Goal: Task Accomplishment & Management: Use online tool/utility

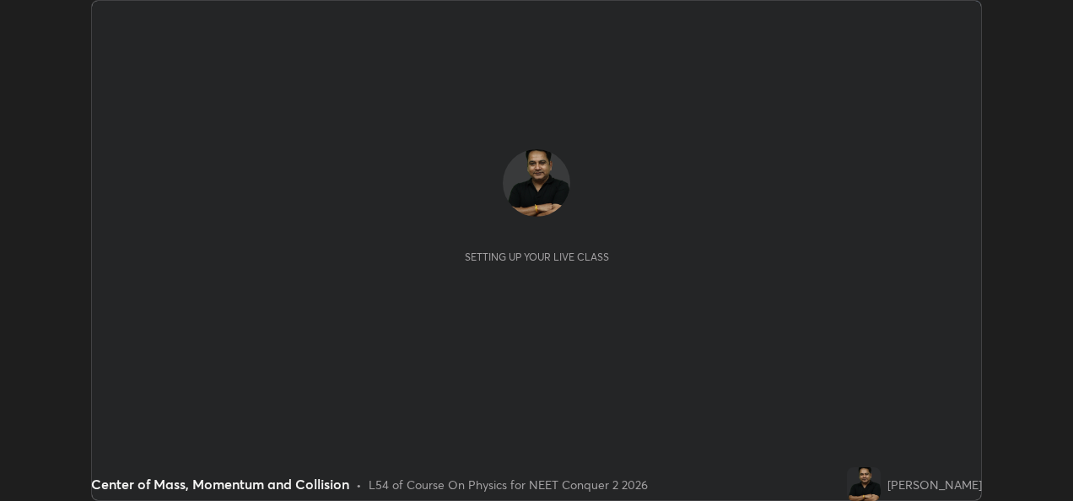
scroll to position [501, 1072]
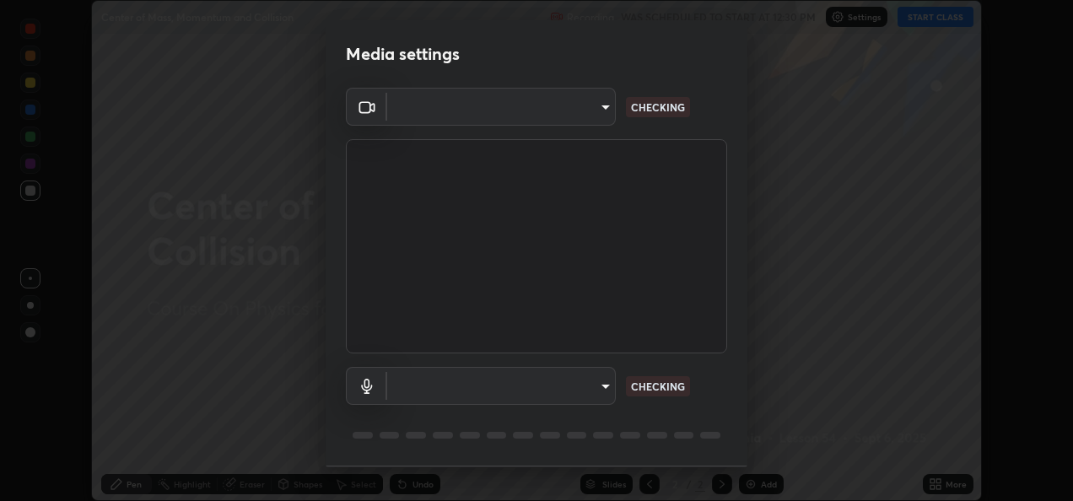
type input "fcbc606336747d805bd595eb40c6b5f29a1e1550cc5f4c8a38e7a1dcf20f99a9"
click at [582, 391] on body "Erase all Center of Mass, Momentum and Collision Recording WAS SCHEDULED TO STA…" at bounding box center [536, 250] width 1073 height 501
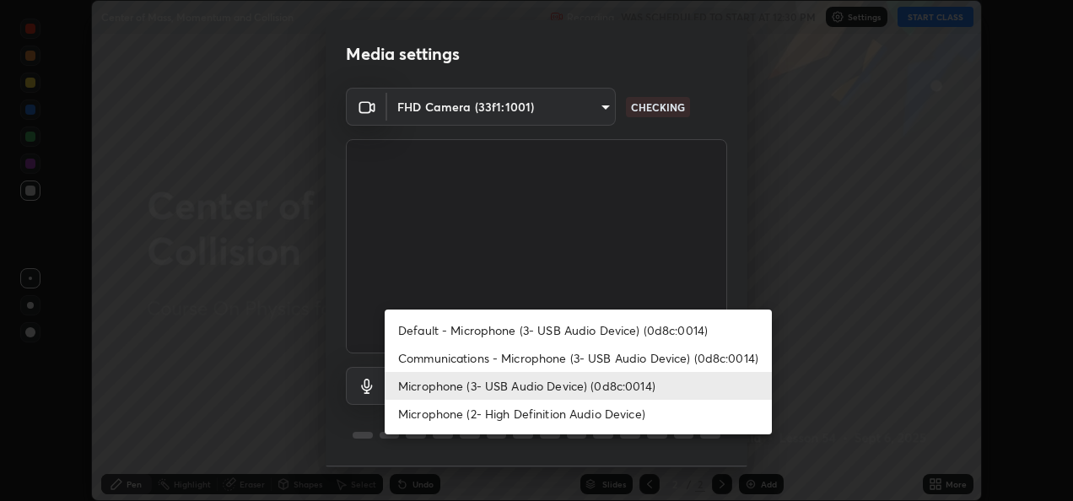
click at [560, 413] on li "Microphone (2- High Definition Audio Device)" at bounding box center [578, 414] width 387 height 28
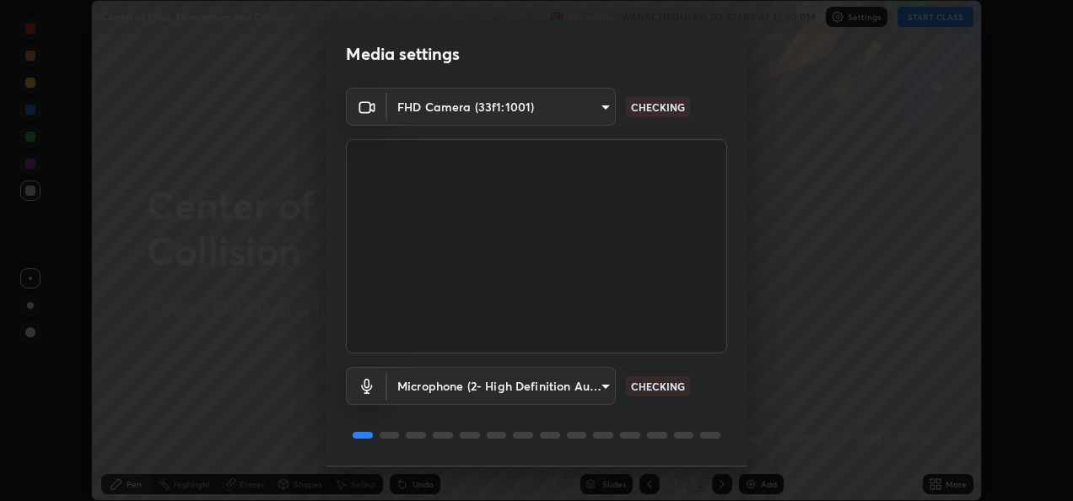
click at [584, 389] on body "Erase all Center of Mass, Momentum and Collision Recording WAS SCHEDULED TO STA…" at bounding box center [536, 250] width 1073 height 501
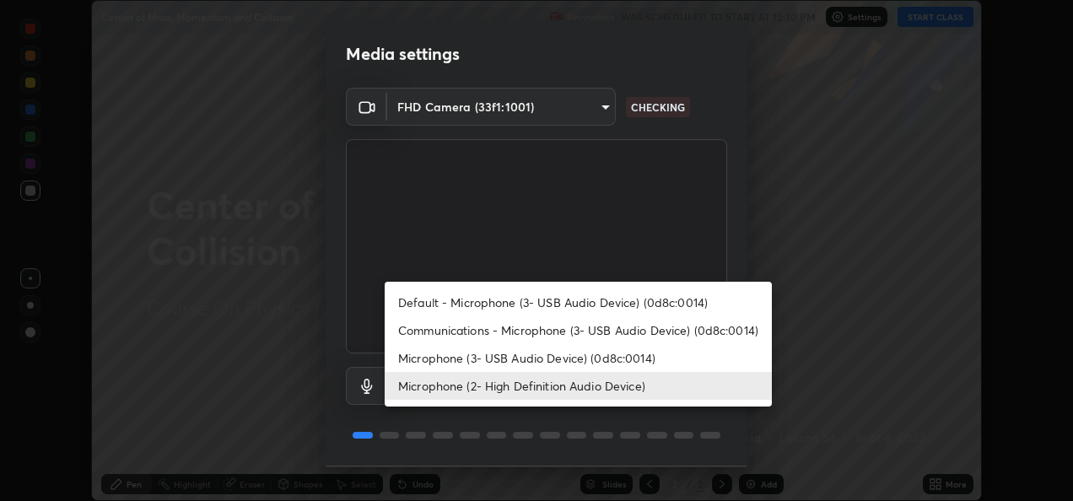
click at [563, 359] on li "Microphone (3- USB Audio Device) (0d8c:0014)" at bounding box center [578, 358] width 387 height 28
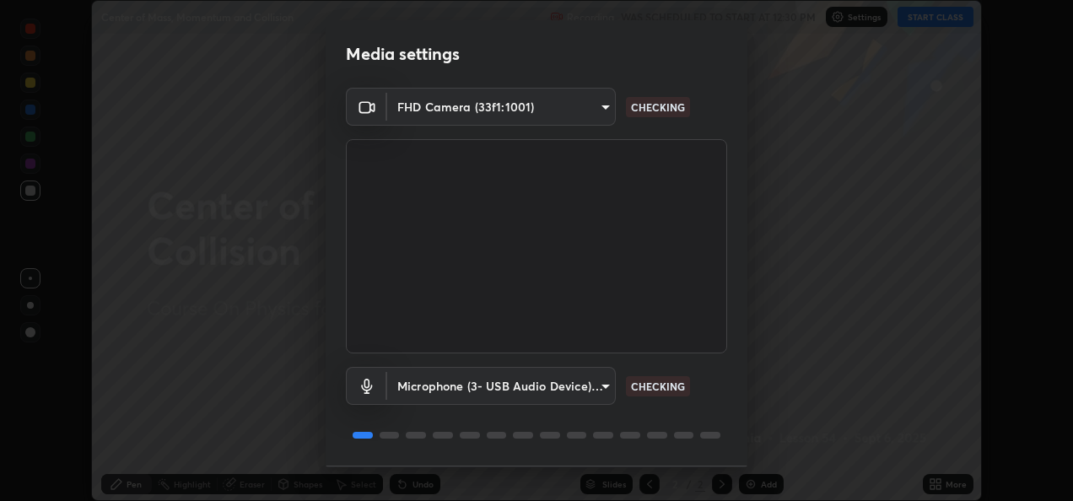
type input "bf0c866a6325e55d3bae0d7584da223482699bacb2ccebee08ad094193e983e5"
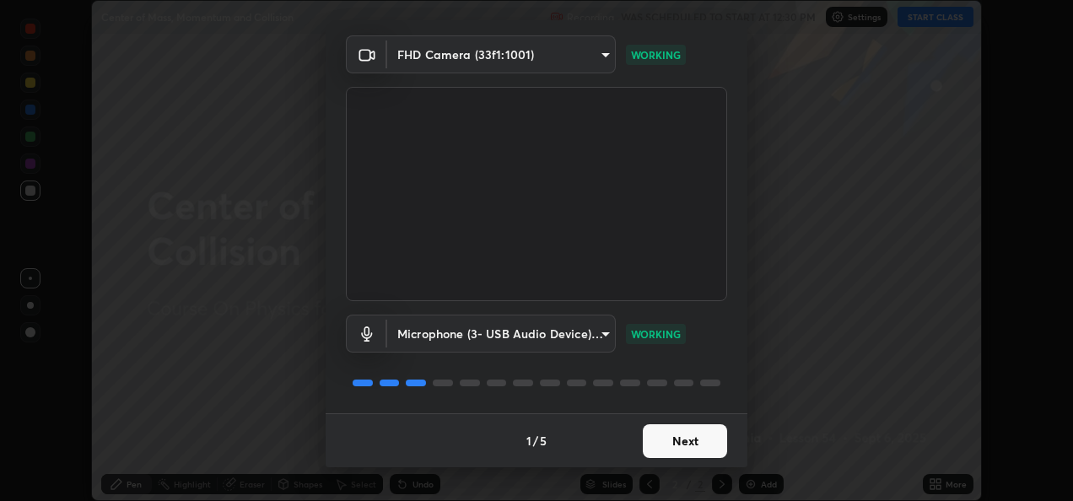
click at [676, 439] on button "Next" at bounding box center [685, 441] width 84 height 34
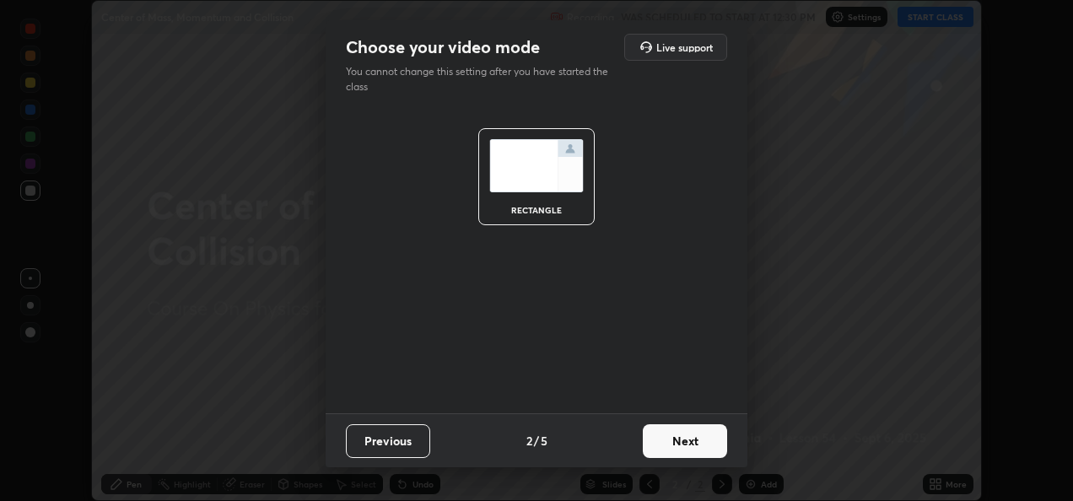
click at [675, 440] on button "Next" at bounding box center [685, 441] width 84 height 34
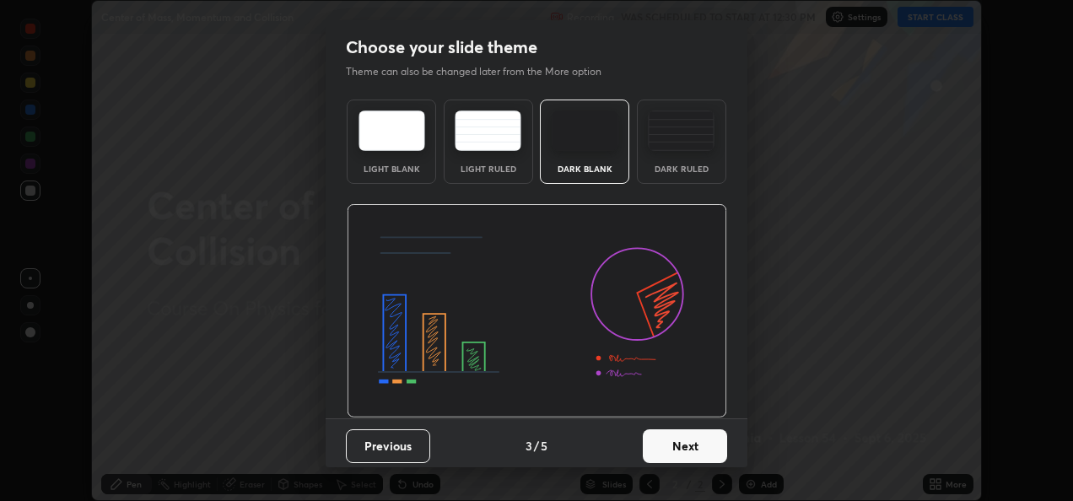
click at [671, 442] on button "Next" at bounding box center [685, 446] width 84 height 34
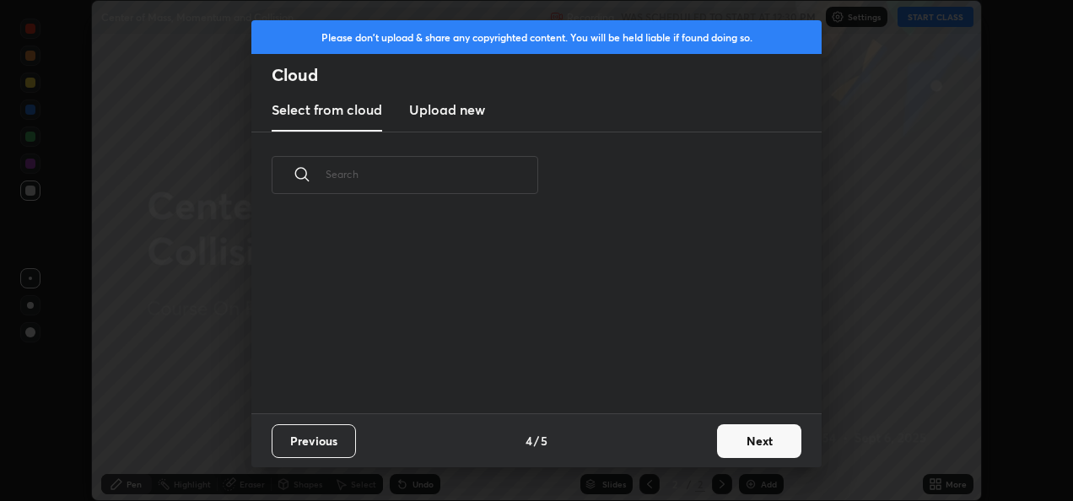
scroll to position [194, 542]
click at [461, 114] on h3 "Upload new" at bounding box center [447, 110] width 76 height 20
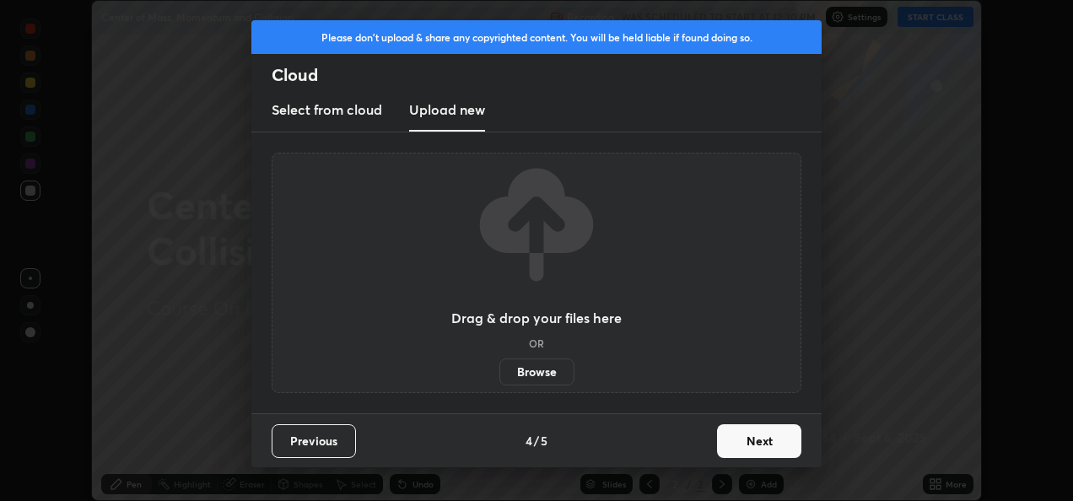
click at [543, 374] on label "Browse" at bounding box center [536, 371] width 75 height 27
click at [499, 374] on input "Browse" at bounding box center [499, 371] width 0 height 27
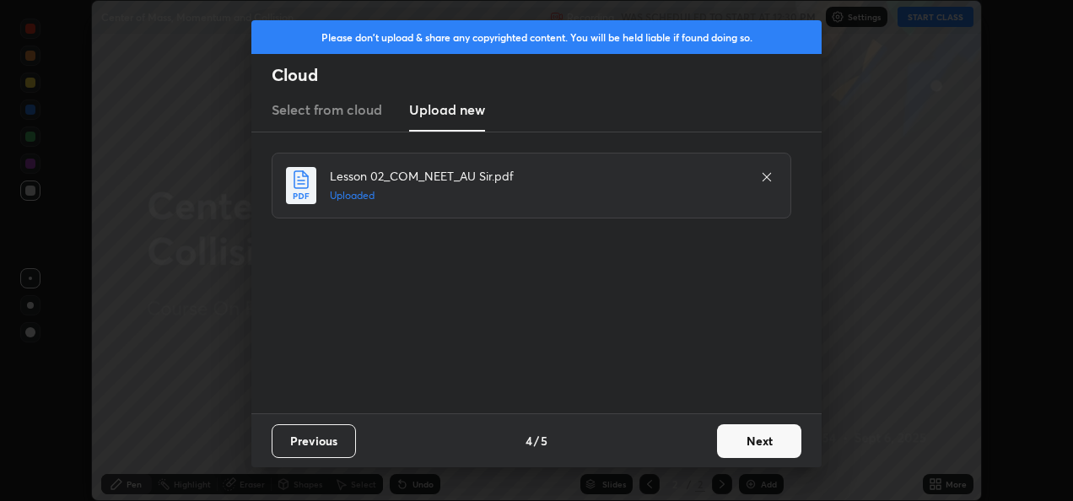
click at [755, 439] on button "Next" at bounding box center [759, 441] width 84 height 34
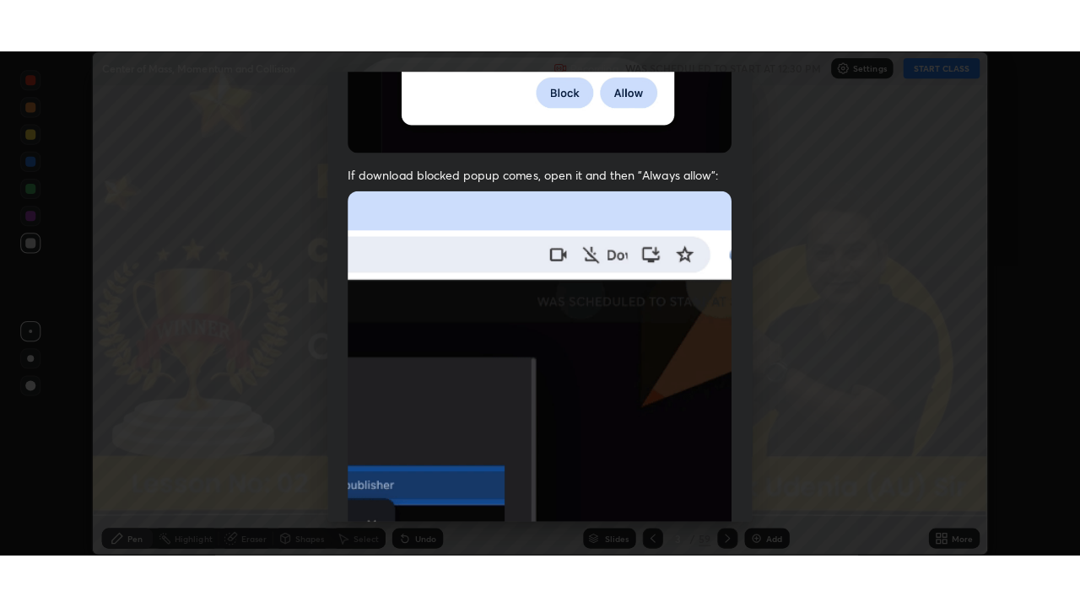
scroll to position [396, 0]
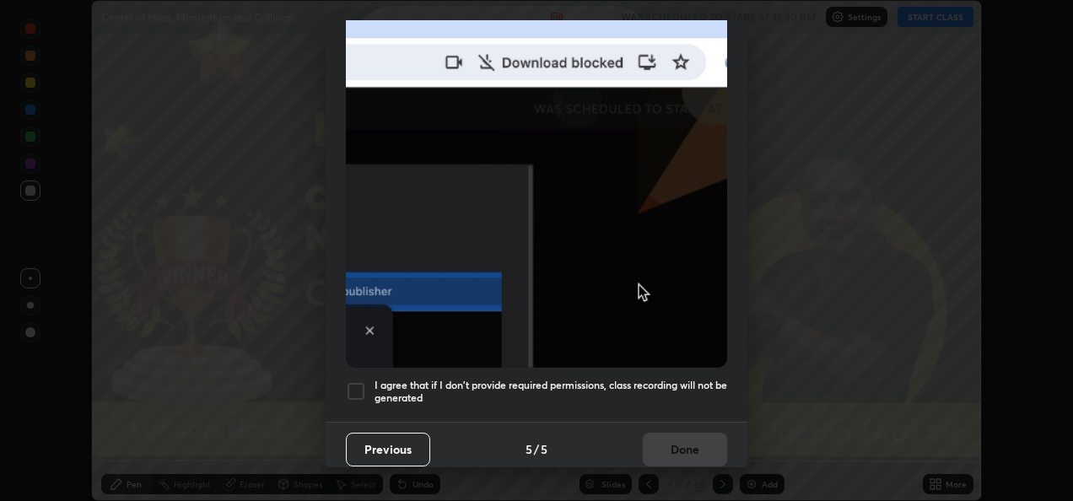
click at [361, 386] on div at bounding box center [356, 391] width 20 height 20
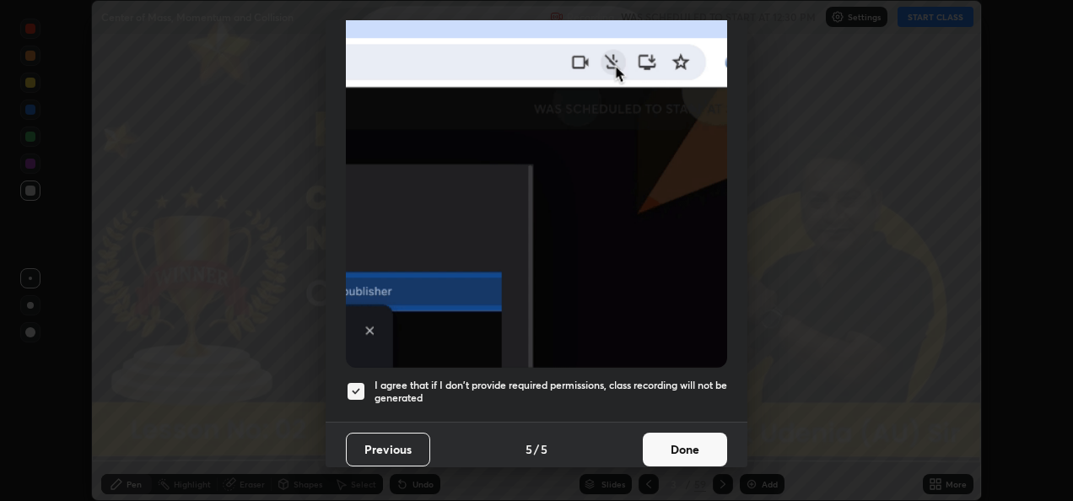
click at [680, 438] on button "Done" at bounding box center [685, 450] width 84 height 34
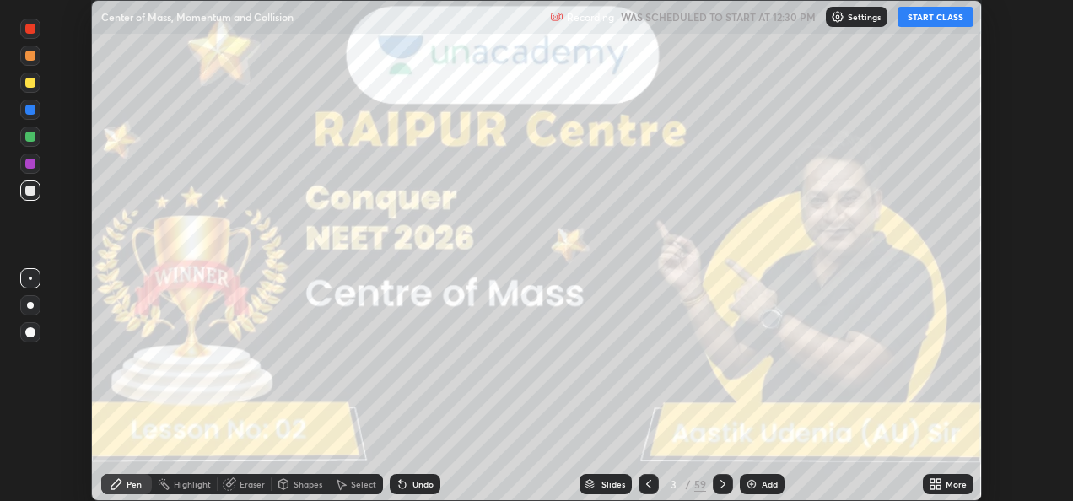
click at [935, 484] on icon at bounding box center [935, 483] width 13 height 13
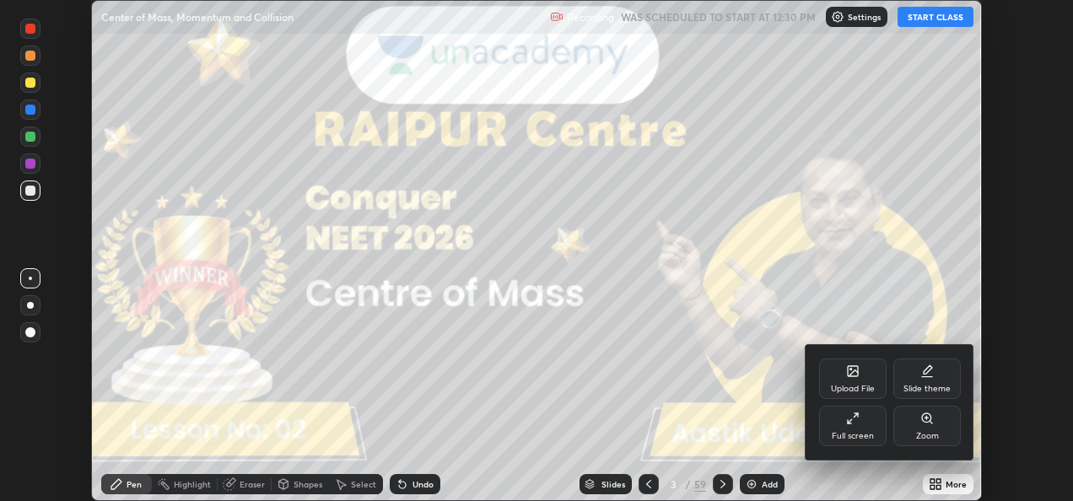
click at [856, 422] on icon at bounding box center [852, 418] width 13 height 13
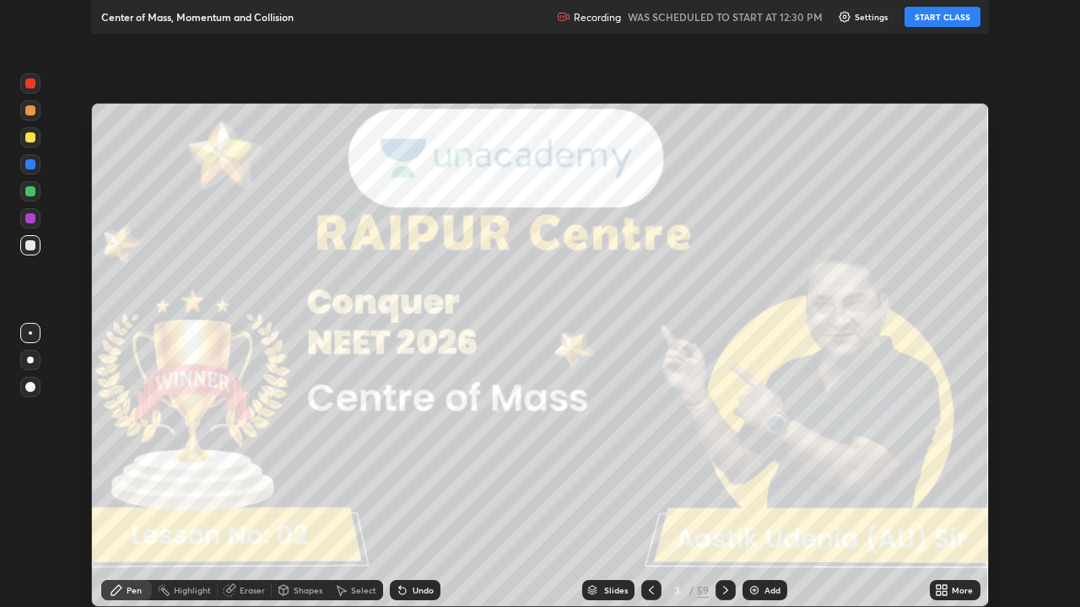
scroll to position [607, 1080]
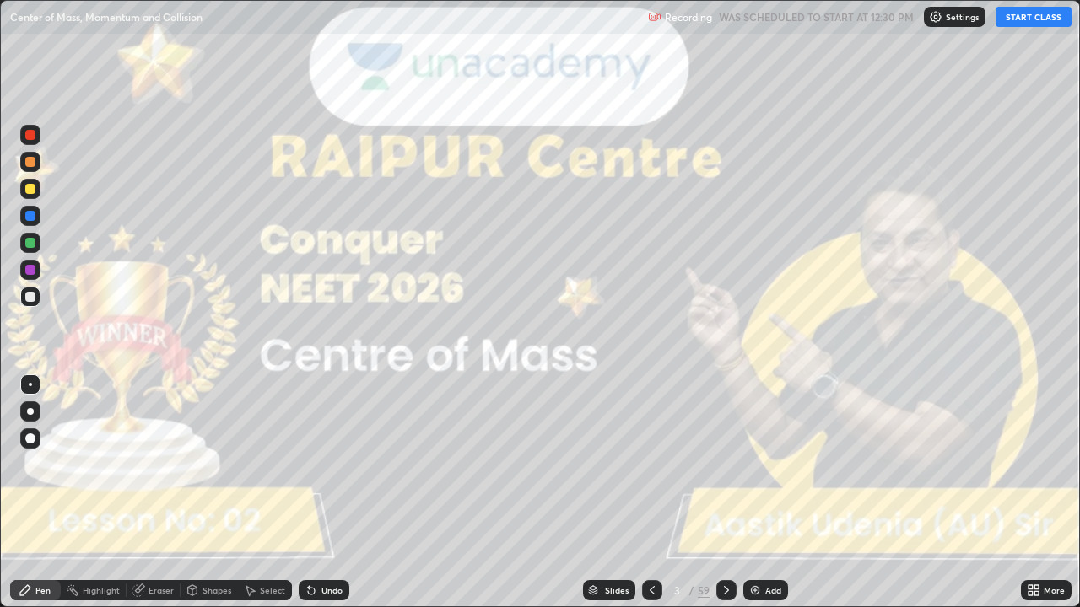
click at [1021, 19] on button "START CLASS" at bounding box center [1033, 17] width 76 height 20
click at [30, 412] on div at bounding box center [30, 411] width 7 height 7
click at [724, 500] on icon at bounding box center [726, 590] width 13 height 13
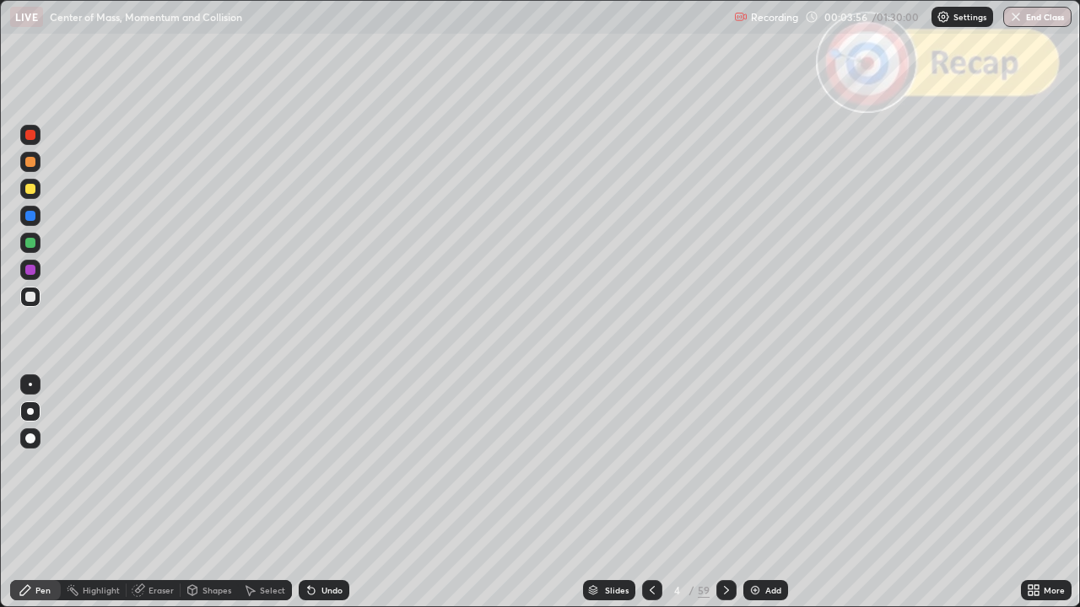
click at [724, 500] on icon at bounding box center [726, 590] width 5 height 8
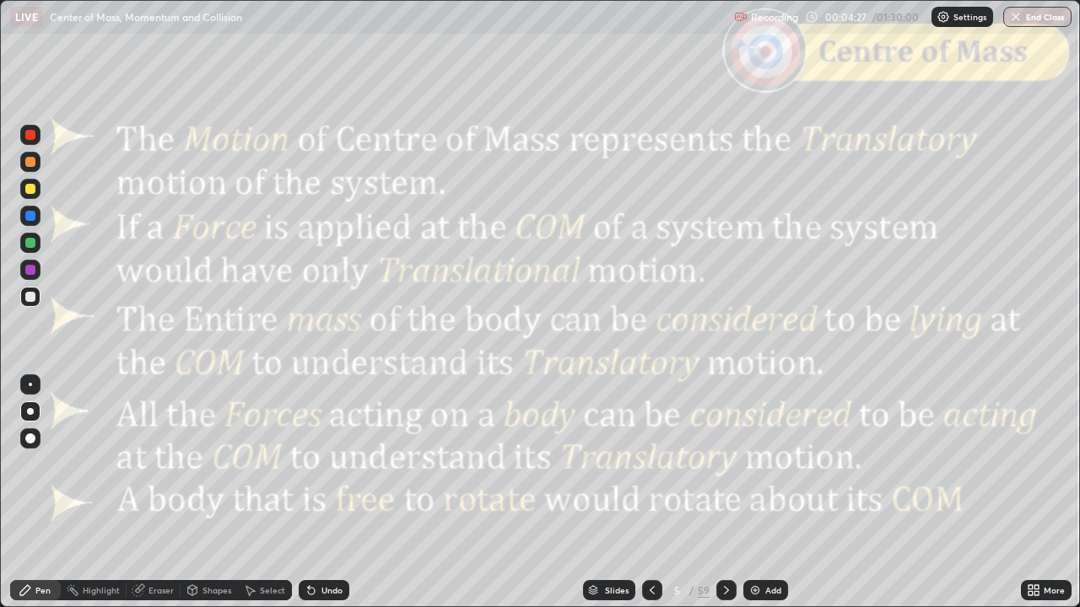
click at [725, 500] on icon at bounding box center [726, 590] width 13 height 13
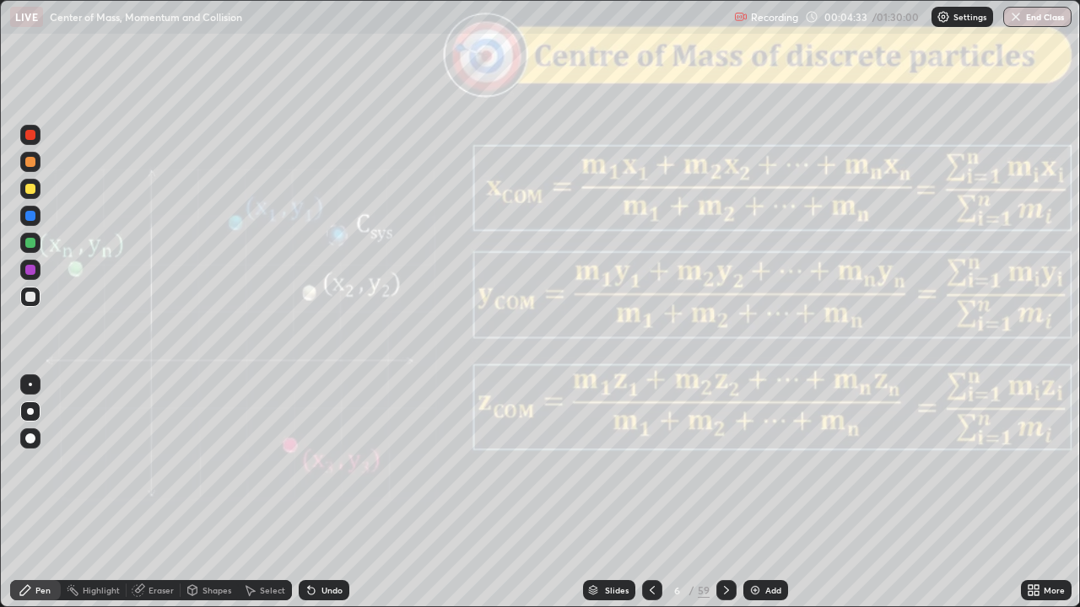
click at [724, 500] on icon at bounding box center [726, 590] width 13 height 13
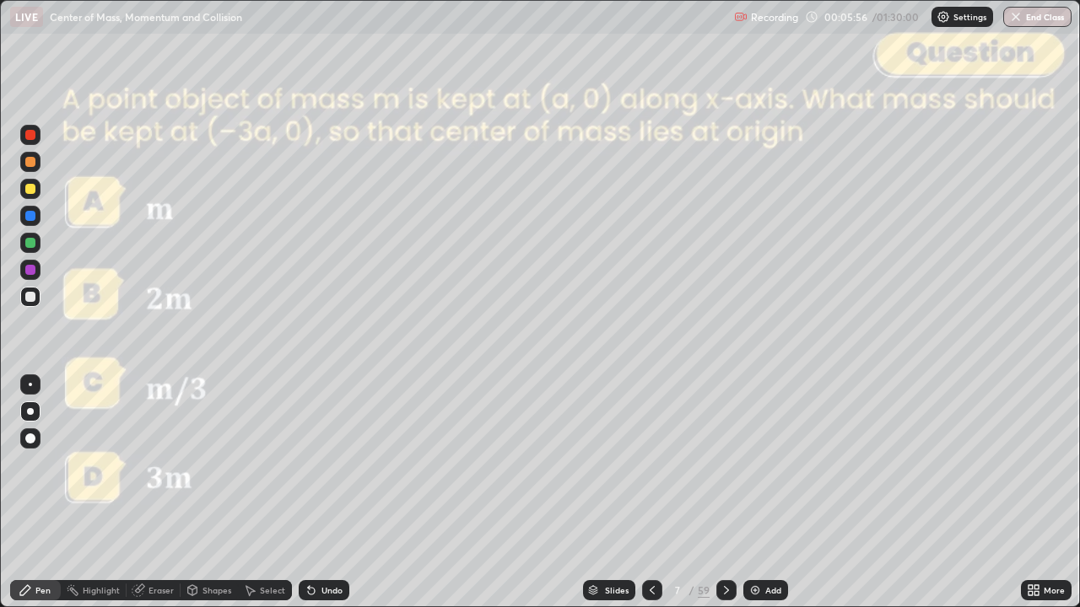
click at [329, 500] on div "Undo" at bounding box center [331, 590] width 21 height 8
click at [724, 500] on icon at bounding box center [726, 590] width 13 height 13
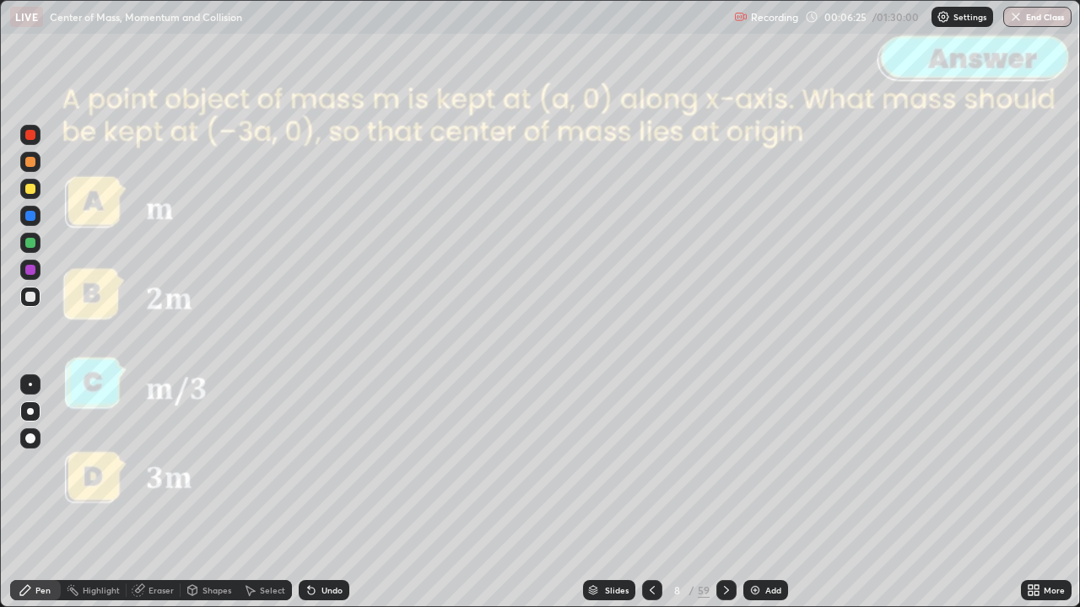
click at [724, 500] on icon at bounding box center [726, 590] width 13 height 13
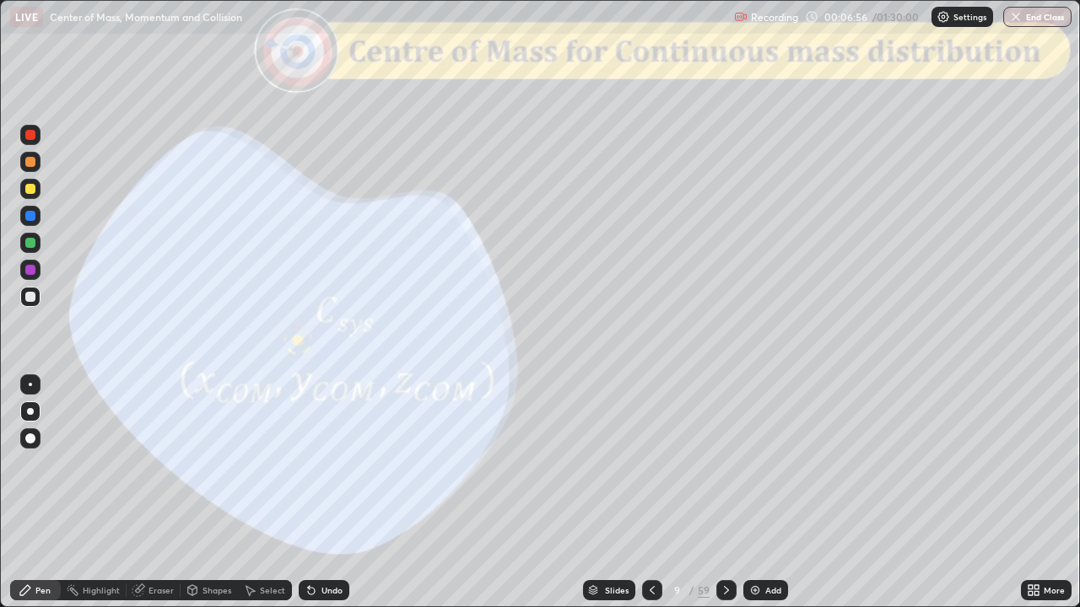
click at [722, 500] on icon at bounding box center [726, 590] width 13 height 13
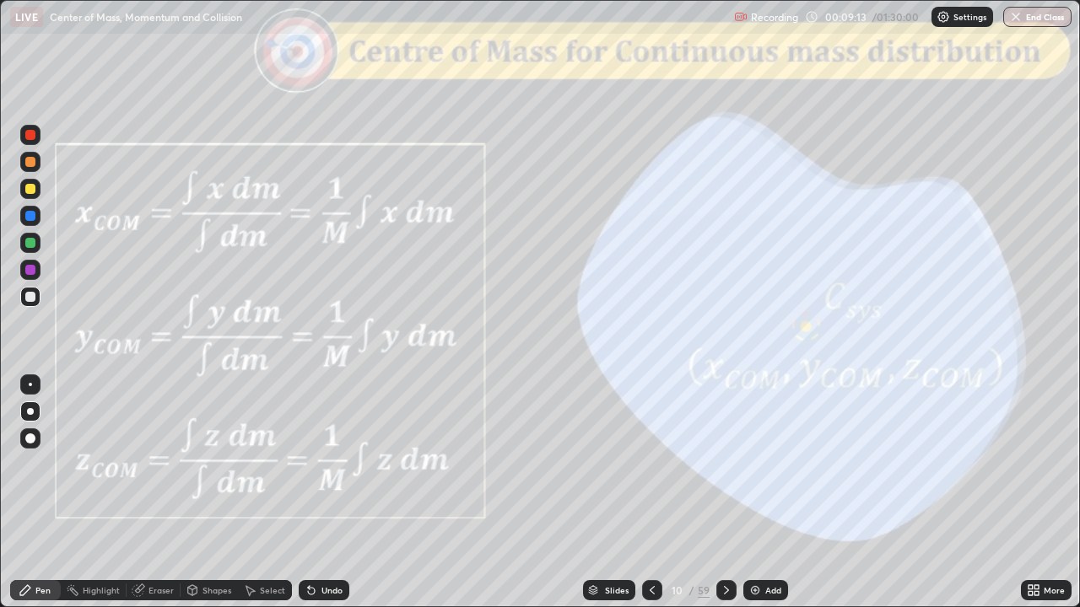
click at [724, 500] on icon at bounding box center [726, 590] width 13 height 13
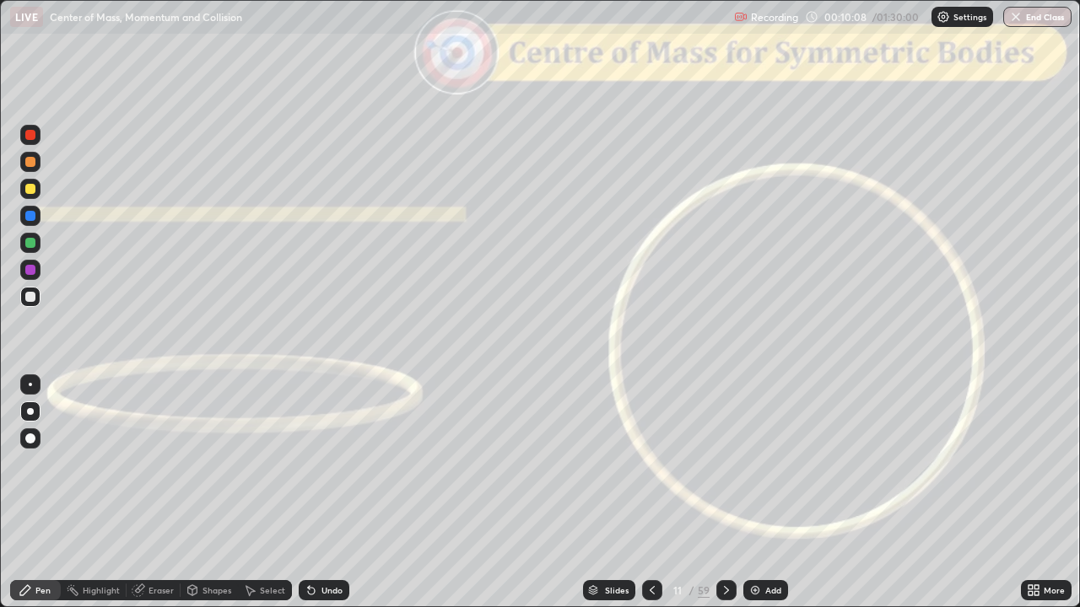
click at [725, 500] on icon at bounding box center [726, 590] width 13 height 13
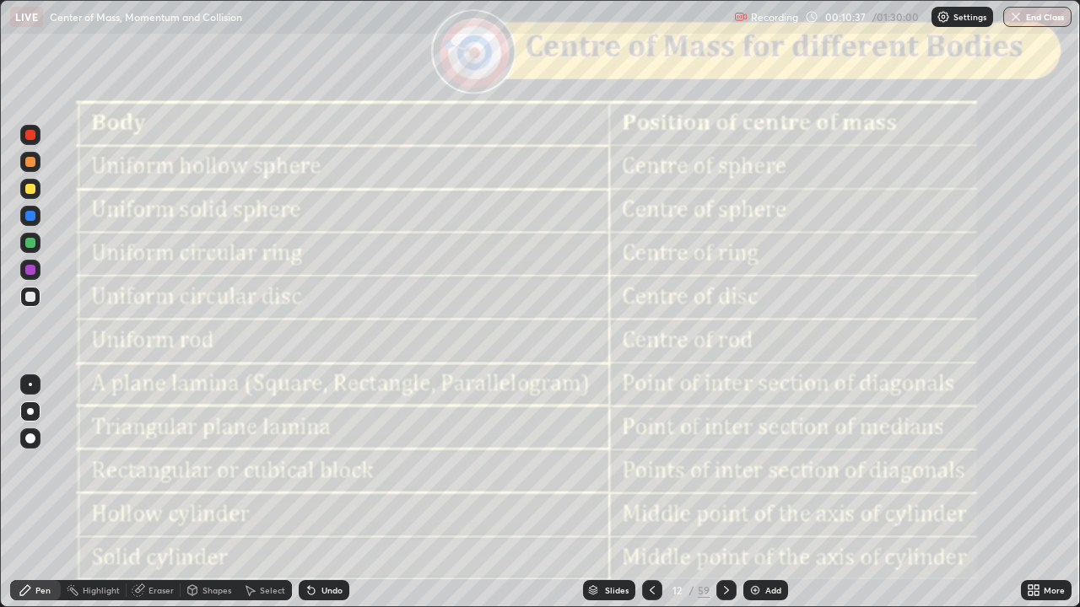
click at [207, 500] on div "Shapes" at bounding box center [216, 590] width 29 height 8
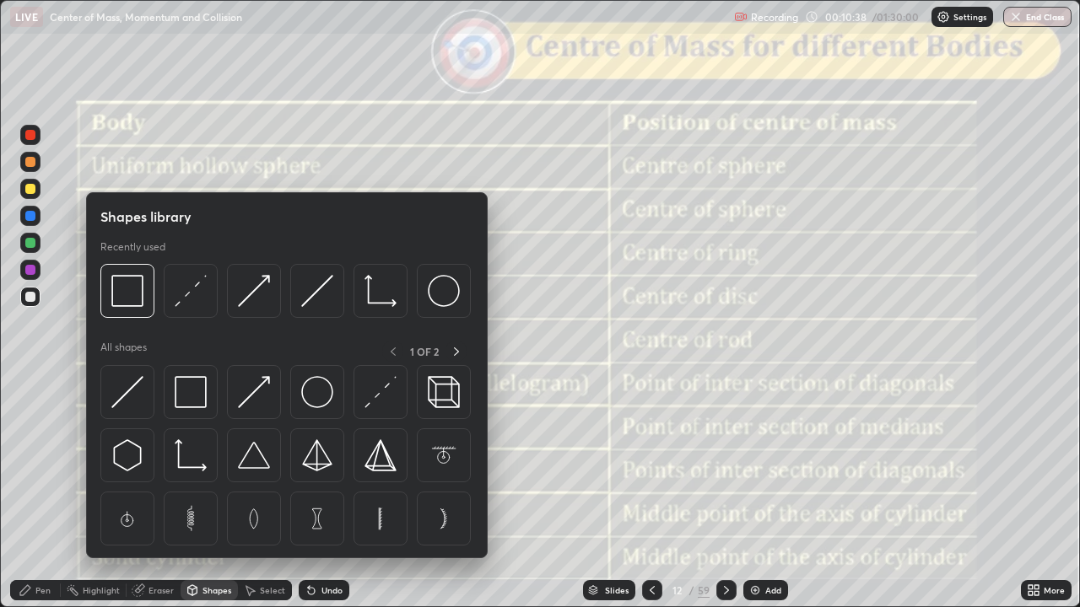
click at [132, 306] on img at bounding box center [127, 291] width 32 height 32
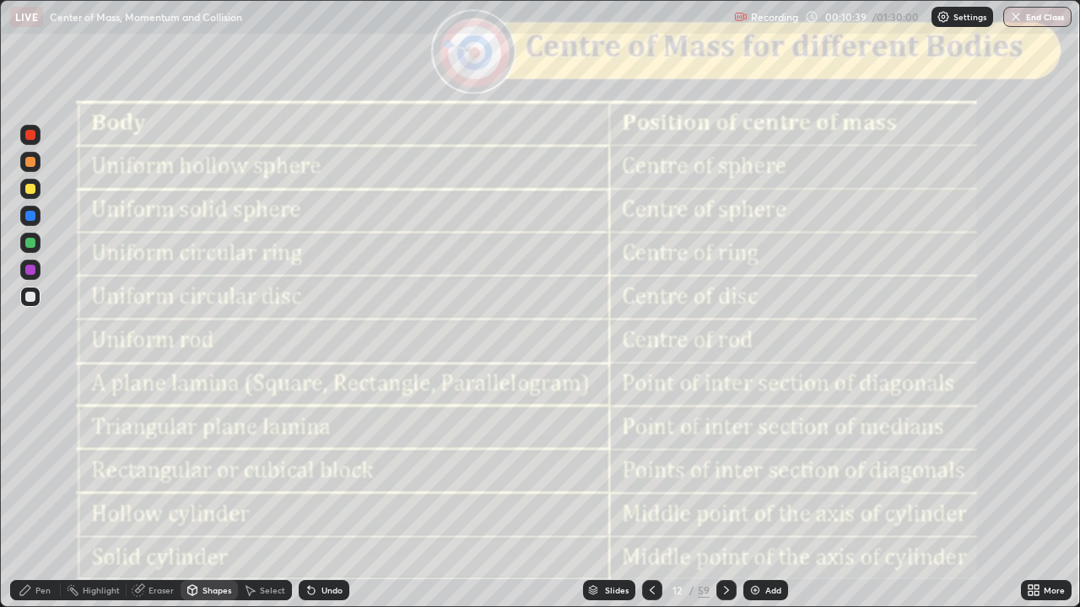
click at [34, 143] on div at bounding box center [30, 135] width 20 height 20
click at [722, 500] on icon at bounding box center [726, 590] width 13 height 13
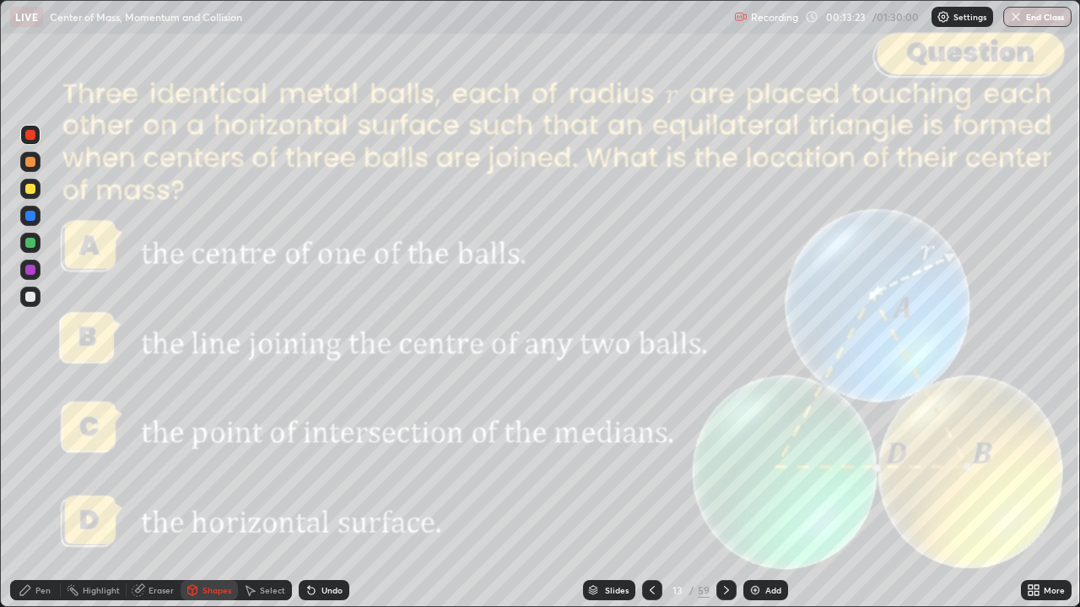
click at [32, 299] on div at bounding box center [30, 297] width 10 height 10
click at [30, 271] on div at bounding box center [30, 270] width 10 height 10
click at [331, 500] on div "Undo" at bounding box center [331, 590] width 21 height 8
click at [40, 500] on div "Pen" at bounding box center [42, 590] width 15 height 8
click at [730, 500] on icon at bounding box center [726, 590] width 13 height 13
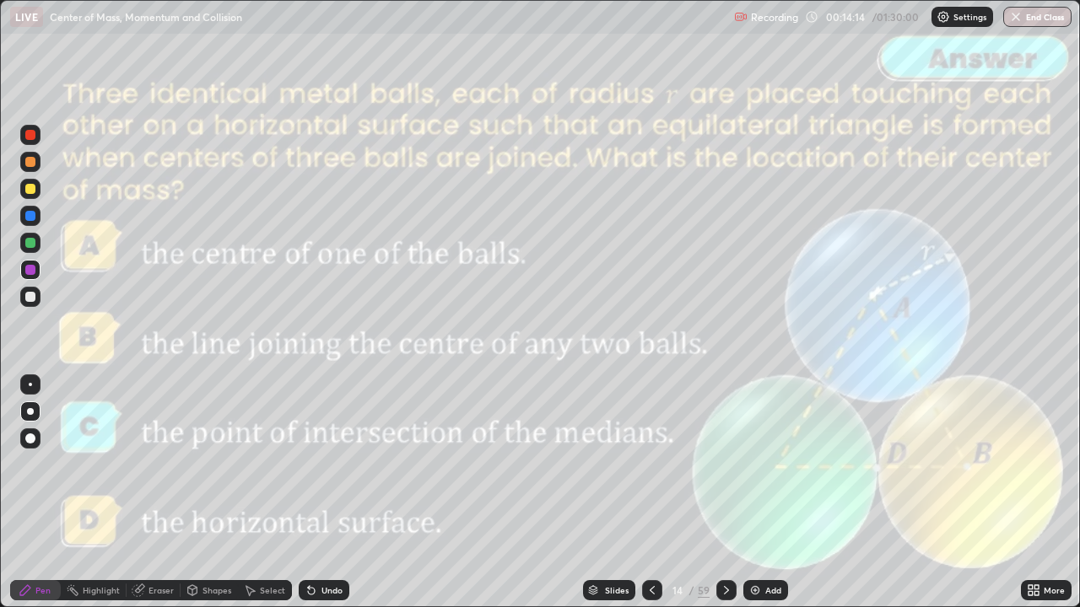
click at [731, 500] on div at bounding box center [726, 590] width 20 height 20
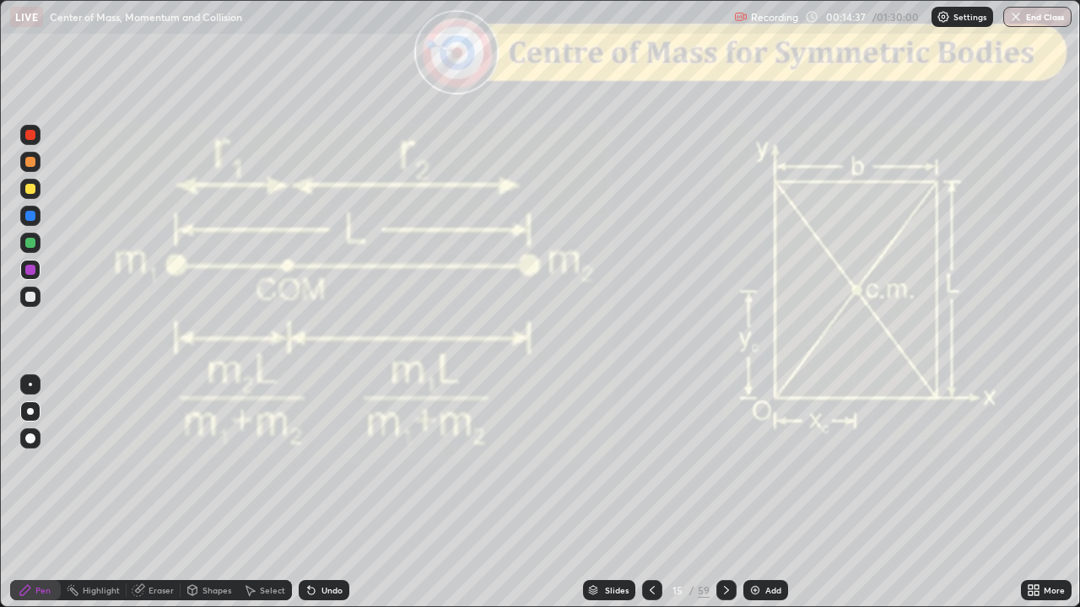
click at [30, 138] on div at bounding box center [30, 135] width 10 height 10
click at [724, 500] on icon at bounding box center [726, 590] width 13 height 13
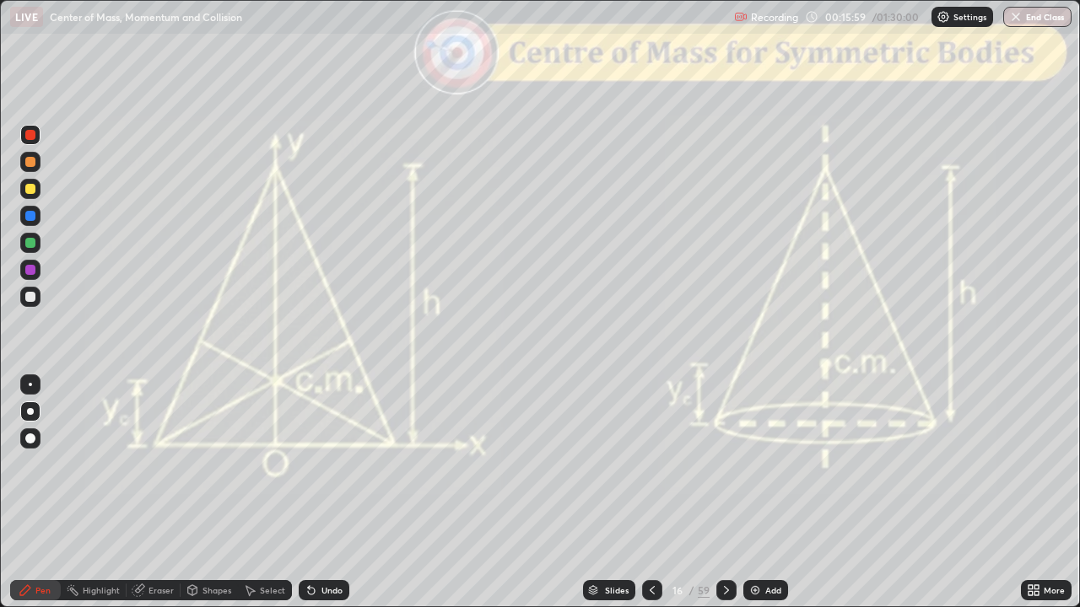
click at [209, 500] on div "Shapes" at bounding box center [216, 590] width 29 height 8
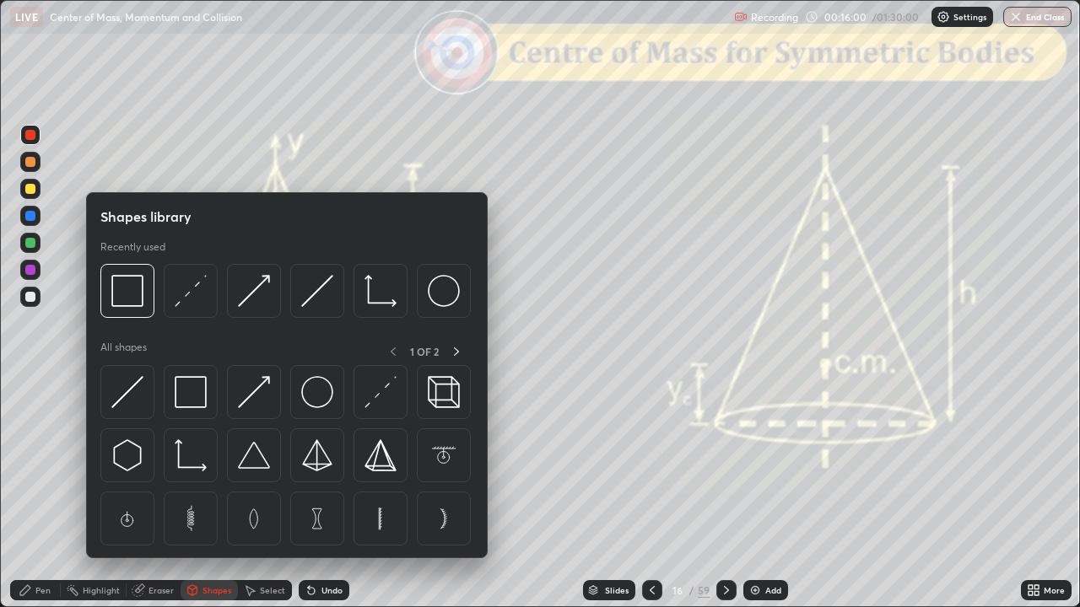
click at [196, 301] on img at bounding box center [191, 291] width 32 height 32
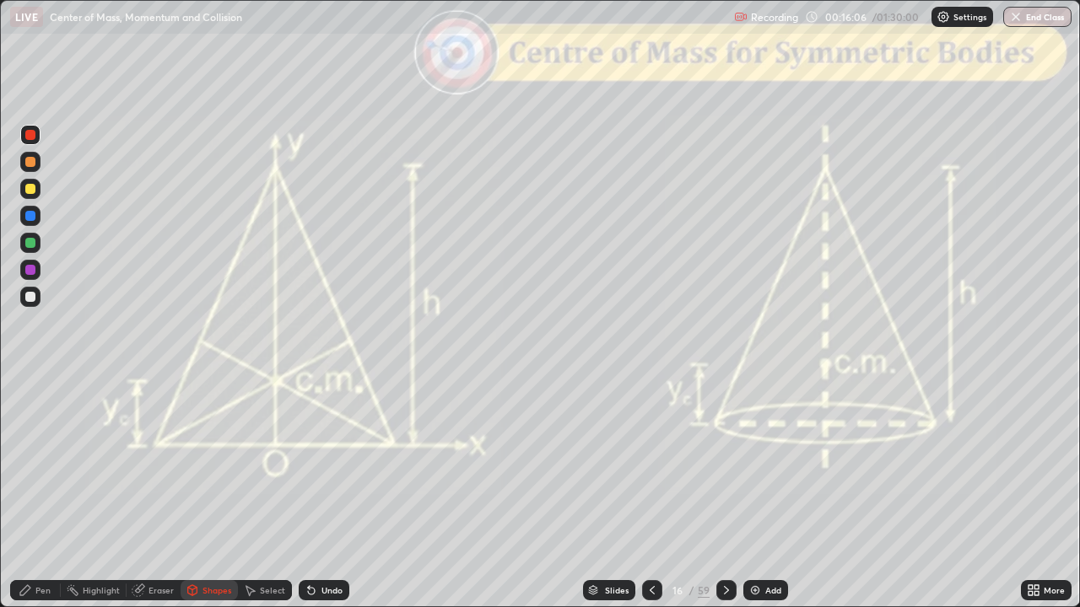
click at [326, 500] on div "Undo" at bounding box center [331, 590] width 21 height 8
click at [46, 500] on div "Pen" at bounding box center [42, 590] width 15 height 8
click at [24, 303] on div at bounding box center [30, 297] width 20 height 20
click at [211, 500] on div "Shapes" at bounding box center [216, 590] width 29 height 8
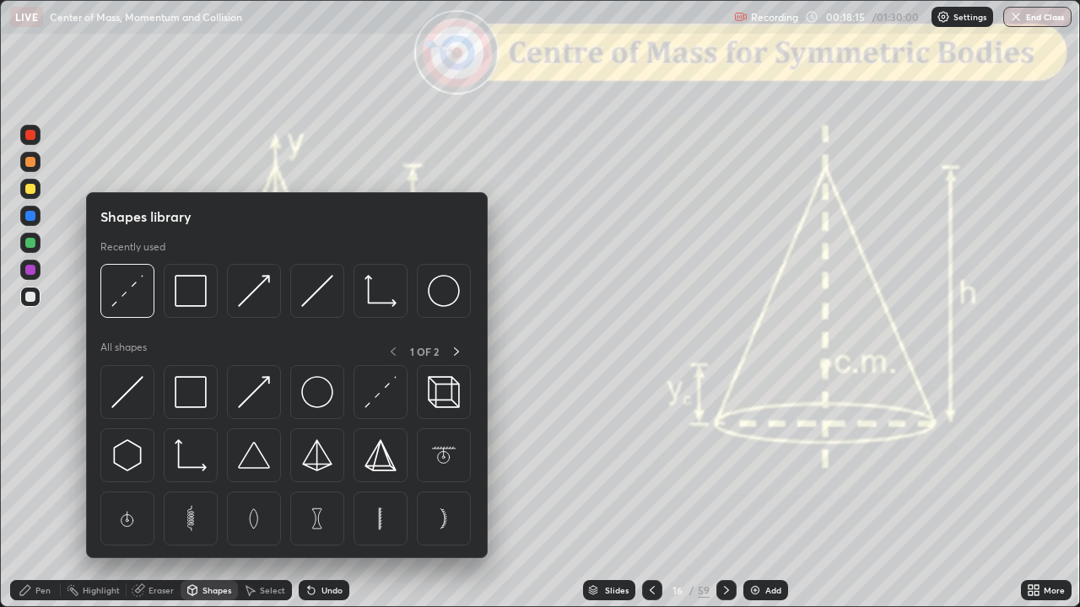
click at [135, 298] on img at bounding box center [127, 291] width 32 height 32
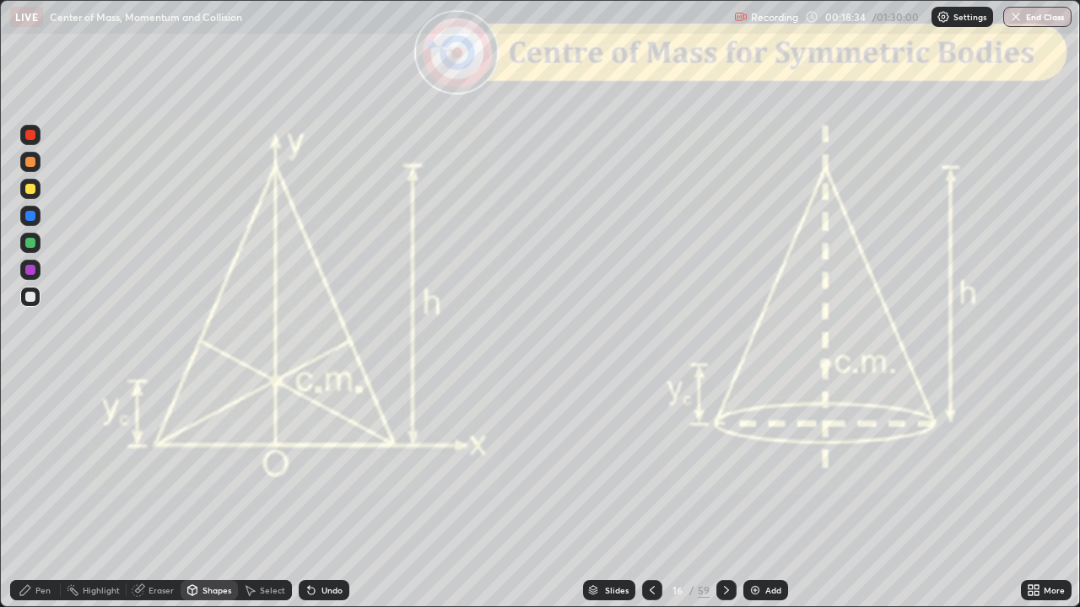
click at [37, 500] on div "Pen" at bounding box center [42, 590] width 15 height 8
click at [30, 251] on div at bounding box center [30, 243] width 20 height 20
click at [33, 165] on div at bounding box center [30, 162] width 10 height 10
click at [33, 274] on div at bounding box center [30, 270] width 10 height 10
click at [329, 500] on div "Undo" at bounding box center [331, 590] width 21 height 8
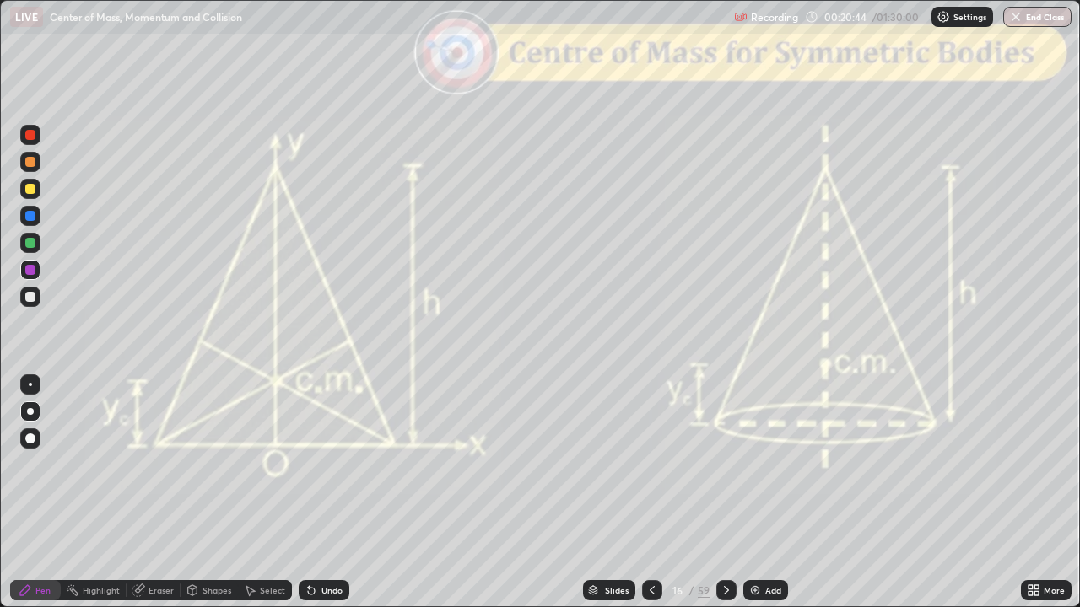
click at [724, 500] on icon at bounding box center [726, 590] width 13 height 13
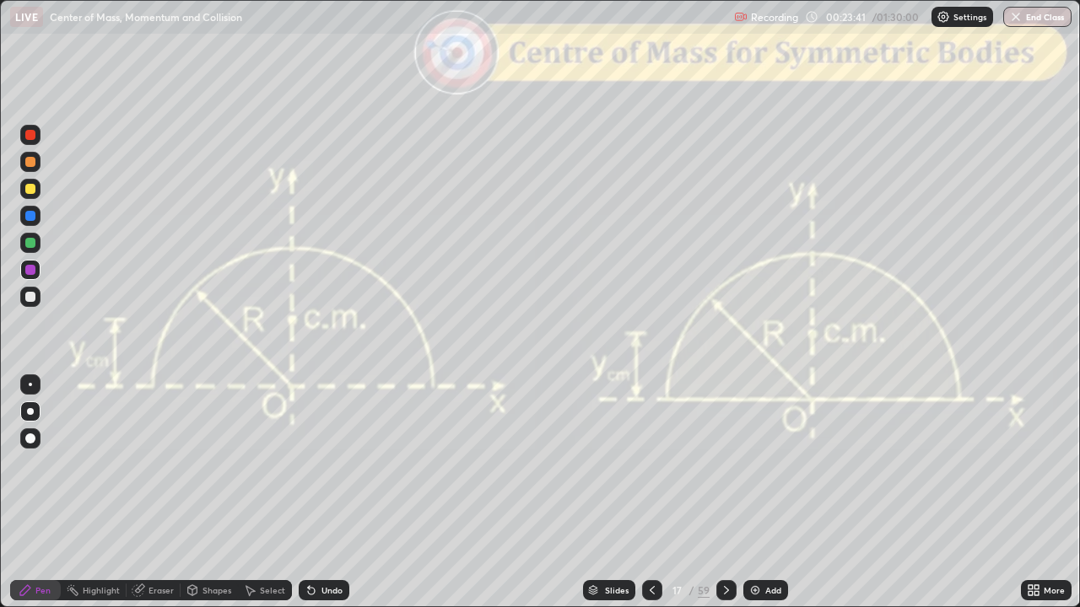
click at [766, 500] on div "Add" at bounding box center [773, 590] width 16 height 8
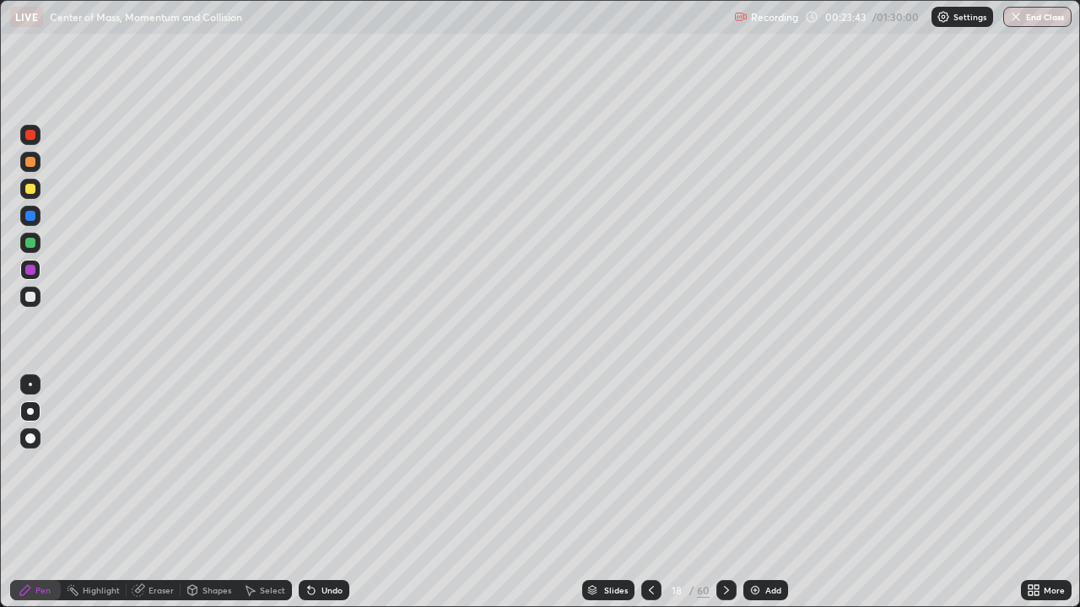
click at [30, 298] on div at bounding box center [30, 297] width 10 height 10
click at [213, 500] on div "Shapes" at bounding box center [216, 590] width 29 height 8
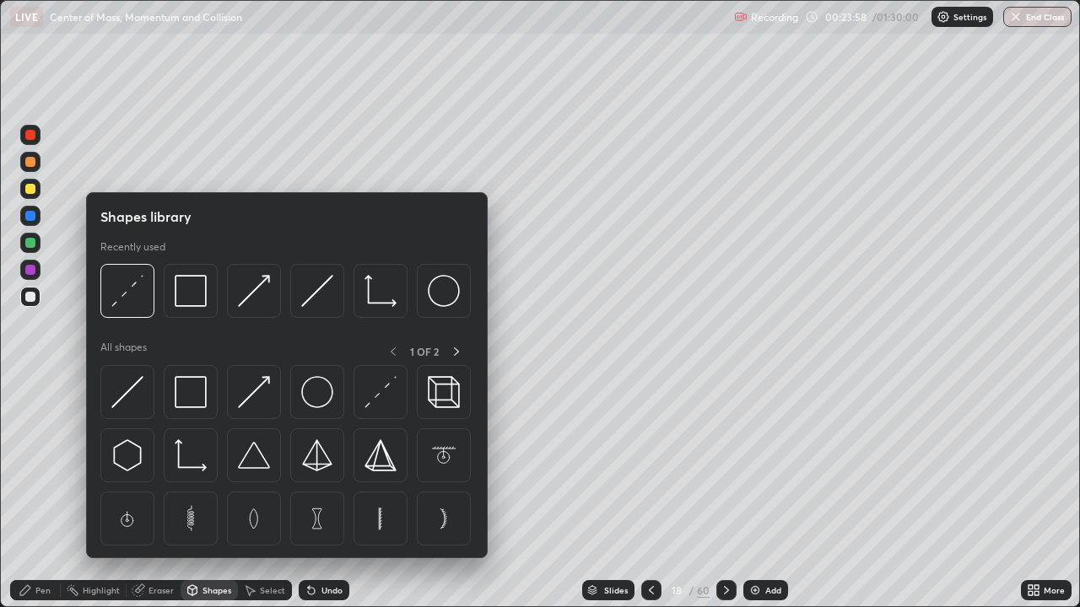
click at [131, 306] on img at bounding box center [127, 291] width 32 height 32
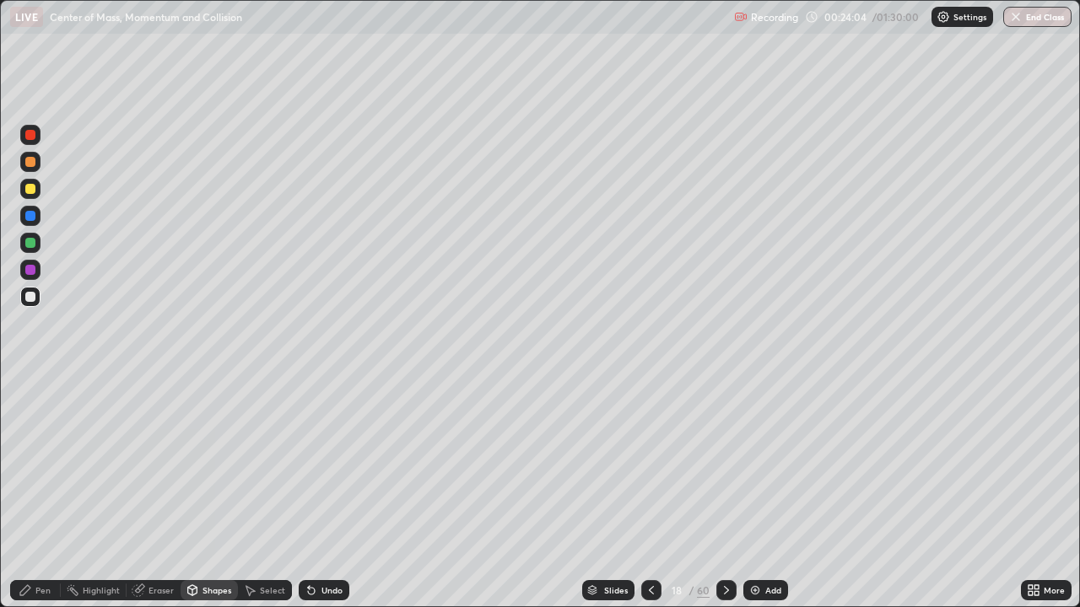
click at [40, 500] on div "Pen" at bounding box center [42, 590] width 15 height 8
click at [202, 500] on div "Shapes" at bounding box center [216, 590] width 29 height 8
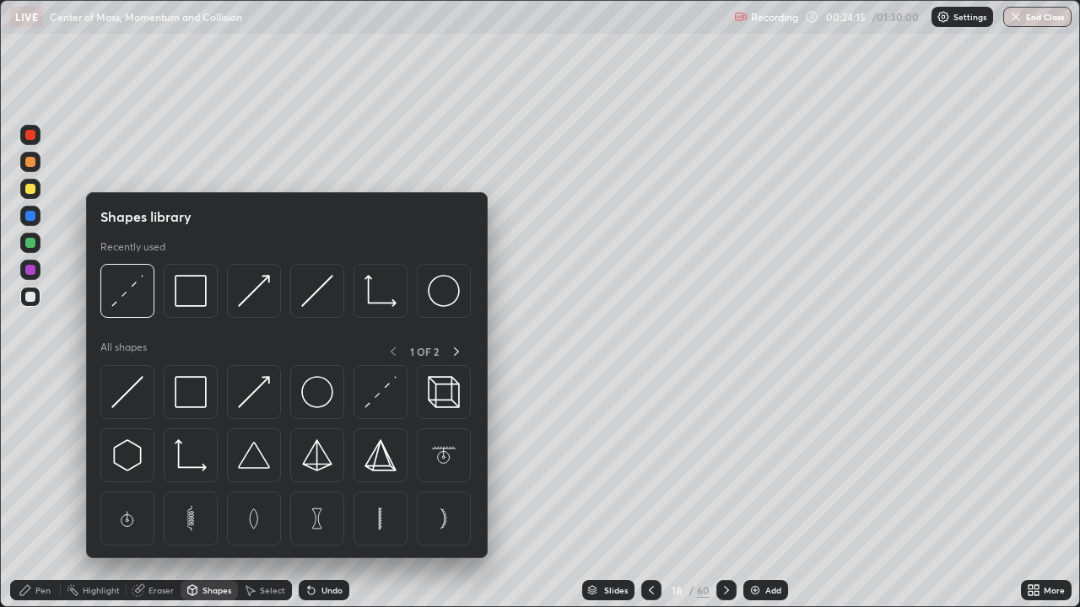
click at [137, 301] on img at bounding box center [127, 291] width 32 height 32
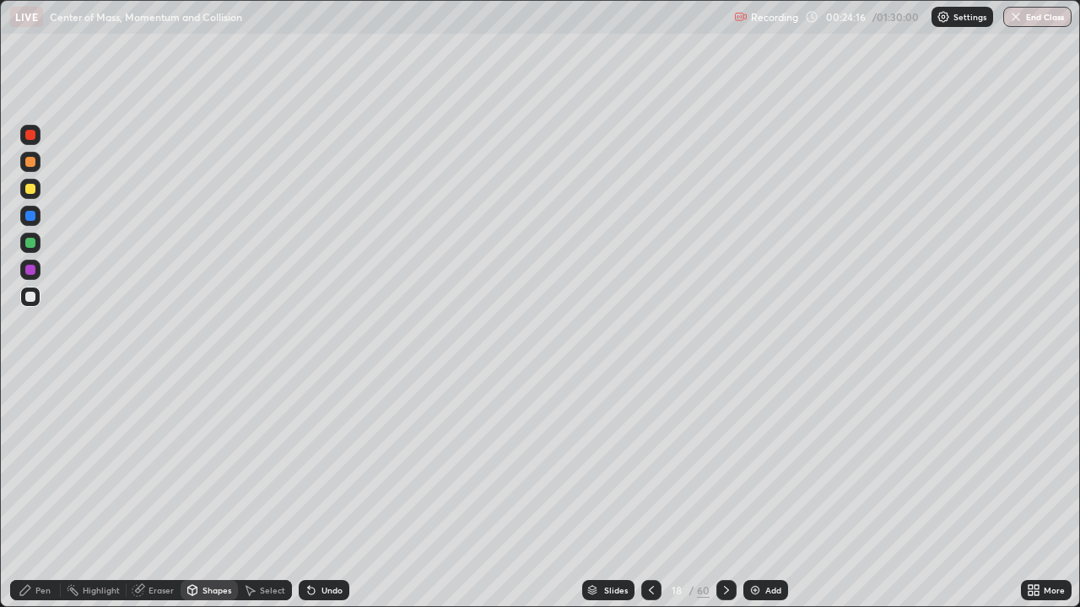
click at [30, 168] on div at bounding box center [30, 162] width 20 height 20
click at [45, 500] on div "Pen" at bounding box center [42, 590] width 15 height 8
click at [32, 272] on div at bounding box center [30, 270] width 10 height 10
click at [649, 500] on icon at bounding box center [650, 590] width 13 height 13
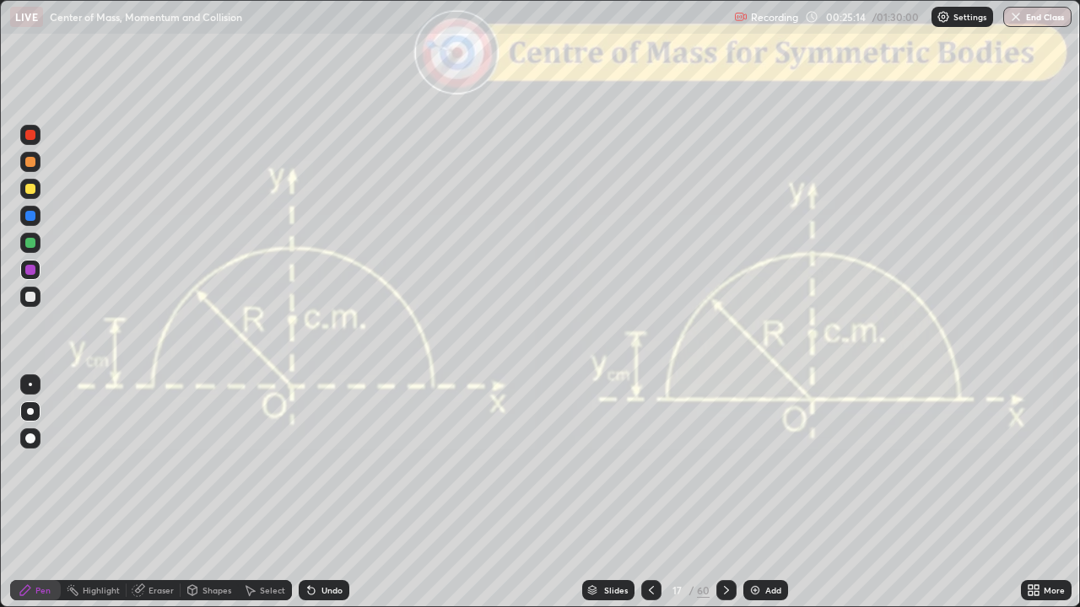
click at [725, 500] on icon at bounding box center [726, 590] width 5 height 8
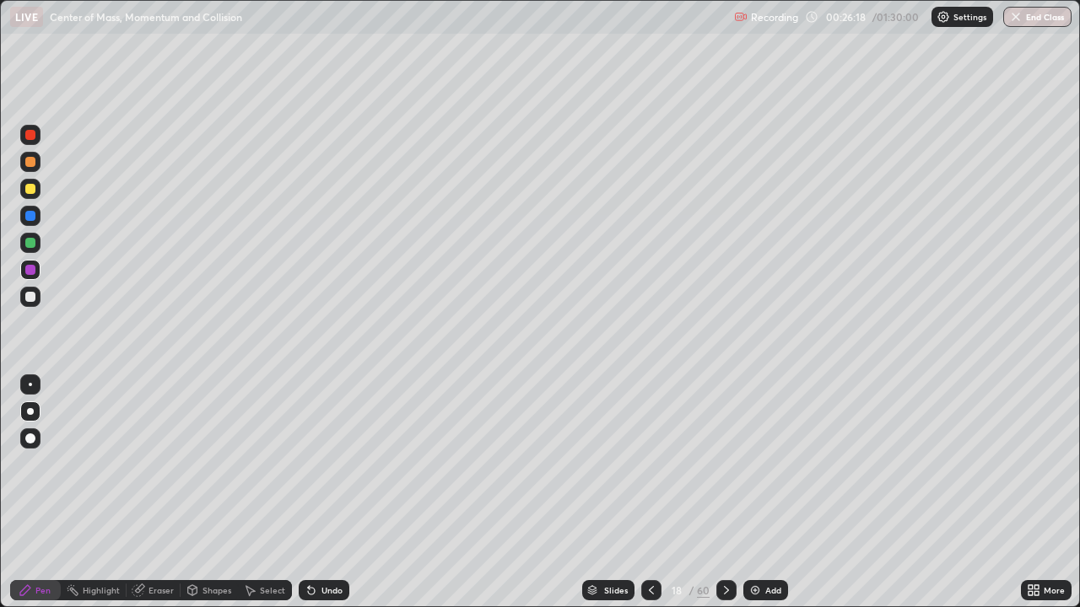
click at [34, 218] on div at bounding box center [30, 216] width 10 height 10
click at [218, 500] on div "Shapes" at bounding box center [216, 590] width 29 height 8
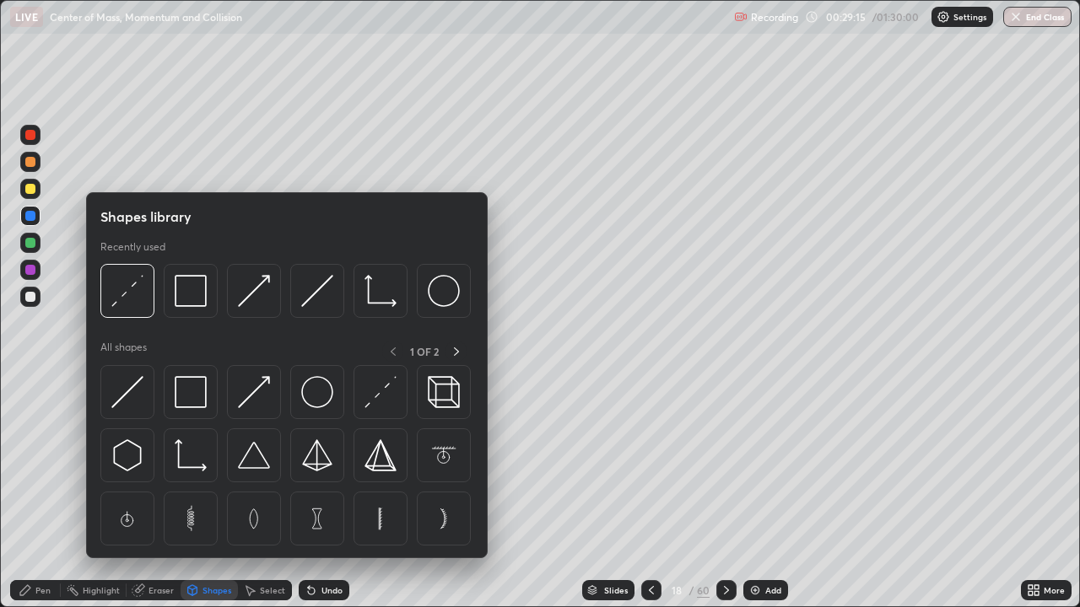
click at [141, 300] on img at bounding box center [127, 291] width 32 height 32
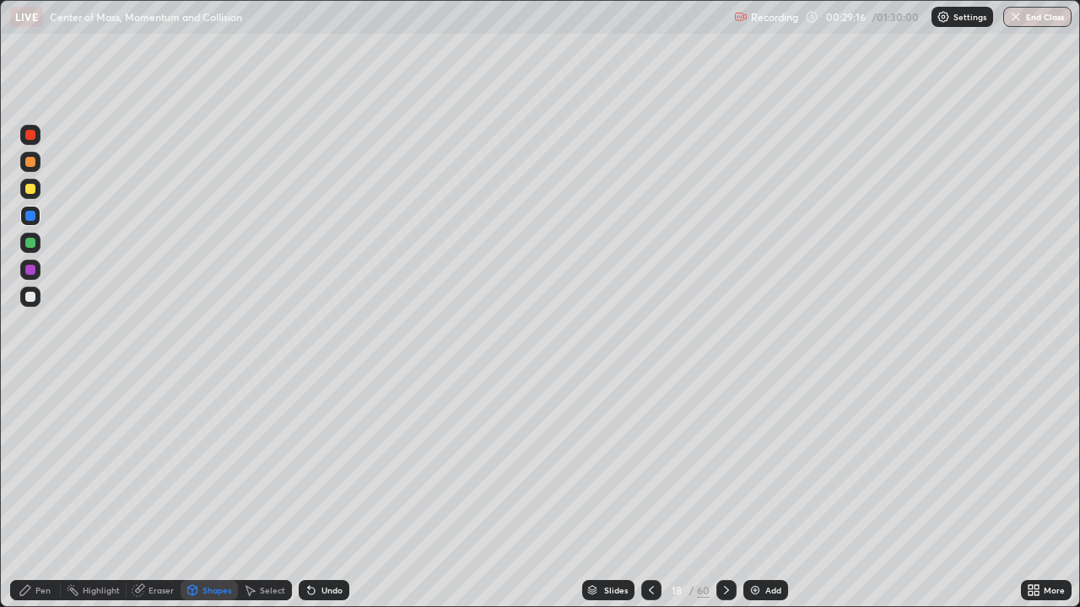
click at [35, 142] on div at bounding box center [30, 135] width 20 height 20
click at [204, 500] on div "Shapes" at bounding box center [216, 590] width 29 height 8
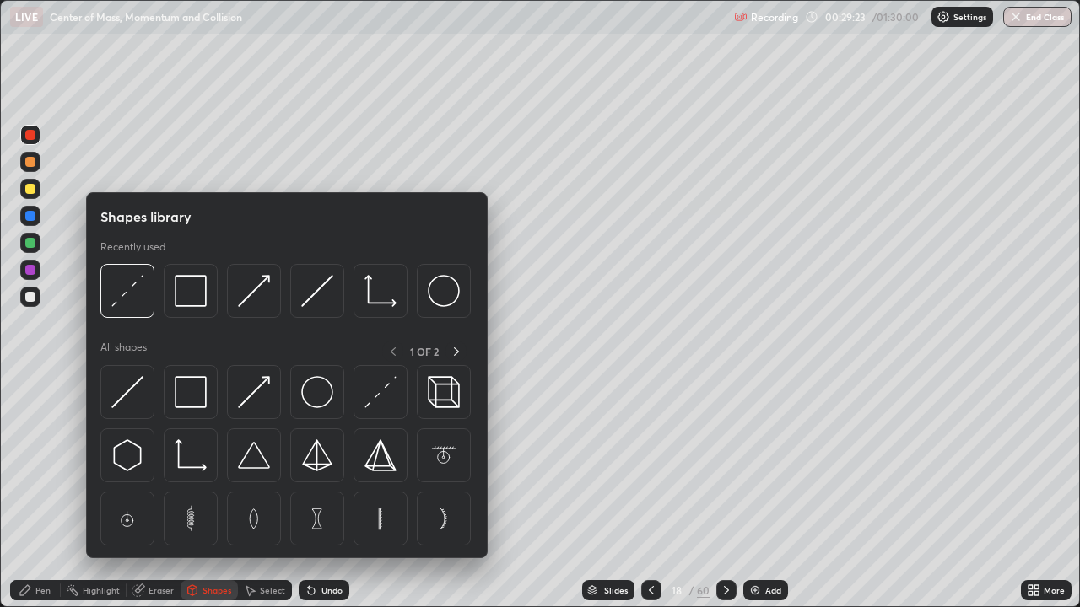
click at [321, 305] on img at bounding box center [317, 291] width 32 height 32
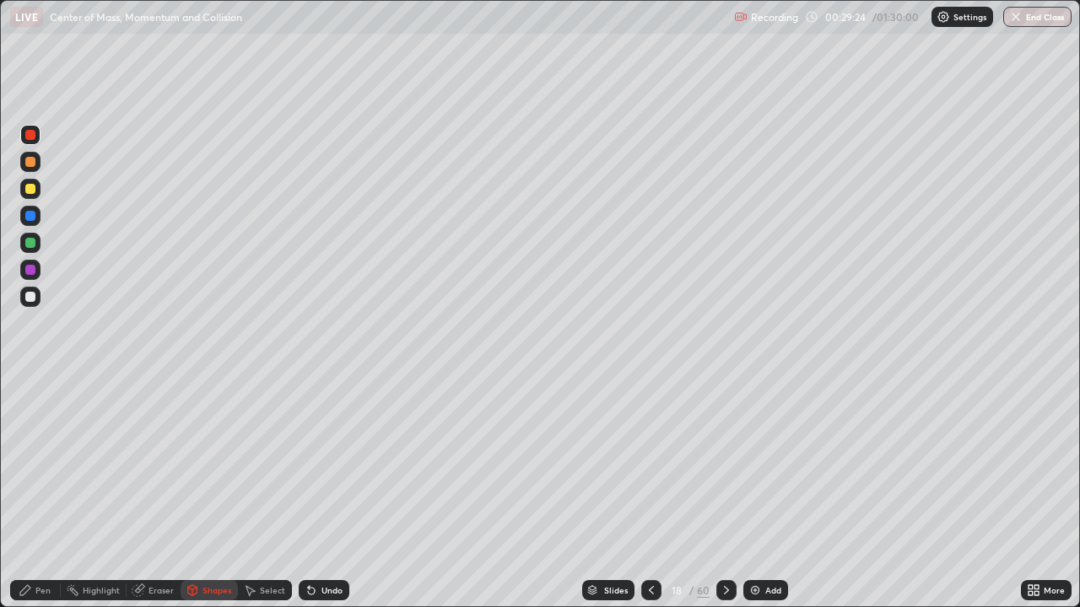
click at [213, 500] on div "Shapes" at bounding box center [209, 590] width 57 height 20
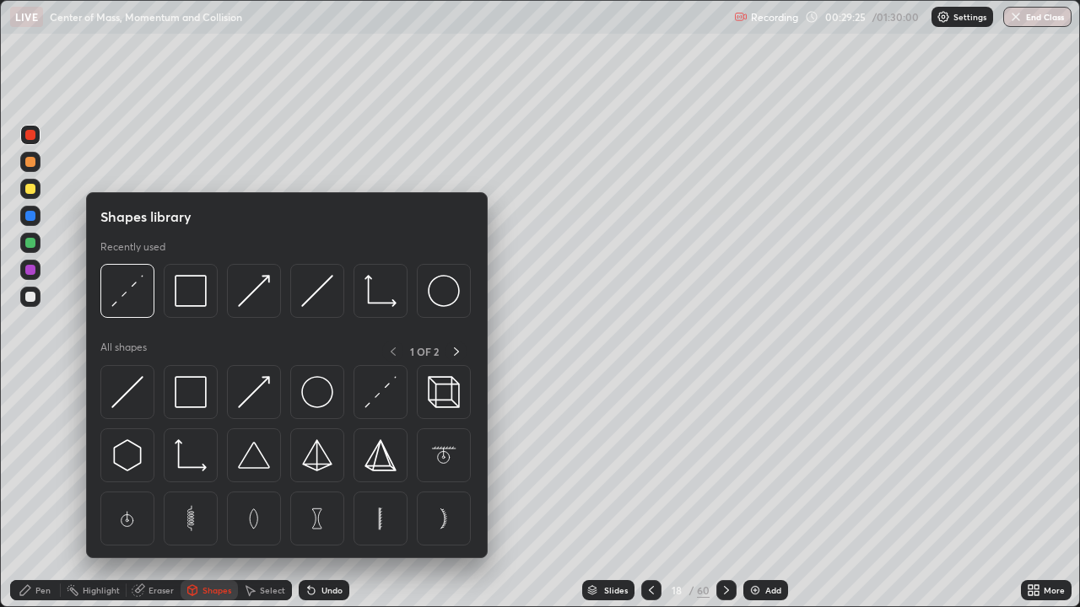
click at [133, 300] on img at bounding box center [127, 291] width 32 height 32
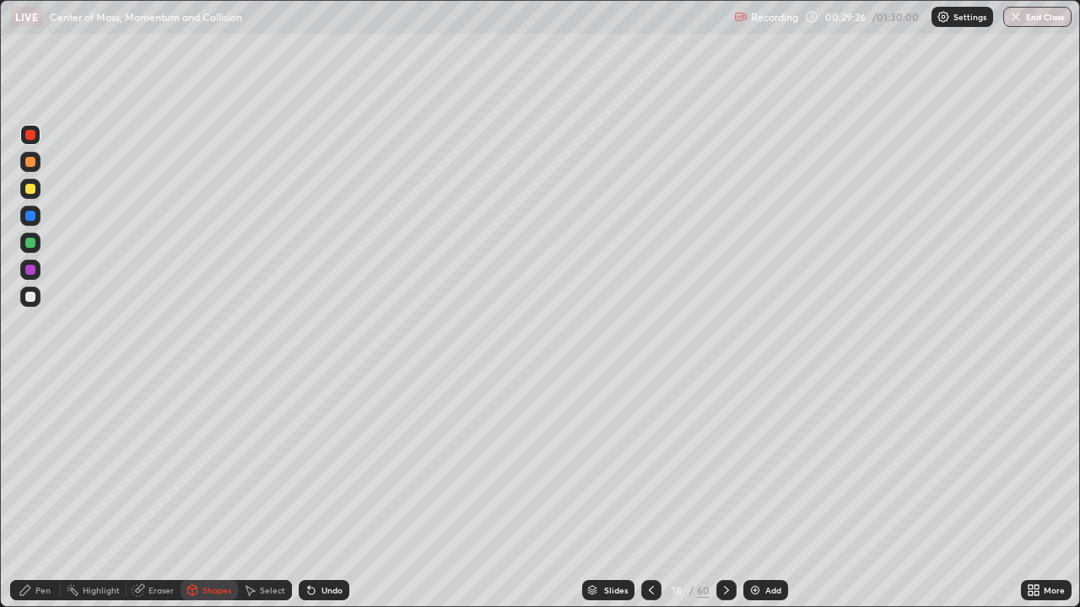
click at [30, 298] on div at bounding box center [30, 297] width 10 height 10
click at [35, 500] on div "Pen" at bounding box center [35, 590] width 51 height 20
click at [207, 500] on div "Shapes" at bounding box center [216, 590] width 29 height 8
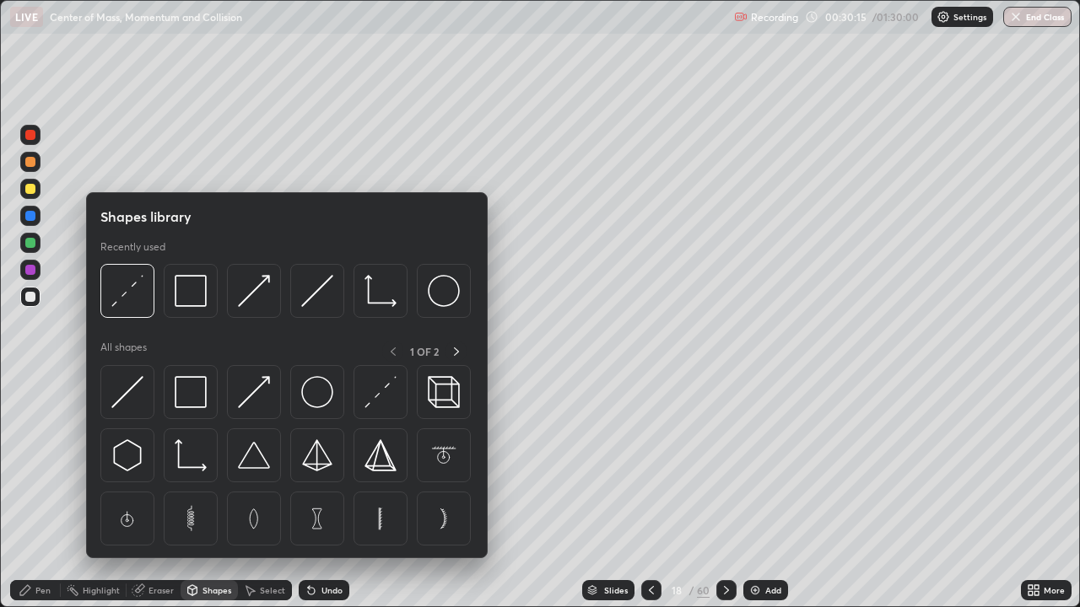
click at [130, 299] on img at bounding box center [127, 291] width 32 height 32
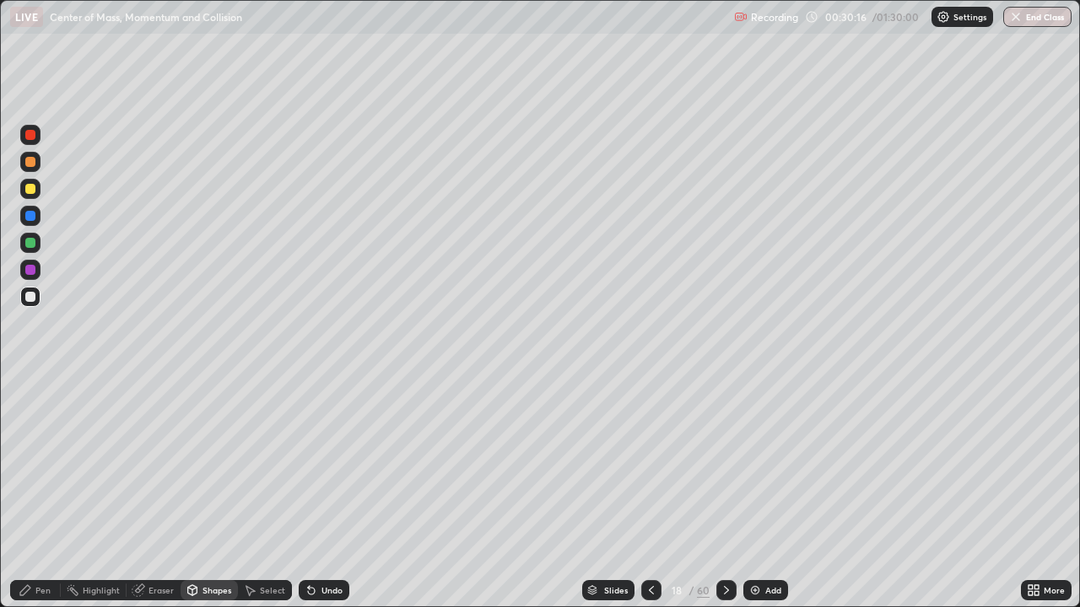
click at [30, 164] on div at bounding box center [30, 162] width 10 height 10
click at [331, 500] on div "Undo" at bounding box center [331, 590] width 21 height 8
click at [37, 500] on div "Pen" at bounding box center [42, 590] width 15 height 8
click at [335, 500] on div "Undo" at bounding box center [331, 590] width 21 height 8
click at [337, 500] on div "Undo" at bounding box center [331, 590] width 21 height 8
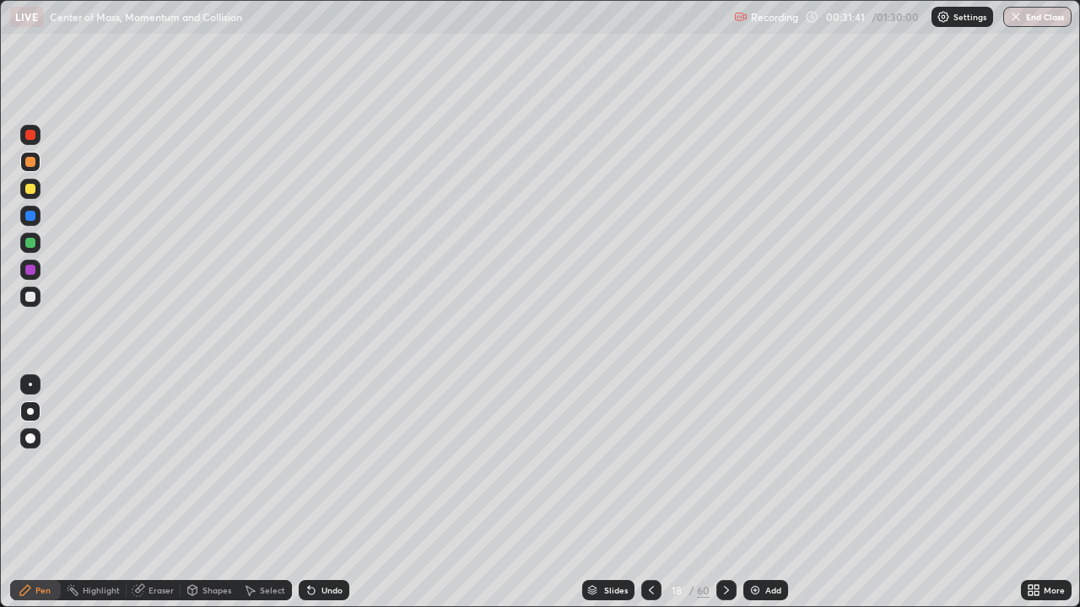
click at [32, 137] on div at bounding box center [30, 135] width 10 height 10
click at [214, 500] on div "Shapes" at bounding box center [216, 590] width 29 height 8
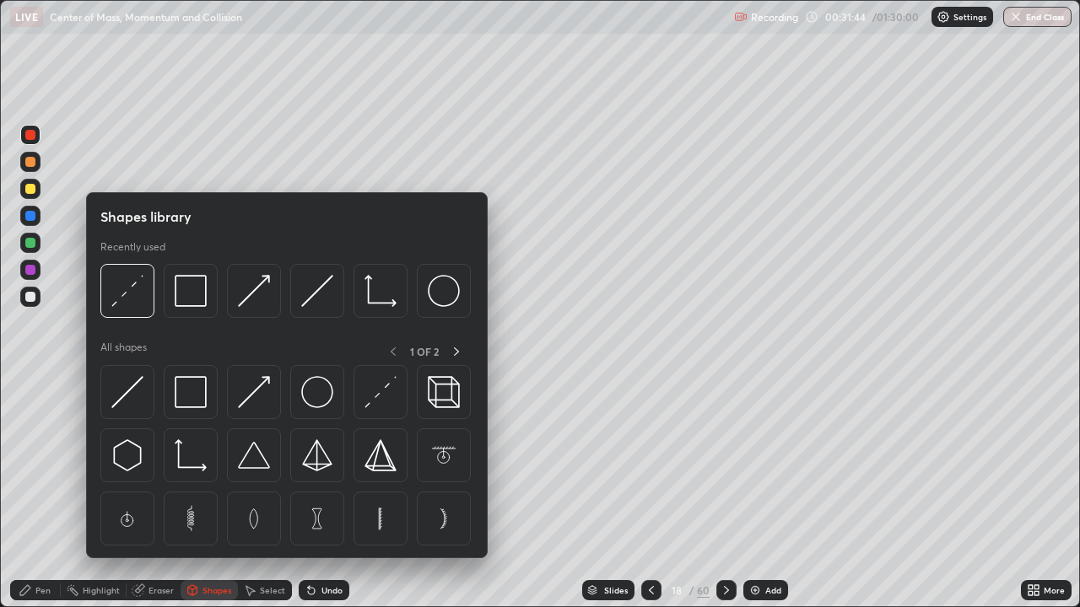
click at [137, 304] on img at bounding box center [127, 291] width 32 height 32
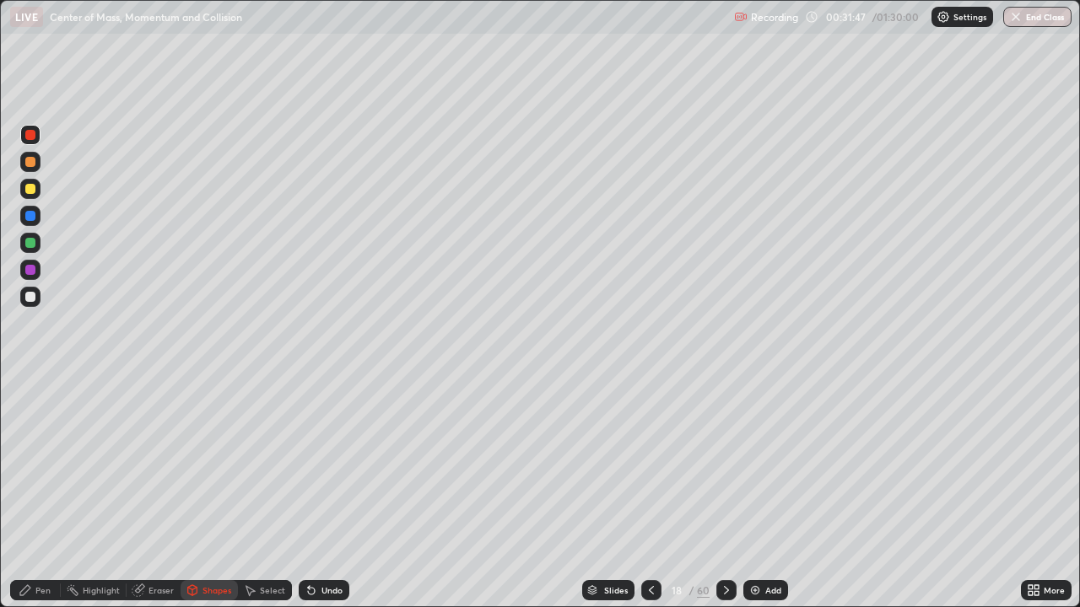
click at [30, 500] on icon at bounding box center [25, 590] width 13 height 13
click at [725, 500] on icon at bounding box center [726, 590] width 13 height 13
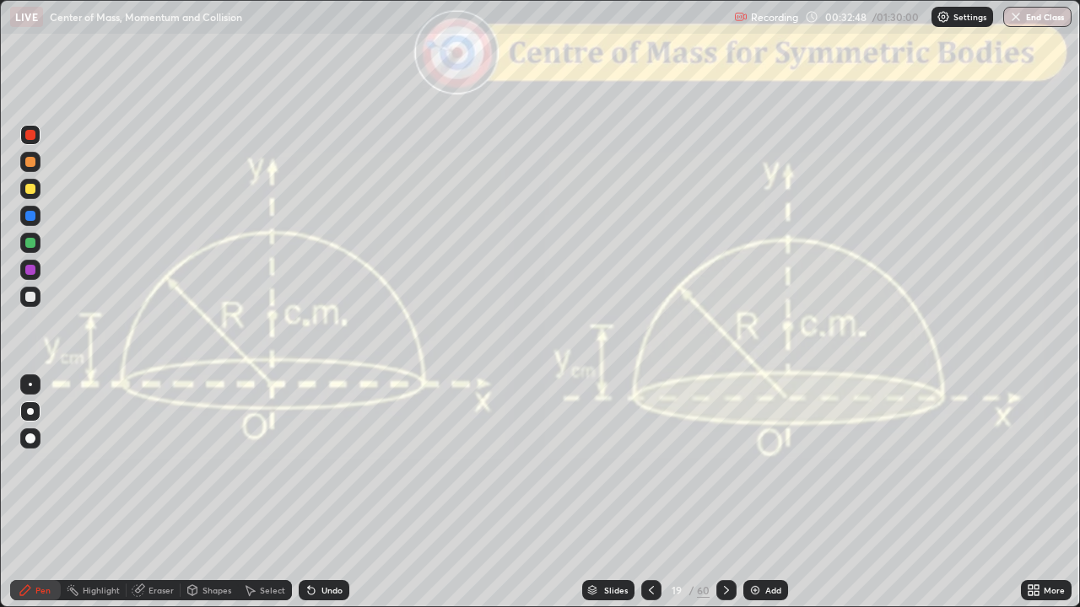
click at [32, 298] on div at bounding box center [30, 297] width 10 height 10
click at [726, 224] on button "Undo" at bounding box center [749, 234] width 49 height 20
click at [727, 500] on icon at bounding box center [726, 590] width 13 height 13
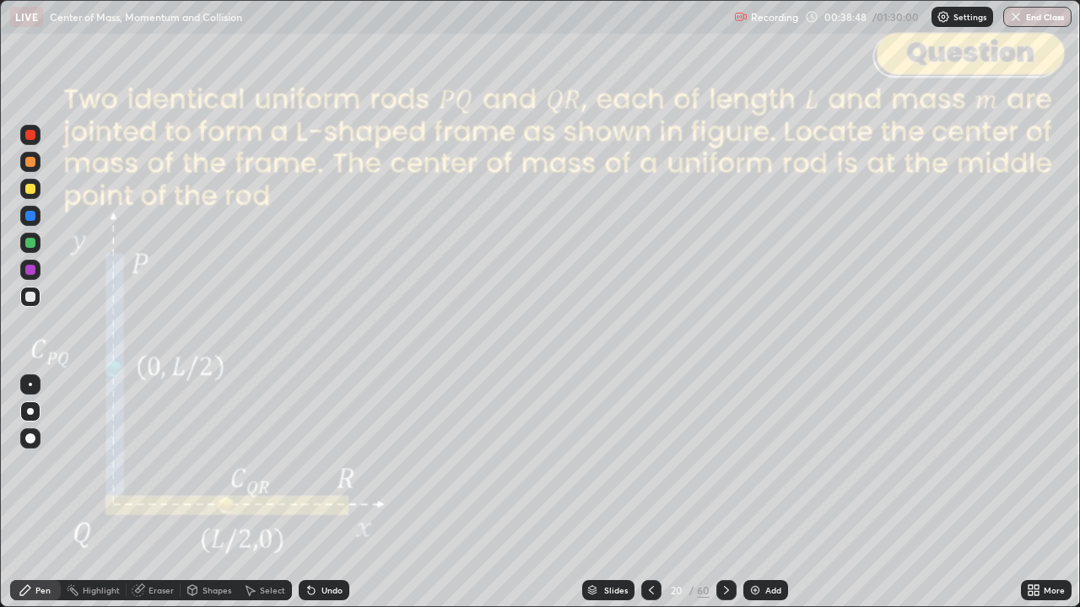
click at [331, 500] on div "Undo" at bounding box center [331, 590] width 21 height 8
click at [209, 500] on div "Shapes" at bounding box center [216, 590] width 29 height 8
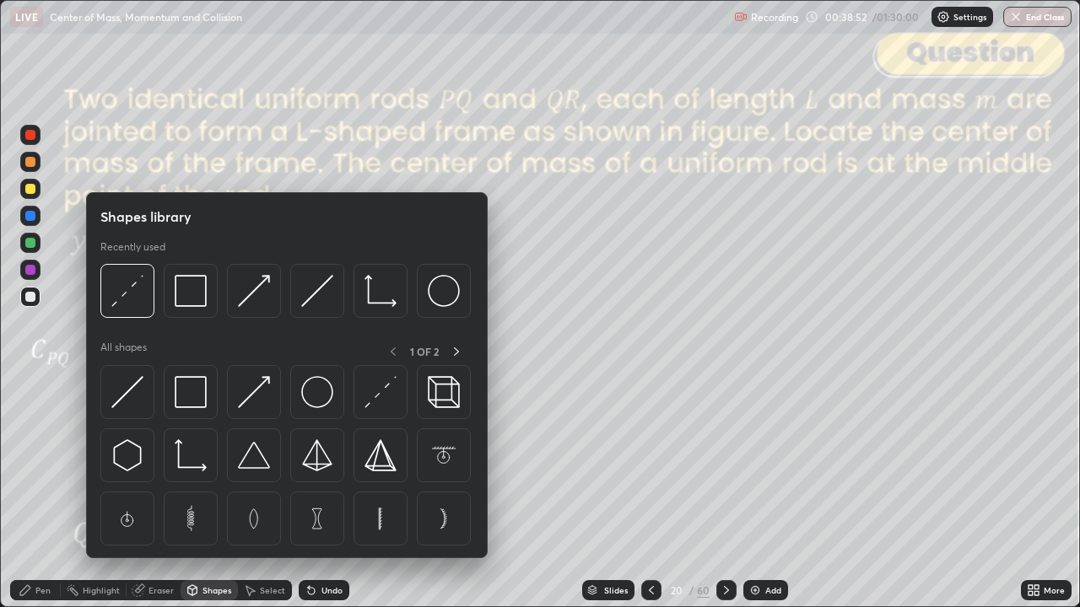
click at [190, 299] on img at bounding box center [191, 291] width 32 height 32
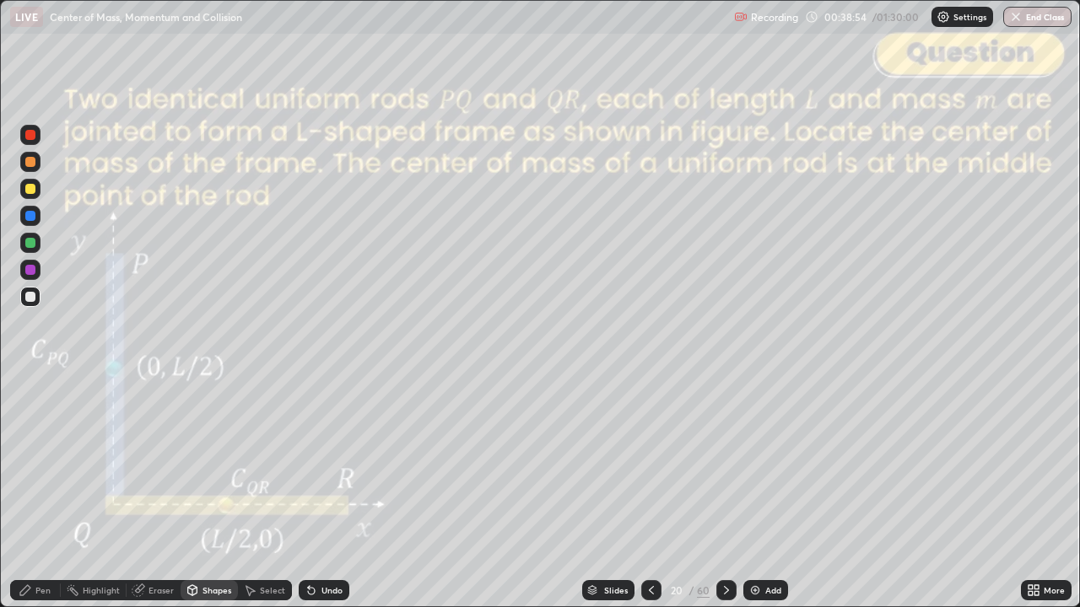
click at [30, 138] on div at bounding box center [30, 135] width 10 height 10
click at [216, 500] on div "Shapes" at bounding box center [216, 590] width 29 height 8
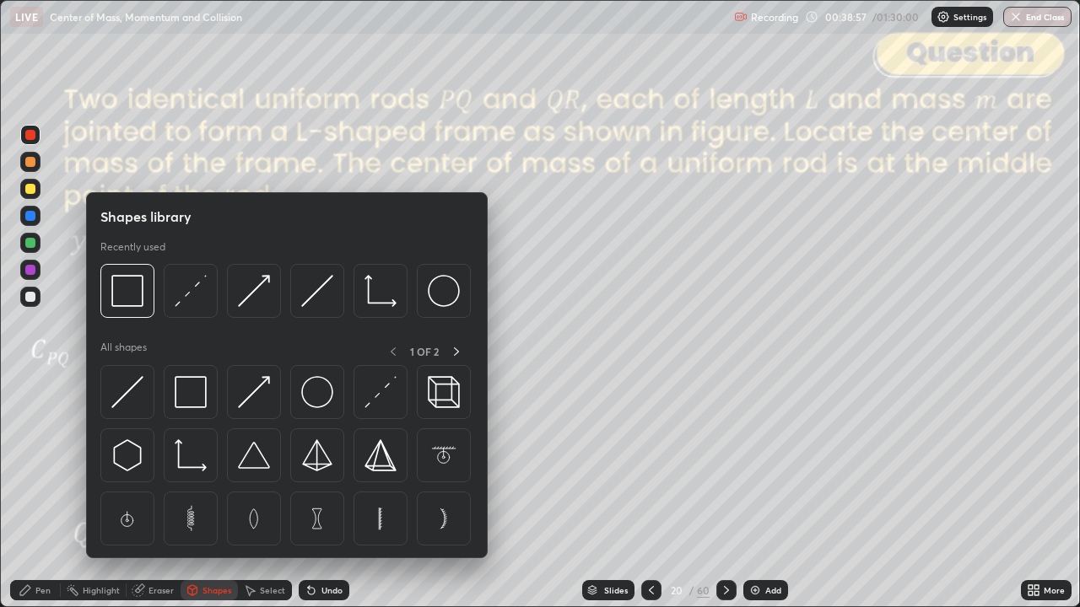
click at [201, 301] on img at bounding box center [191, 291] width 32 height 32
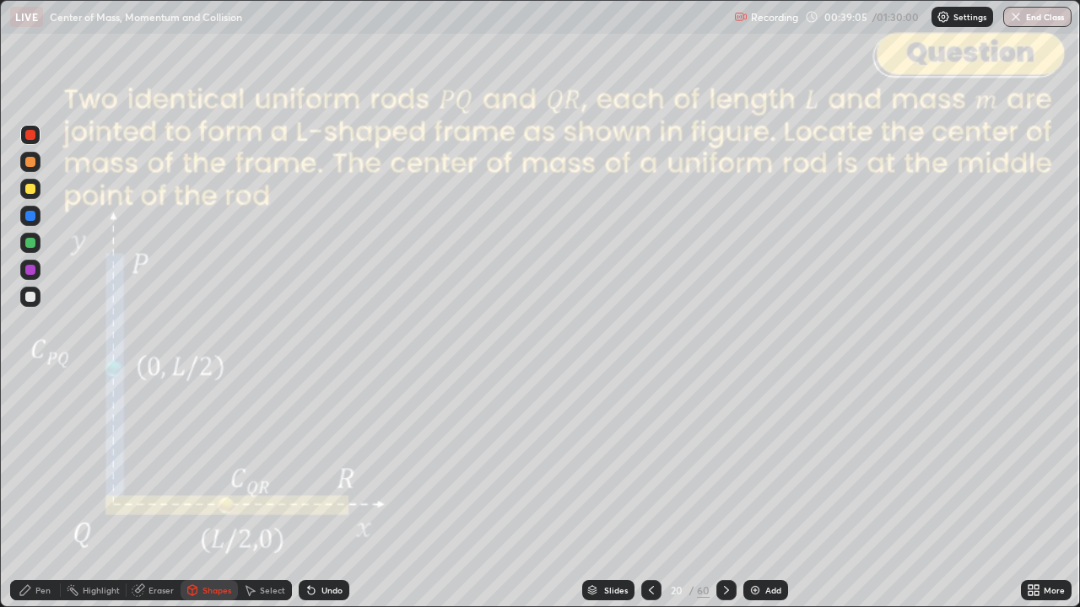
click at [29, 500] on icon at bounding box center [25, 590] width 13 height 13
click at [29, 196] on div at bounding box center [30, 189] width 20 height 20
click at [207, 500] on div "Shapes" at bounding box center [216, 590] width 29 height 8
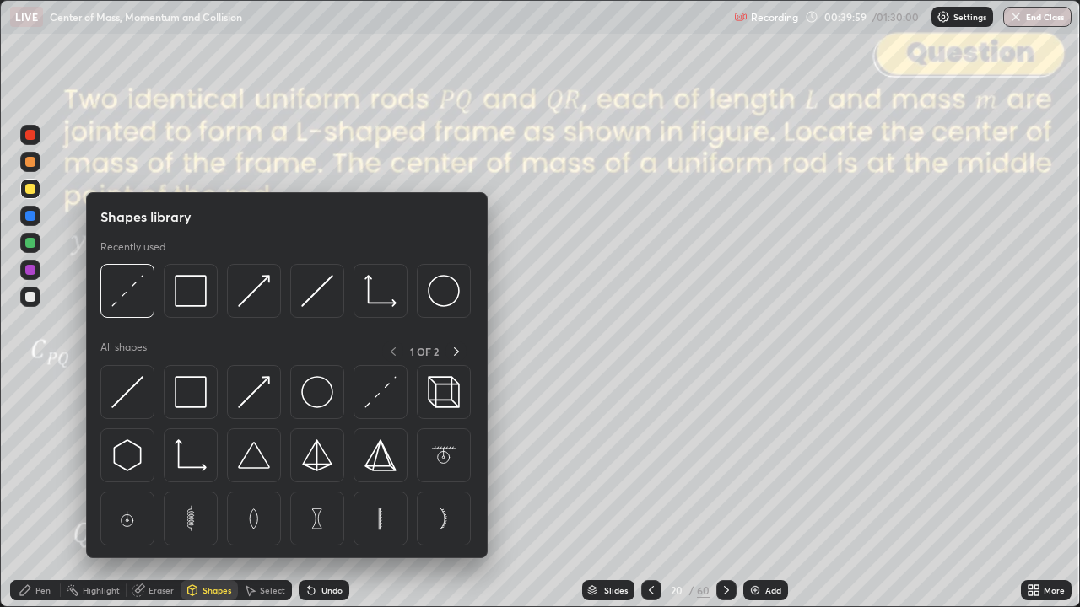
click at [196, 288] on img at bounding box center [191, 291] width 32 height 32
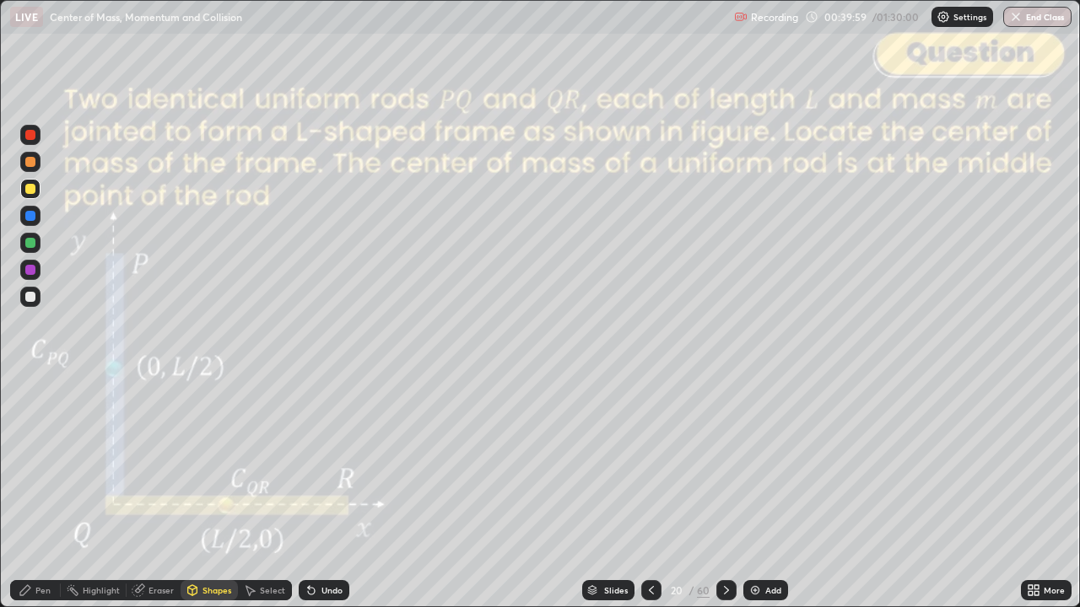
click at [30, 136] on div at bounding box center [30, 135] width 10 height 10
click at [156, 500] on div "Eraser" at bounding box center [160, 590] width 25 height 8
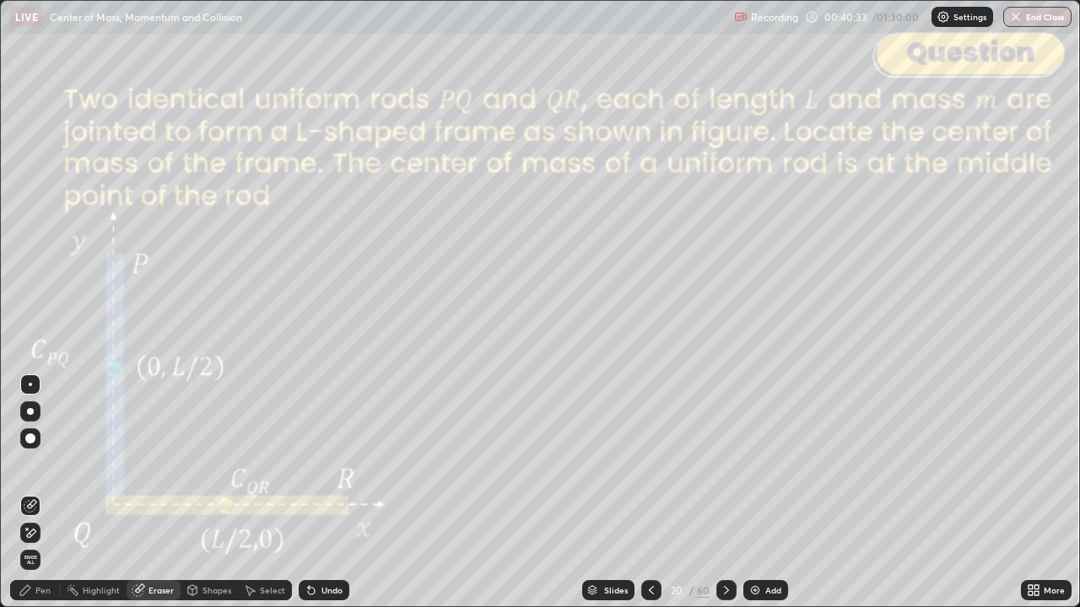
click at [46, 500] on div "Pen" at bounding box center [42, 590] width 15 height 8
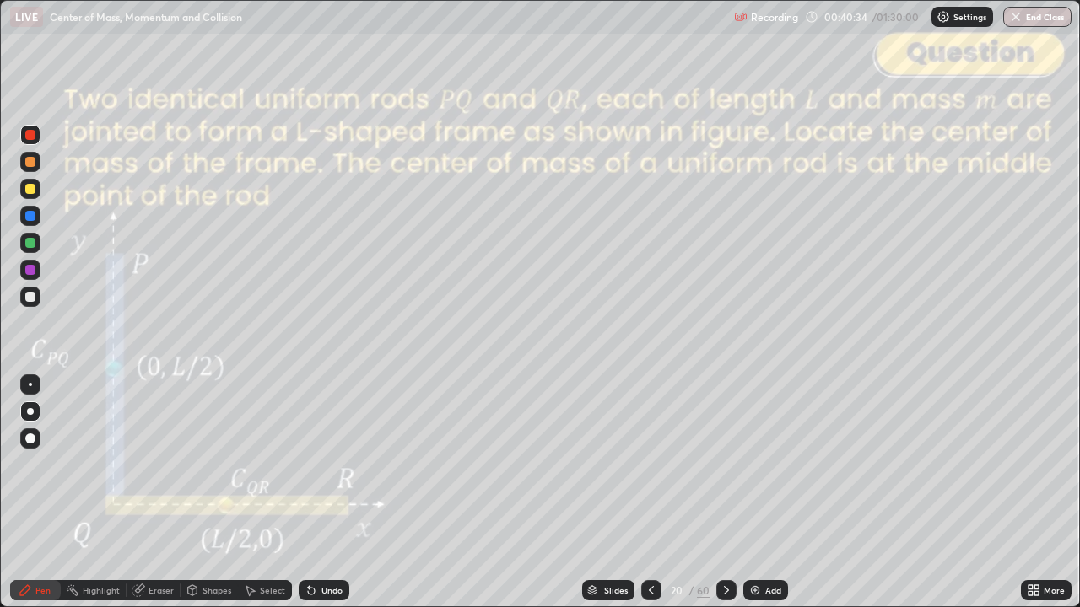
click at [30, 189] on div at bounding box center [30, 189] width 10 height 10
click at [155, 500] on div "Eraser" at bounding box center [160, 590] width 25 height 8
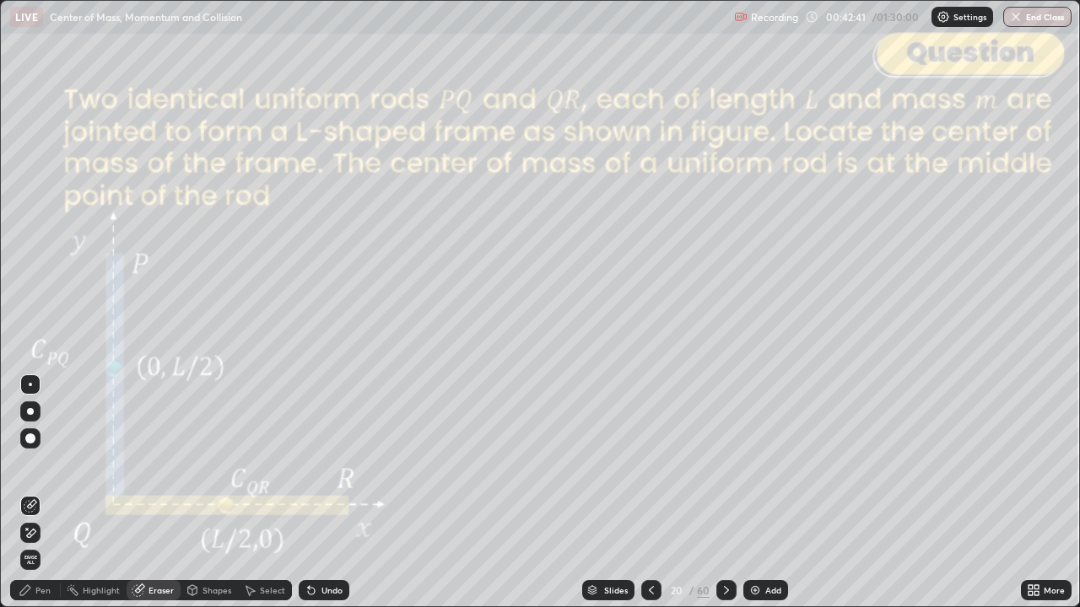
click at [725, 500] on icon at bounding box center [726, 590] width 13 height 13
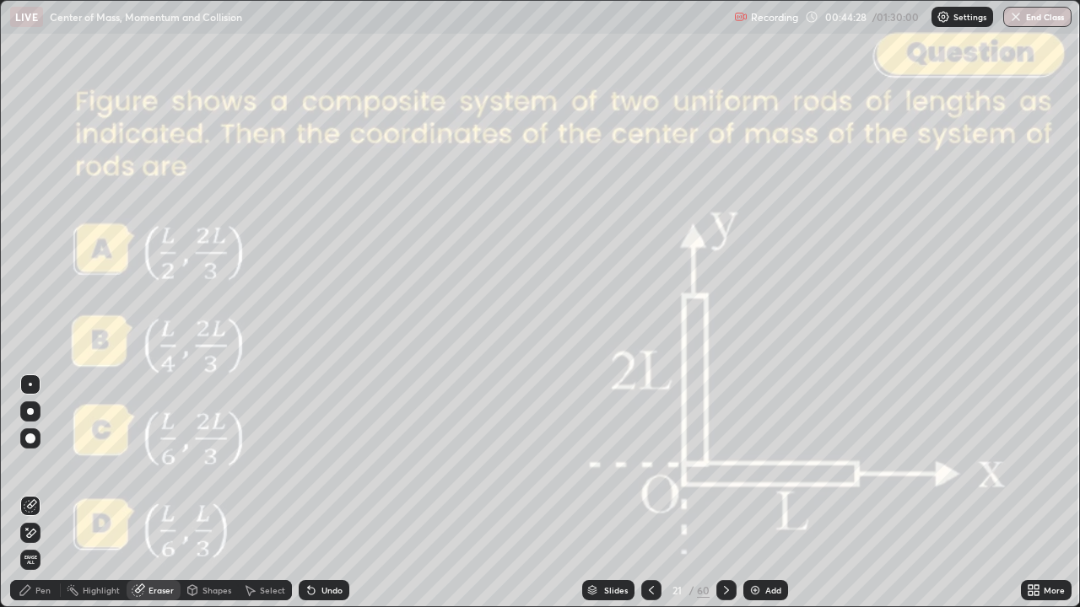
click at [40, 500] on div "Pen" at bounding box center [35, 590] width 51 height 20
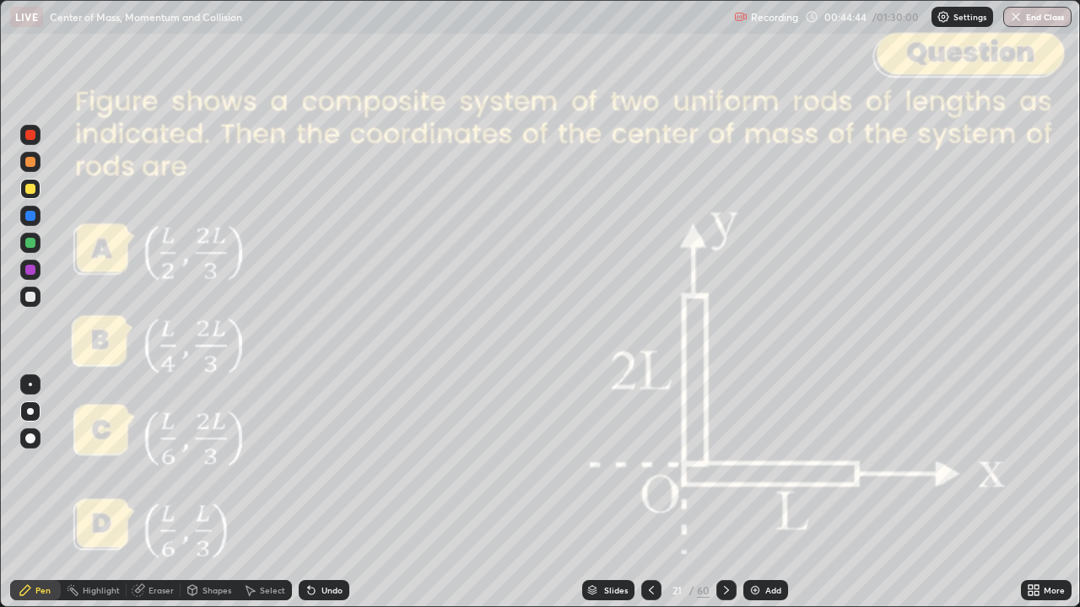
click at [34, 246] on div at bounding box center [30, 243] width 10 height 10
click at [34, 299] on div at bounding box center [30, 297] width 10 height 10
click at [207, 500] on div "Shapes" at bounding box center [216, 590] width 29 height 8
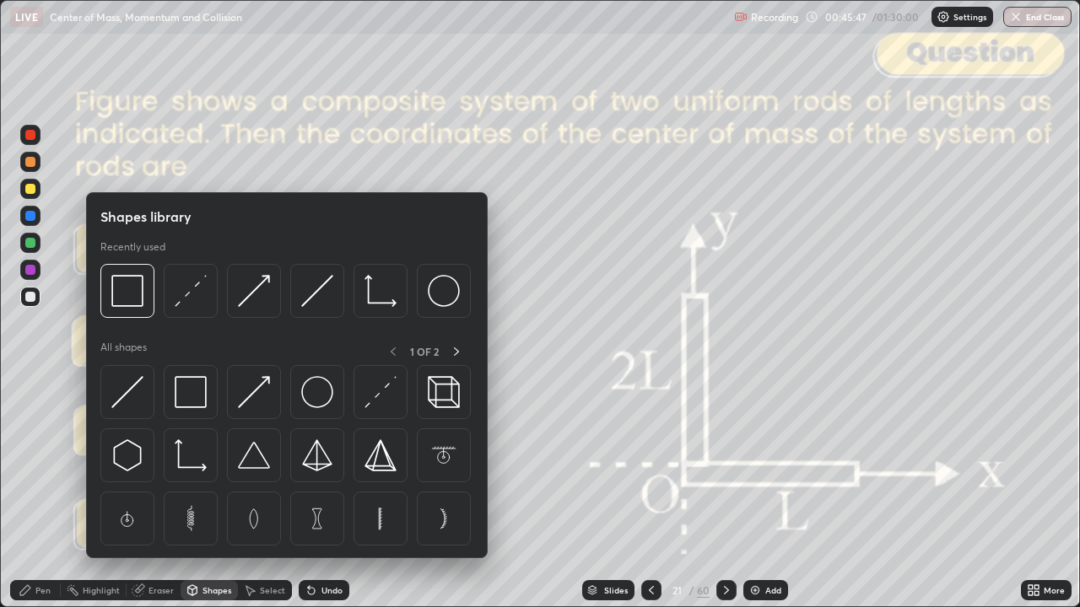
click at [128, 306] on img at bounding box center [127, 291] width 32 height 32
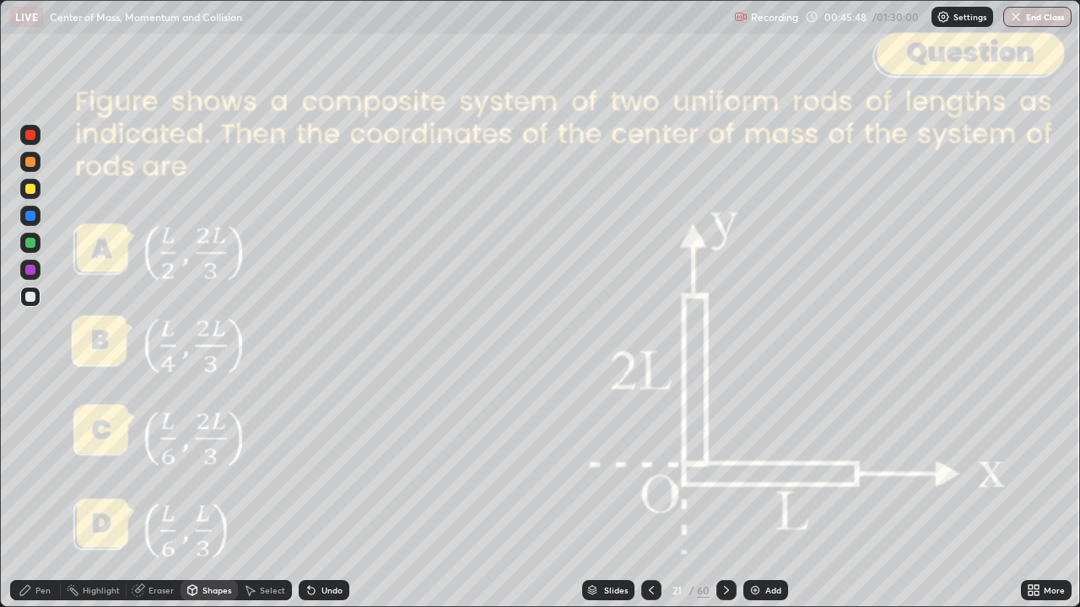
click at [30, 138] on div at bounding box center [30, 135] width 10 height 10
click at [30, 165] on div at bounding box center [30, 162] width 10 height 10
click at [34, 500] on div "Pen" at bounding box center [35, 590] width 51 height 20
click at [208, 500] on div "Shapes" at bounding box center [216, 590] width 29 height 8
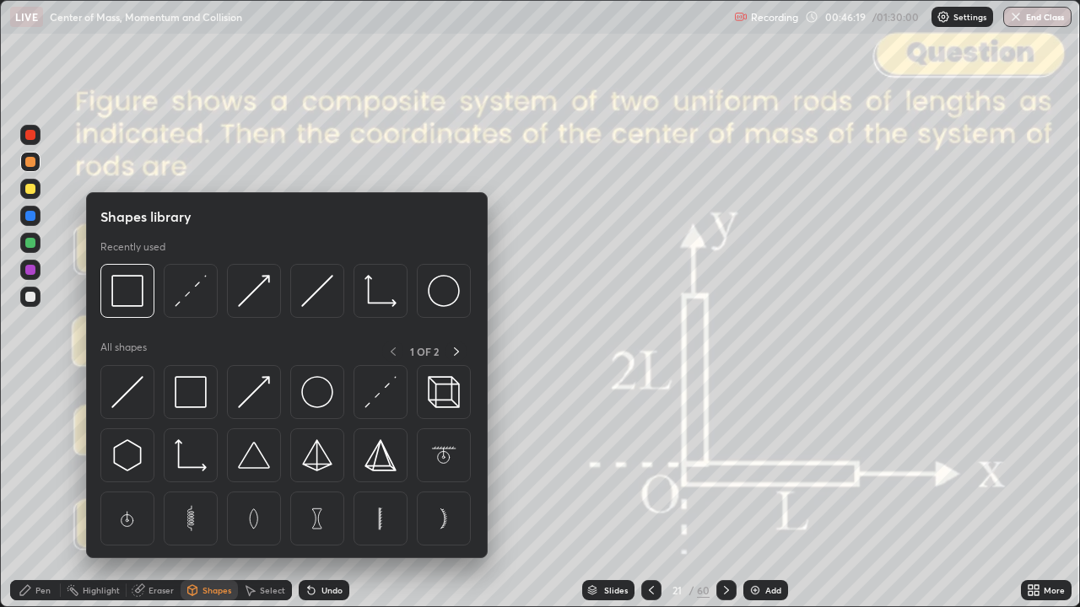
click at [133, 299] on img at bounding box center [127, 291] width 32 height 32
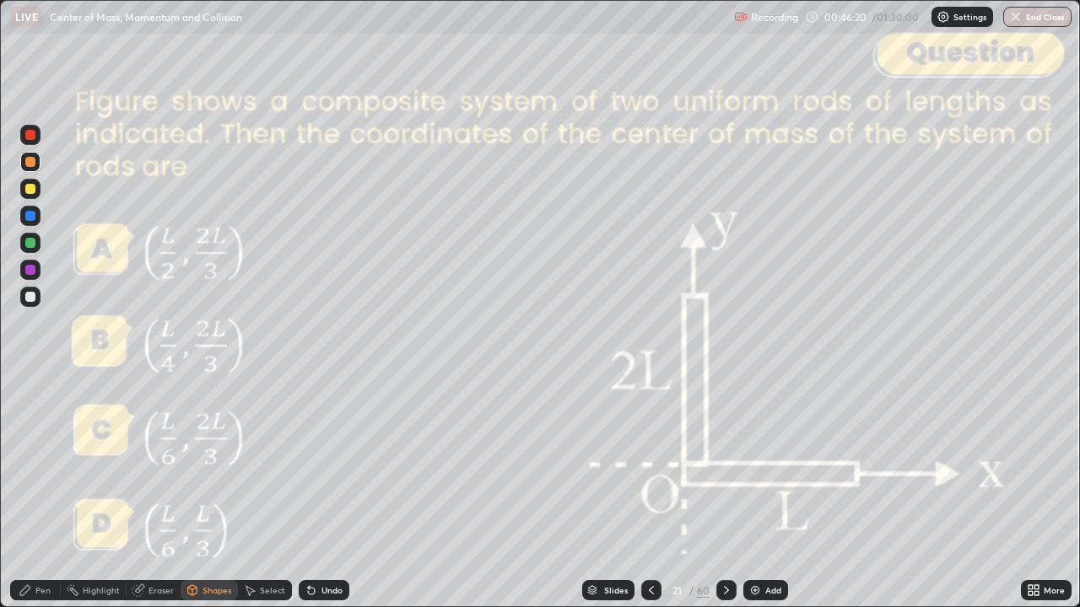
click at [30, 137] on div at bounding box center [30, 135] width 10 height 10
click at [30, 500] on icon at bounding box center [25, 590] width 13 height 13
click at [725, 500] on icon at bounding box center [726, 590] width 13 height 13
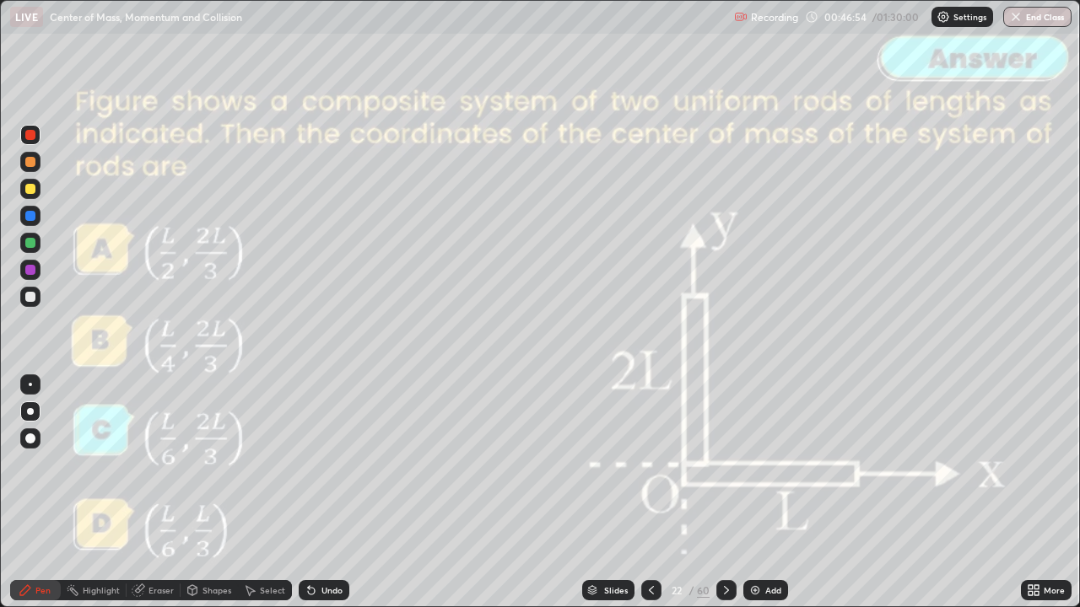
click at [725, 500] on icon at bounding box center [726, 590] width 13 height 13
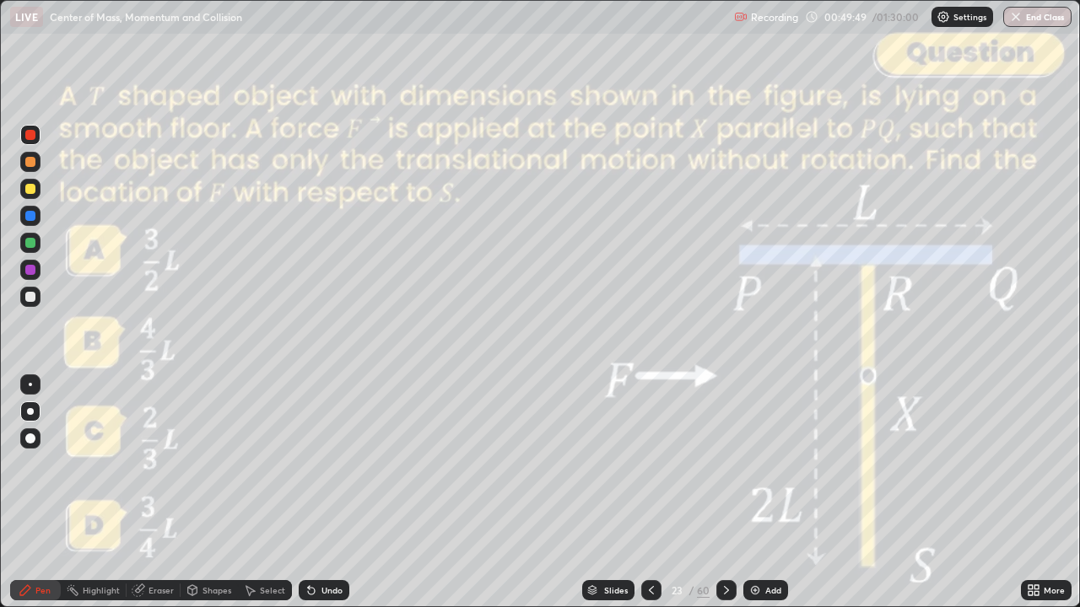
click at [211, 500] on div "Shapes" at bounding box center [216, 590] width 29 height 8
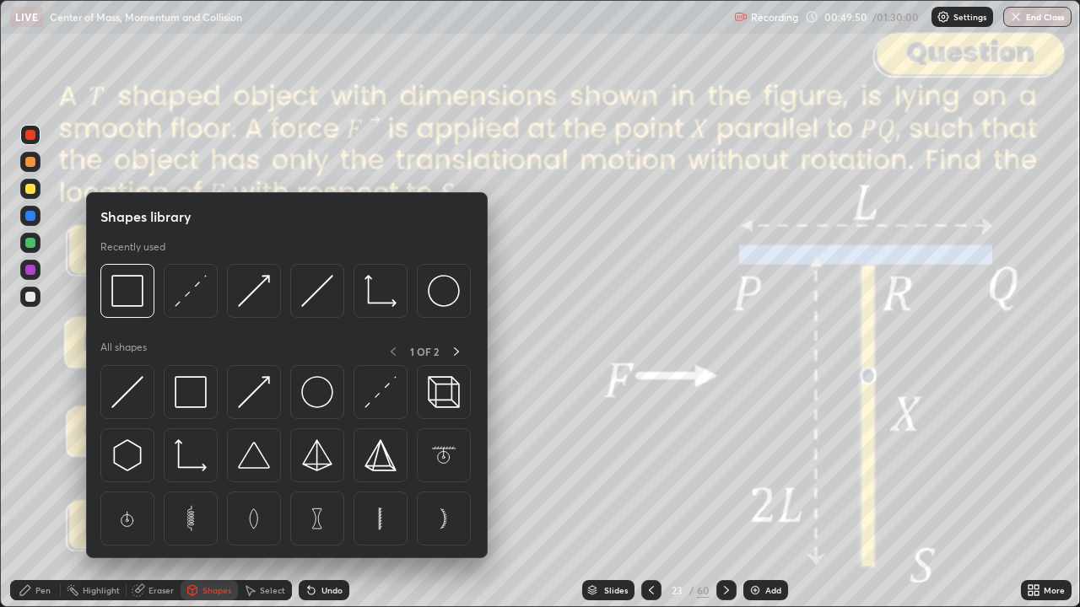
click at [194, 305] on img at bounding box center [191, 291] width 32 height 32
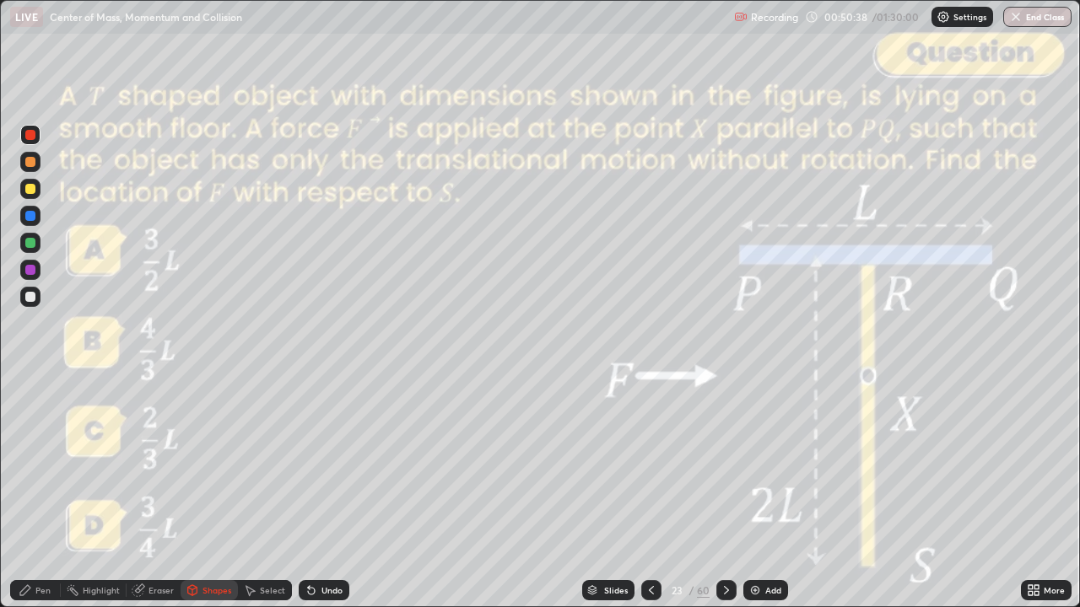
click at [31, 297] on div at bounding box center [30, 297] width 10 height 10
click at [329, 500] on div "Undo" at bounding box center [331, 590] width 21 height 8
click at [41, 500] on div "Pen" at bounding box center [42, 590] width 15 height 8
click at [725, 500] on icon at bounding box center [726, 590] width 13 height 13
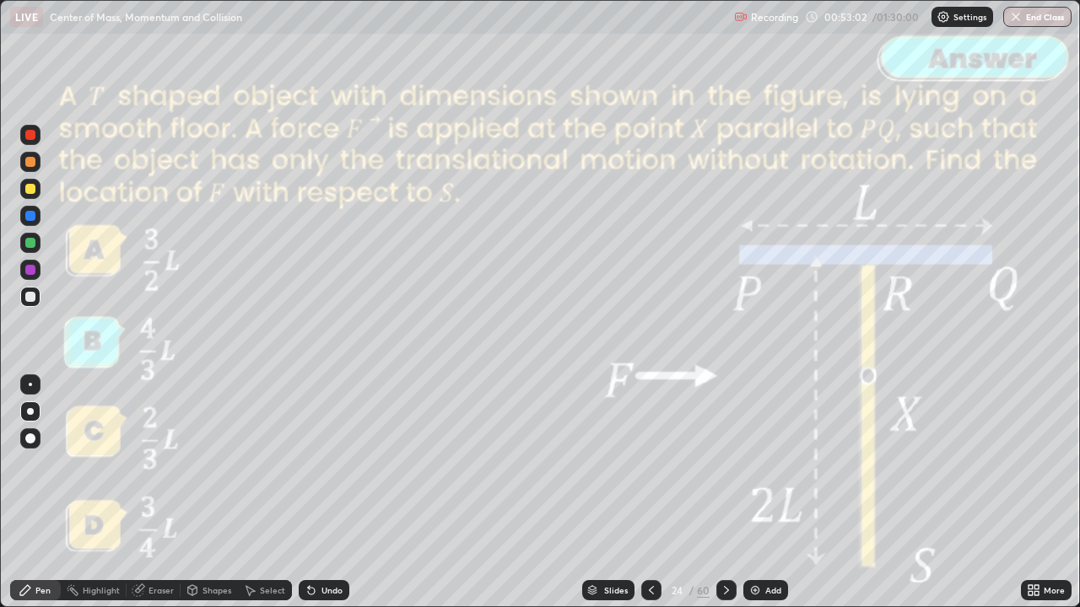
click at [725, 500] on icon at bounding box center [726, 590] width 5 height 8
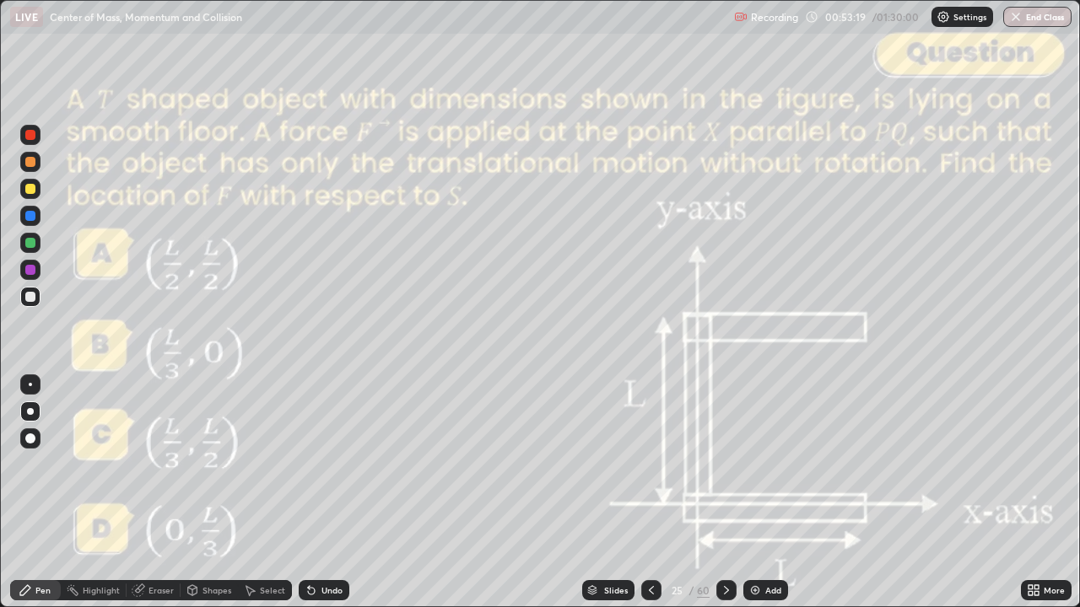
click at [216, 500] on div "Shapes" at bounding box center [216, 590] width 29 height 8
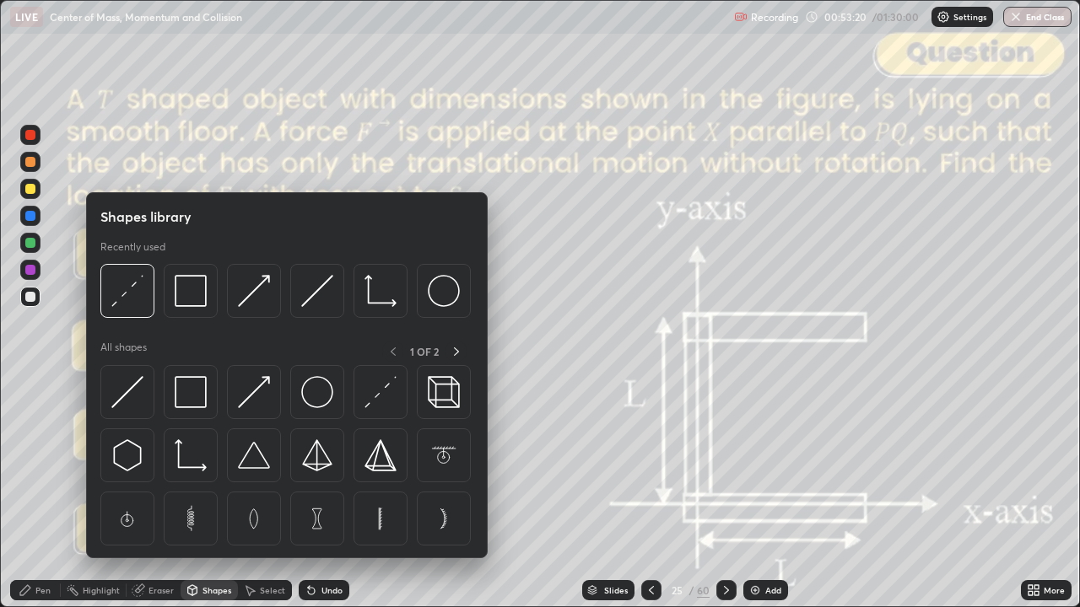
click at [141, 294] on img at bounding box center [127, 291] width 32 height 32
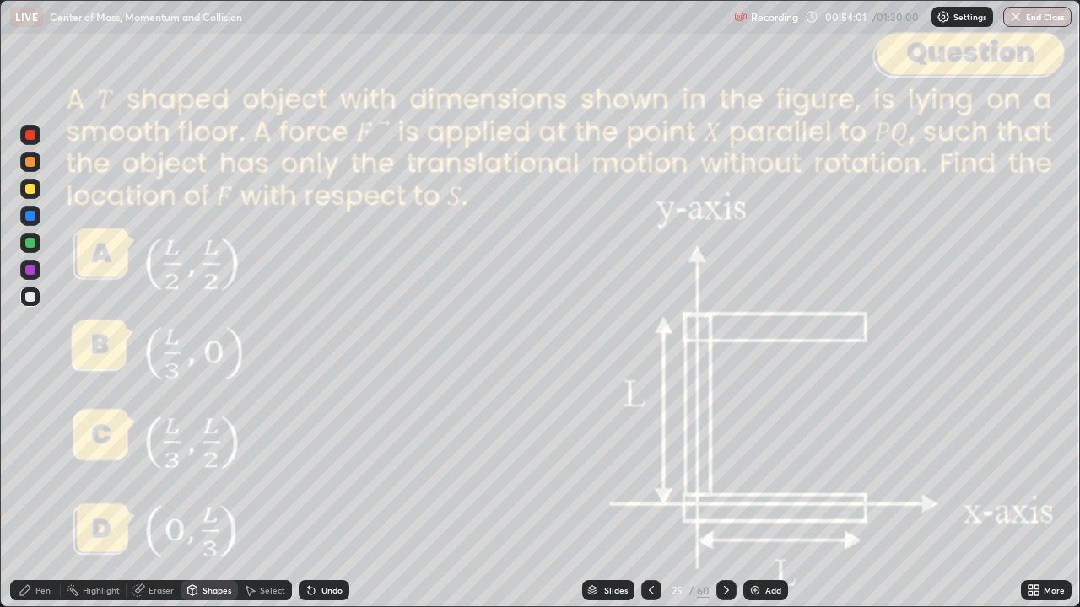
click at [306, 500] on div "Undo" at bounding box center [324, 590] width 51 height 20
click at [17, 500] on div "Pen" at bounding box center [35, 590] width 51 height 20
click at [725, 500] on icon at bounding box center [726, 590] width 13 height 13
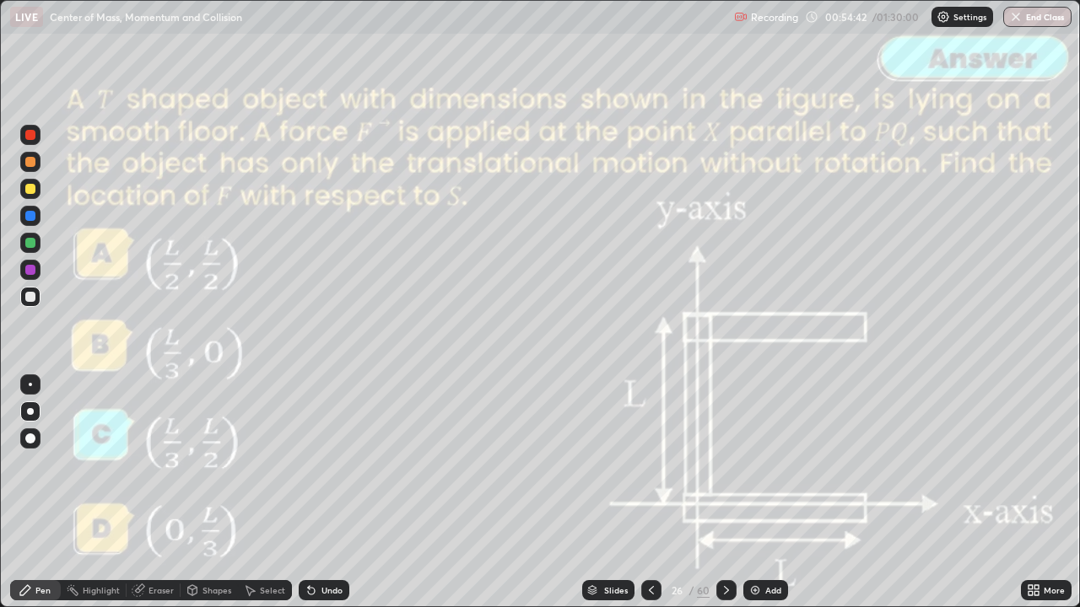
click at [722, 500] on icon at bounding box center [726, 590] width 13 height 13
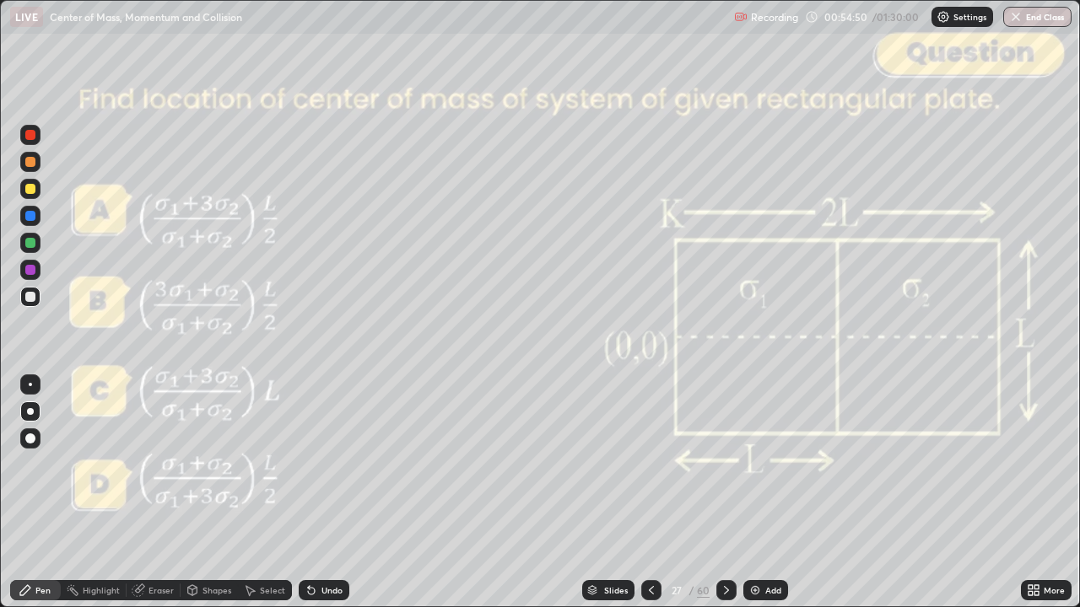
click at [652, 500] on icon at bounding box center [650, 590] width 13 height 13
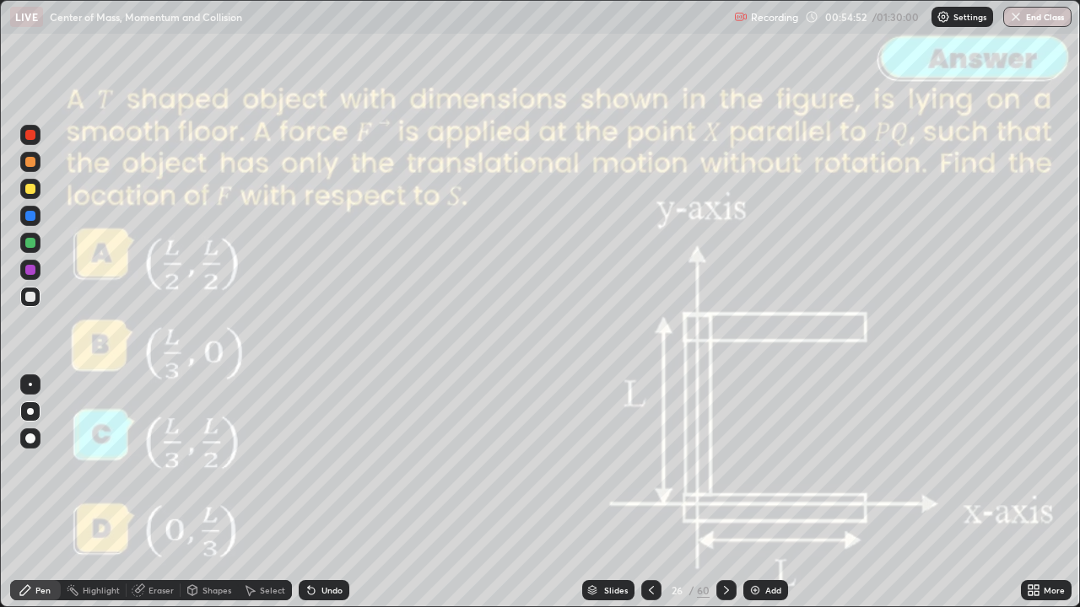
click at [725, 500] on icon at bounding box center [726, 590] width 13 height 13
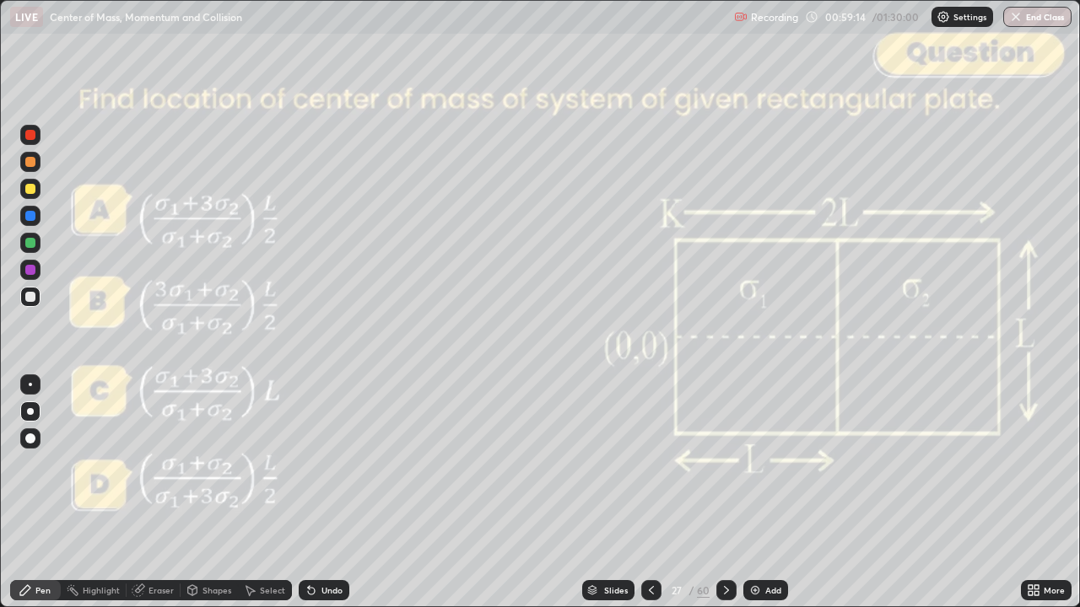
click at [321, 500] on div "Undo" at bounding box center [331, 590] width 21 height 8
click at [30, 189] on div at bounding box center [30, 189] width 10 height 10
click at [30, 298] on div at bounding box center [30, 297] width 10 height 10
click at [33, 165] on div at bounding box center [30, 162] width 10 height 10
click at [318, 500] on div "Undo" at bounding box center [324, 590] width 51 height 20
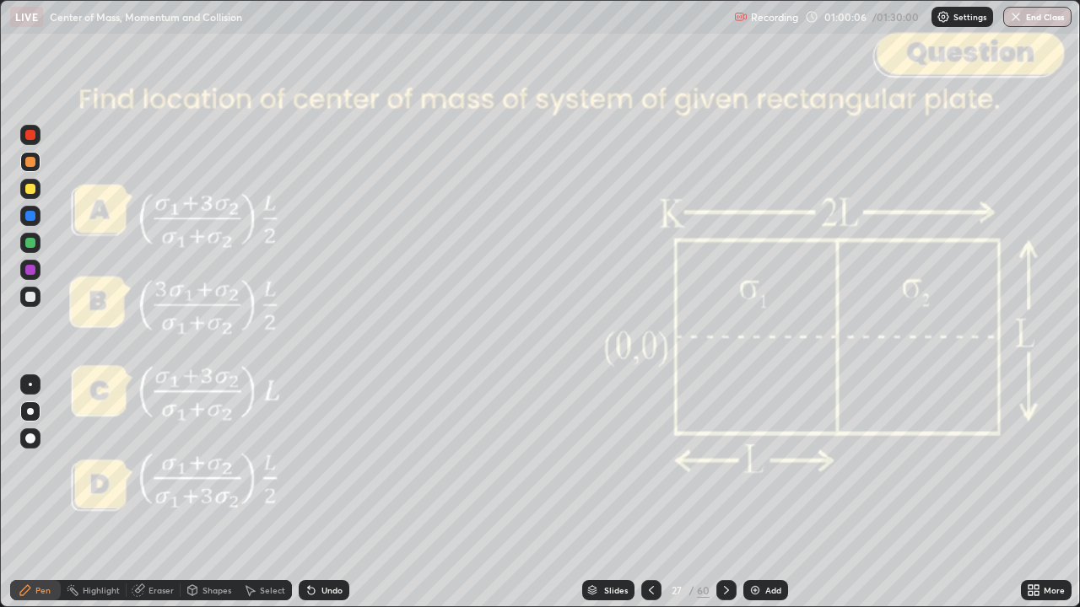
click at [321, 500] on div "Undo" at bounding box center [324, 590] width 51 height 20
click at [732, 500] on div at bounding box center [726, 590] width 20 height 20
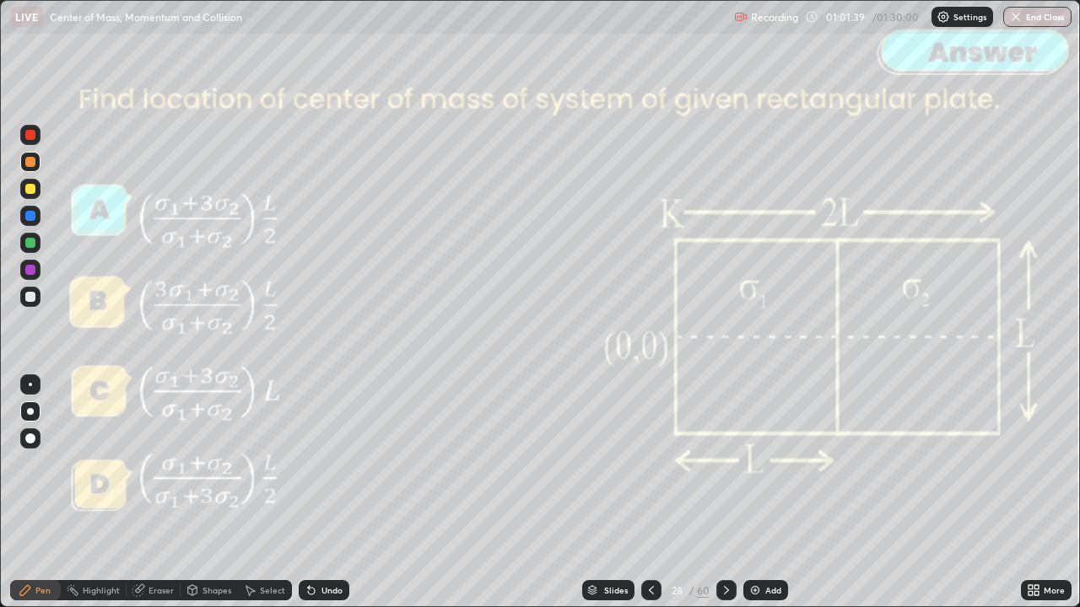
click at [727, 500] on icon at bounding box center [726, 590] width 13 height 13
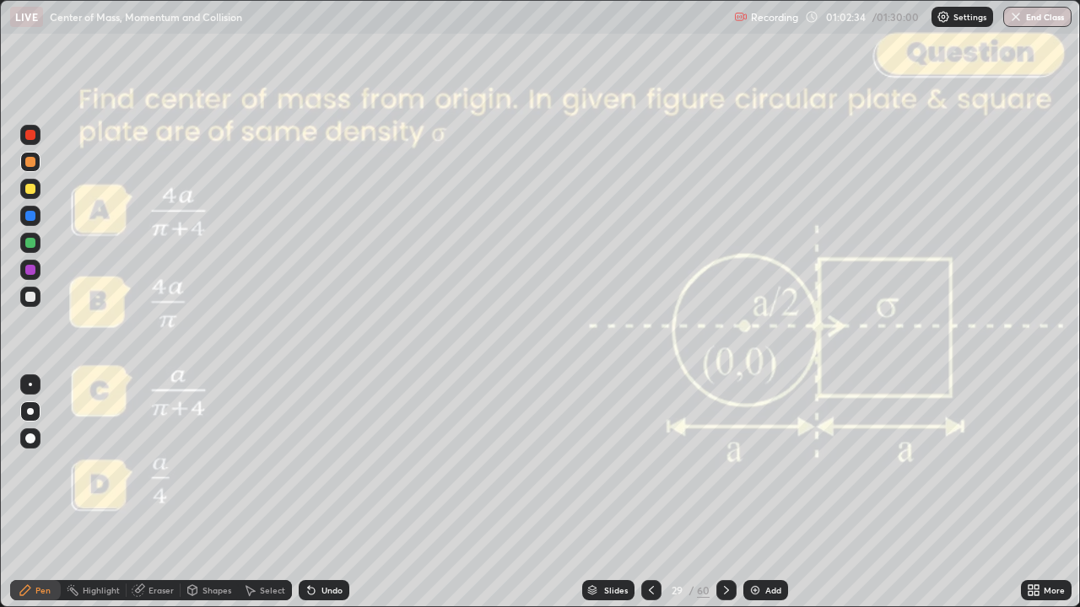
click at [618, 500] on div "Slides" at bounding box center [616, 590] width 24 height 8
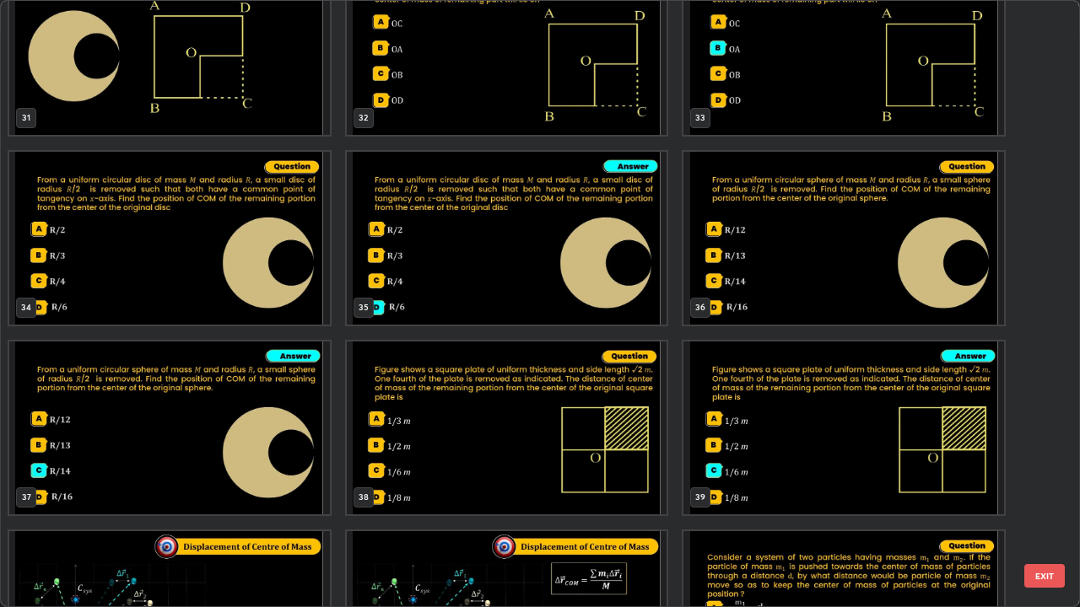
scroll to position [1979, 0]
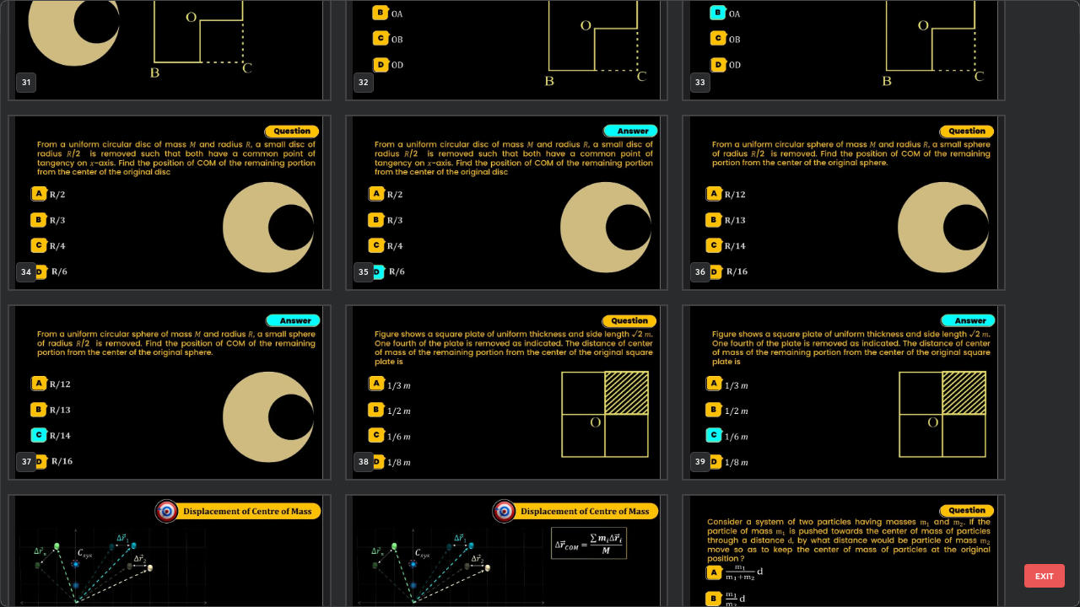
click at [1048, 500] on button "EXIT" at bounding box center [1044, 576] width 40 height 24
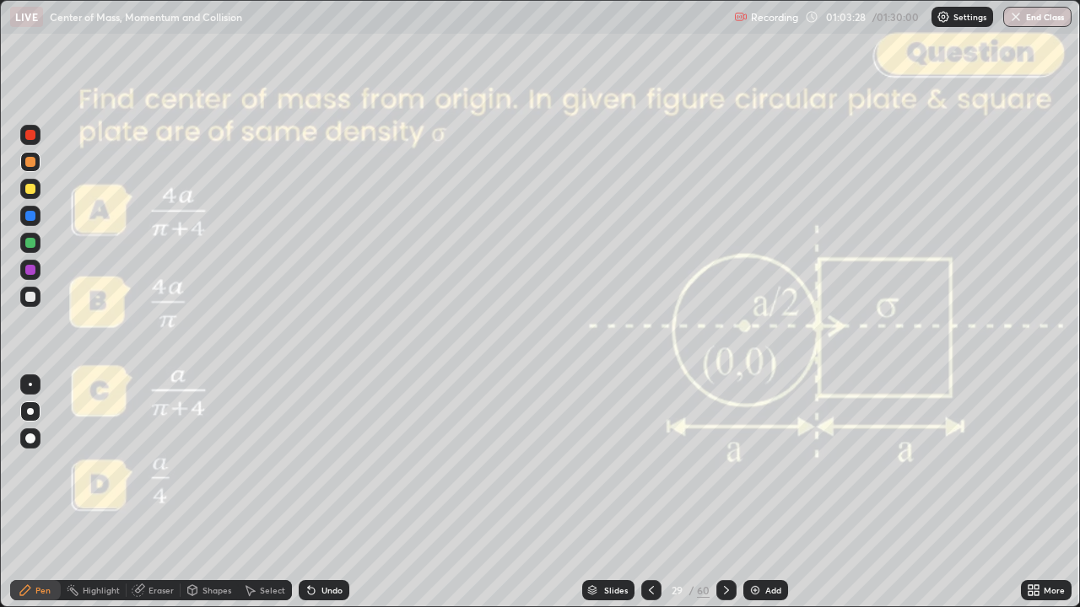
click at [30, 297] on div at bounding box center [30, 297] width 10 height 10
click at [649, 500] on icon at bounding box center [650, 590] width 13 height 13
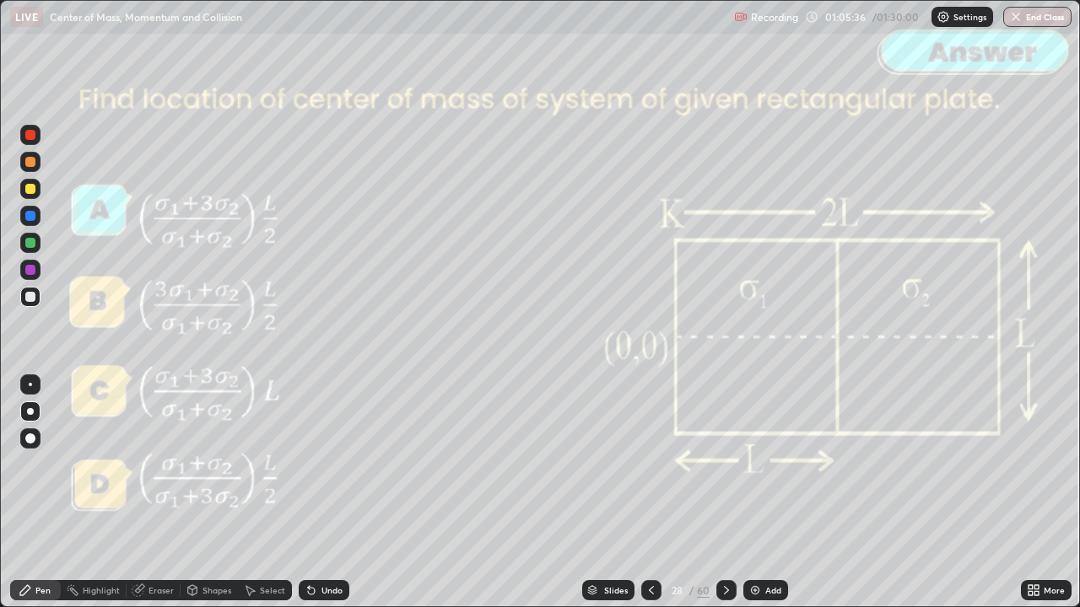
click at [649, 500] on icon at bounding box center [650, 590] width 13 height 13
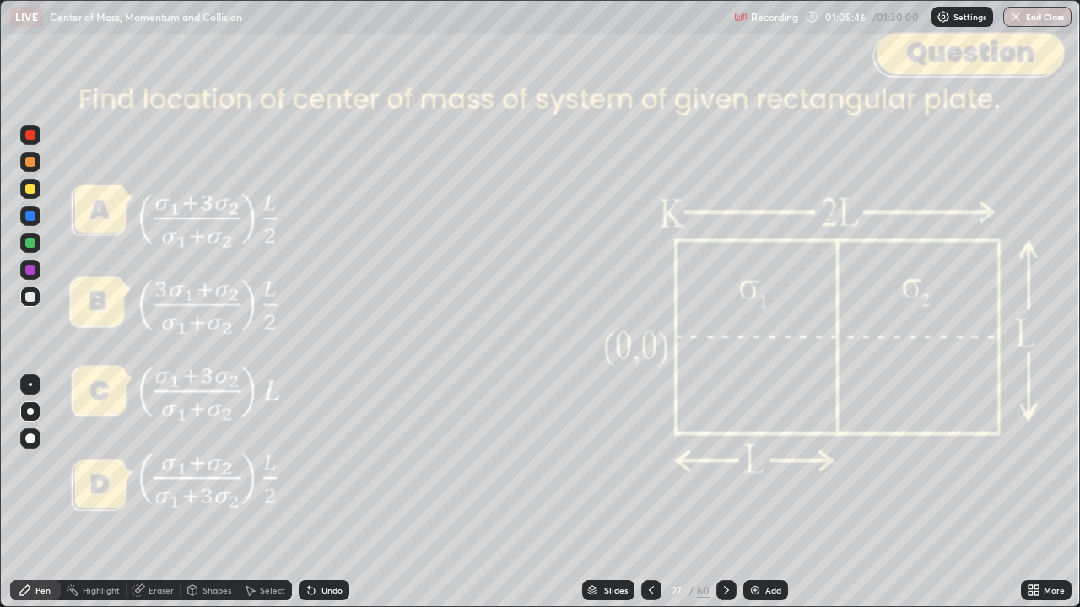
click at [725, 500] on icon at bounding box center [726, 590] width 13 height 13
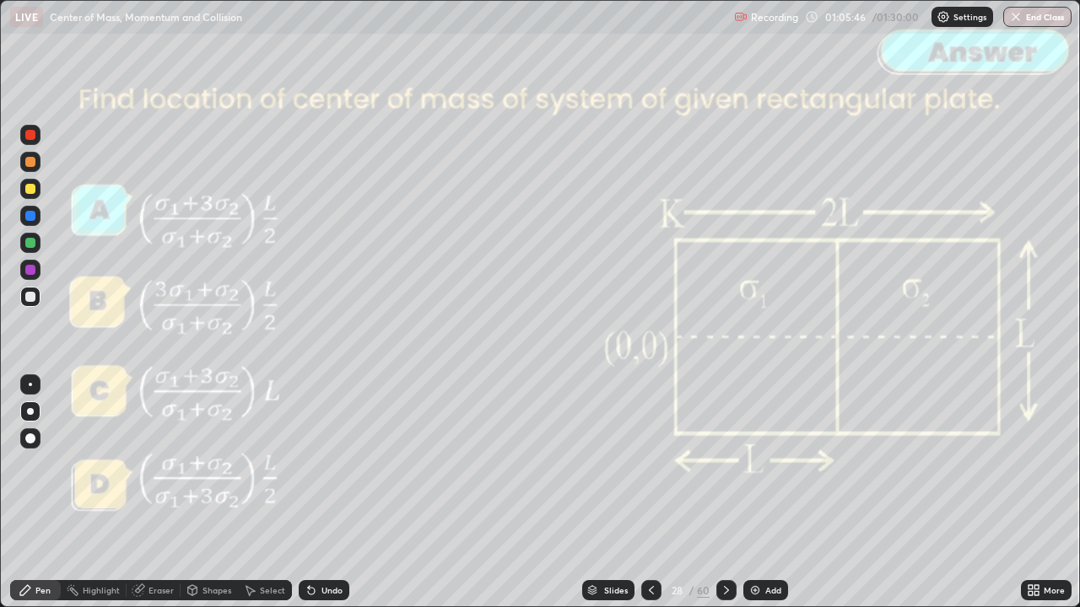
click at [725, 500] on icon at bounding box center [726, 590] width 13 height 13
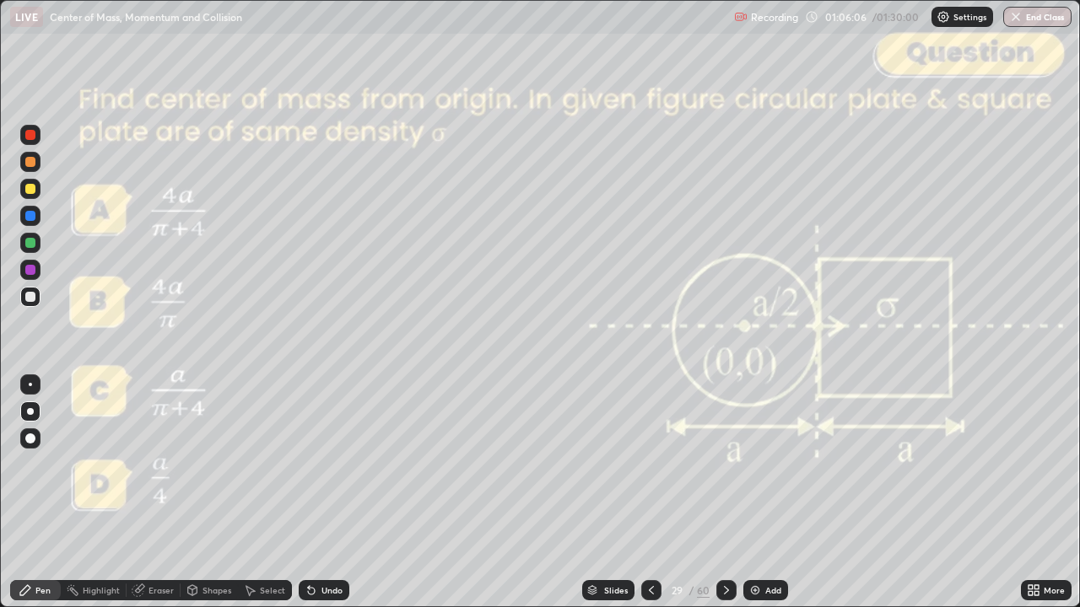
click at [725, 500] on icon at bounding box center [726, 590] width 13 height 13
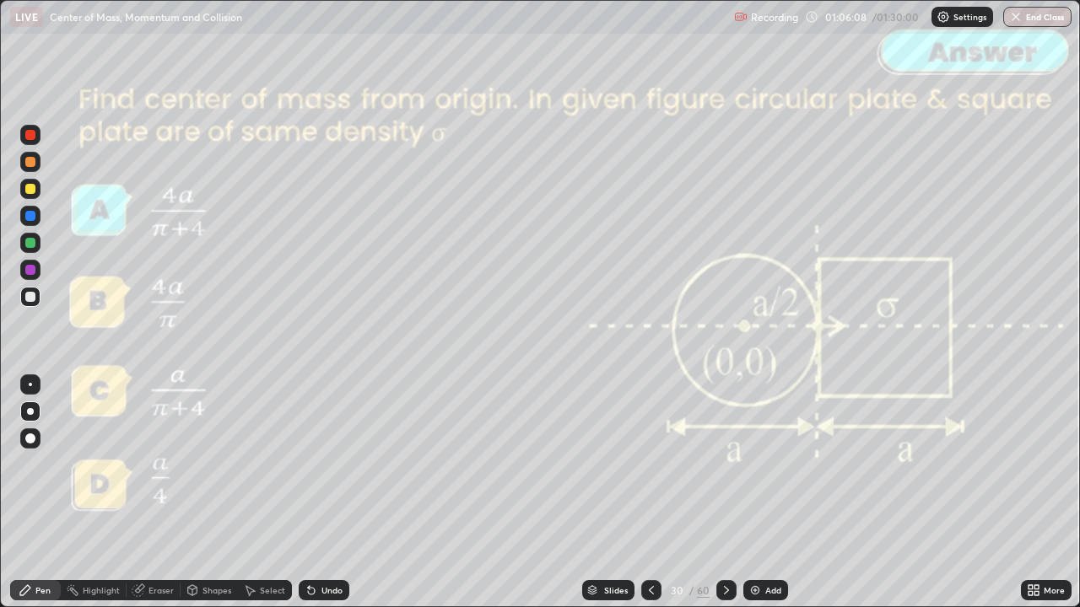
click at [725, 500] on icon at bounding box center [726, 590] width 13 height 13
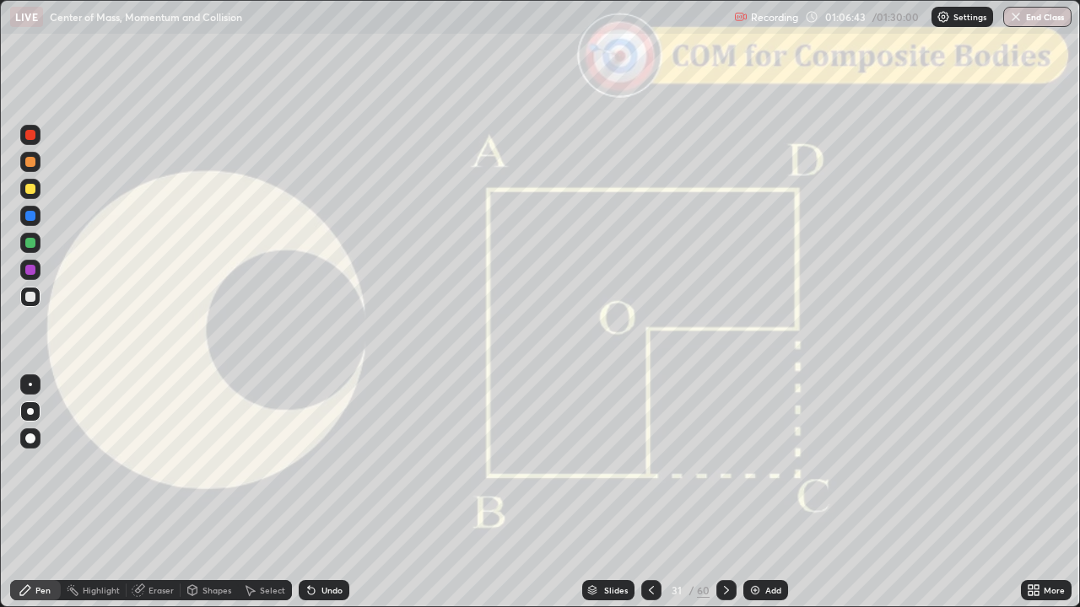
click at [35, 197] on div at bounding box center [30, 189] width 20 height 20
click at [37, 248] on div at bounding box center [30, 243] width 20 height 20
click at [30, 189] on div at bounding box center [30, 189] width 10 height 10
click at [32, 251] on div at bounding box center [30, 243] width 20 height 20
click at [725, 500] on icon at bounding box center [726, 590] width 13 height 13
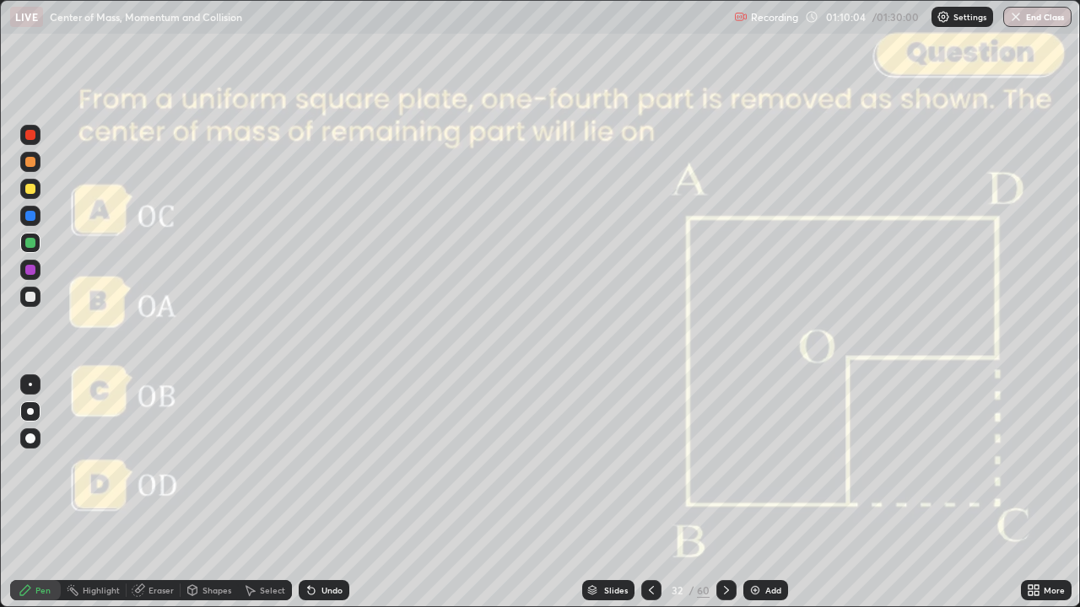
click at [212, 500] on div "Shapes" at bounding box center [216, 590] width 29 height 8
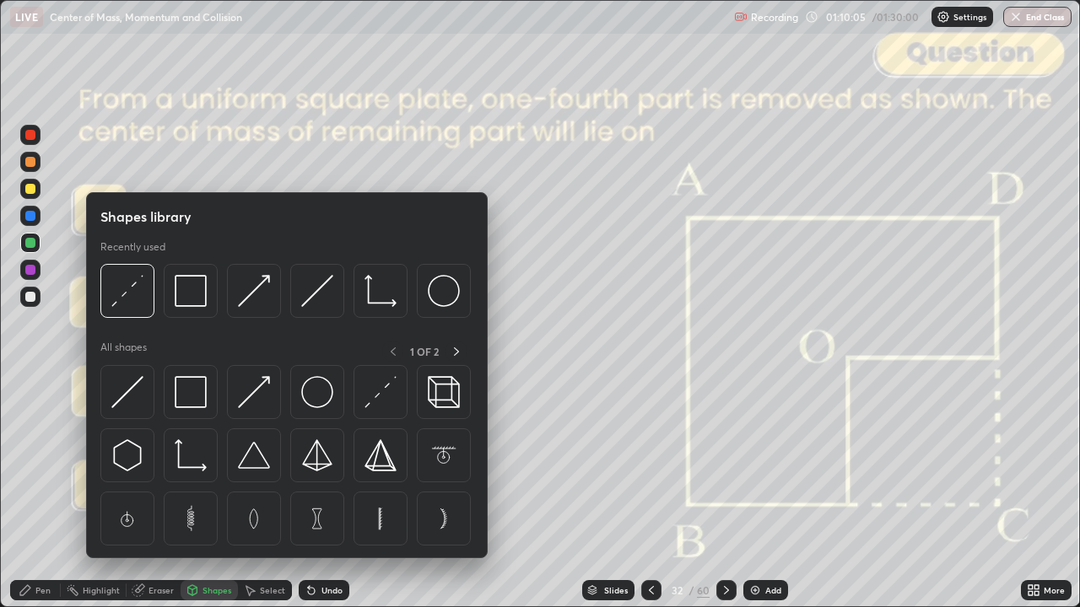
click at [135, 299] on img at bounding box center [127, 291] width 32 height 32
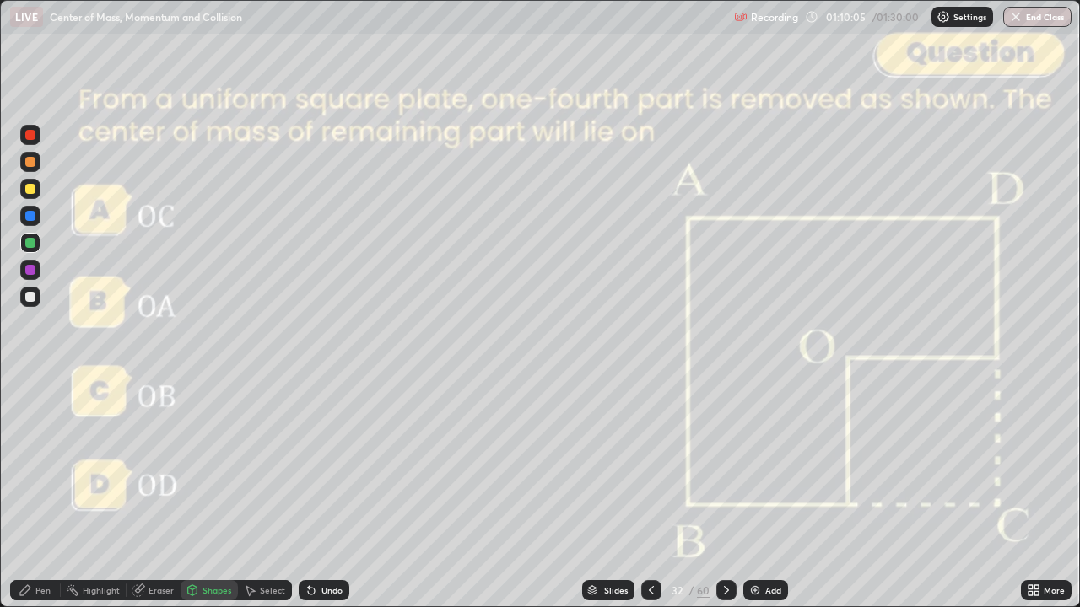
click at [31, 299] on div at bounding box center [30, 297] width 10 height 10
click at [724, 500] on icon at bounding box center [726, 590] width 13 height 13
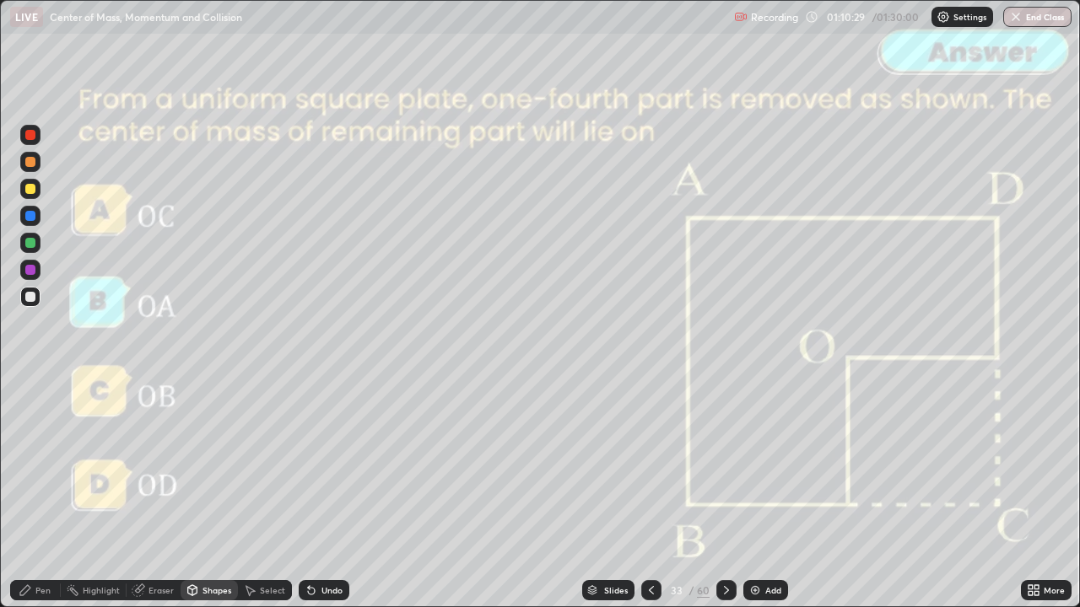
click at [725, 500] on icon at bounding box center [726, 590] width 13 height 13
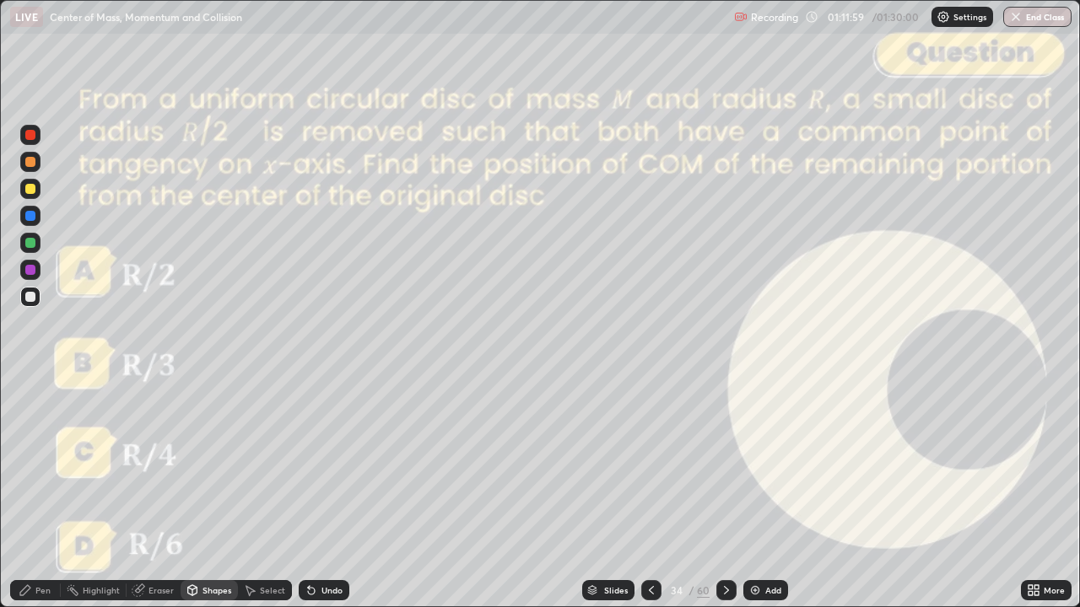
click at [34, 137] on div at bounding box center [30, 135] width 10 height 10
click at [214, 500] on div "Shapes" at bounding box center [216, 590] width 29 height 8
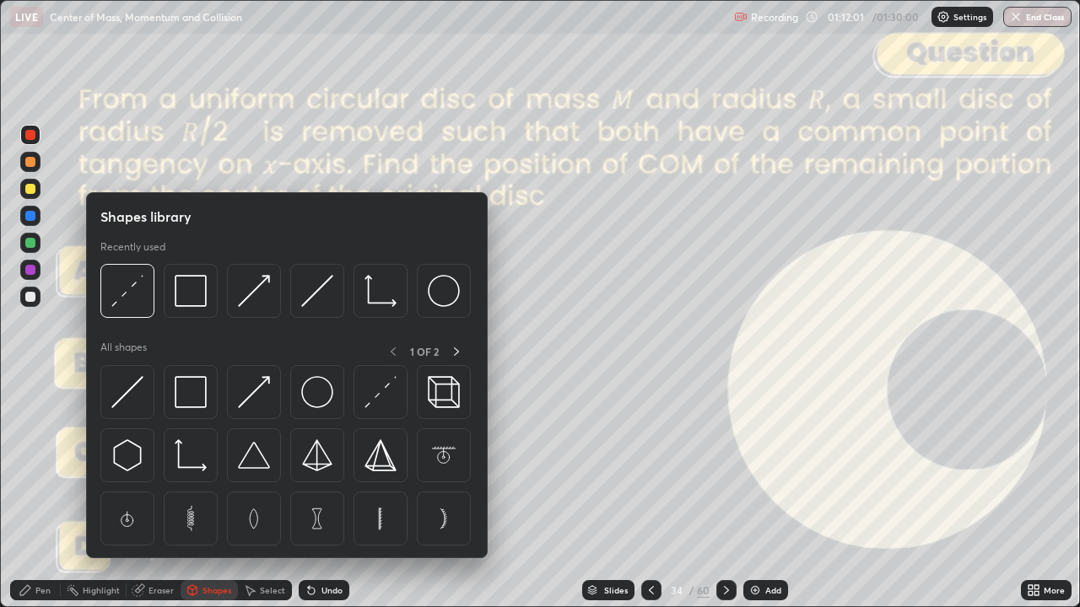
click at [130, 299] on img at bounding box center [127, 291] width 32 height 32
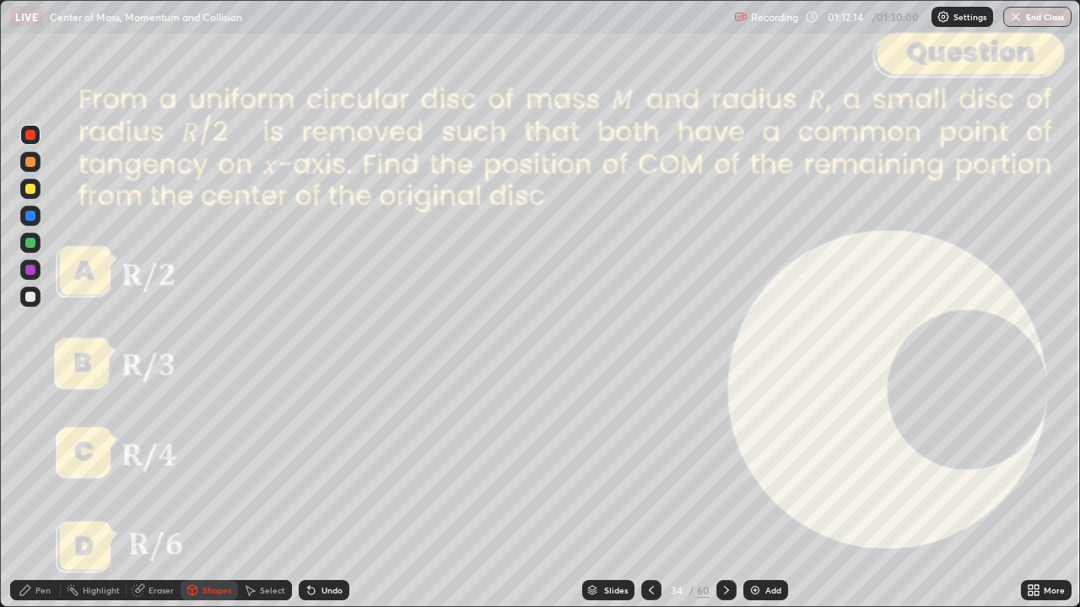
click at [42, 500] on div "Pen" at bounding box center [42, 590] width 15 height 8
click at [30, 186] on div at bounding box center [30, 189] width 10 height 10
click at [33, 246] on div at bounding box center [30, 243] width 10 height 10
click at [30, 163] on div at bounding box center [30, 162] width 10 height 10
click at [37, 248] on div at bounding box center [30, 243] width 20 height 20
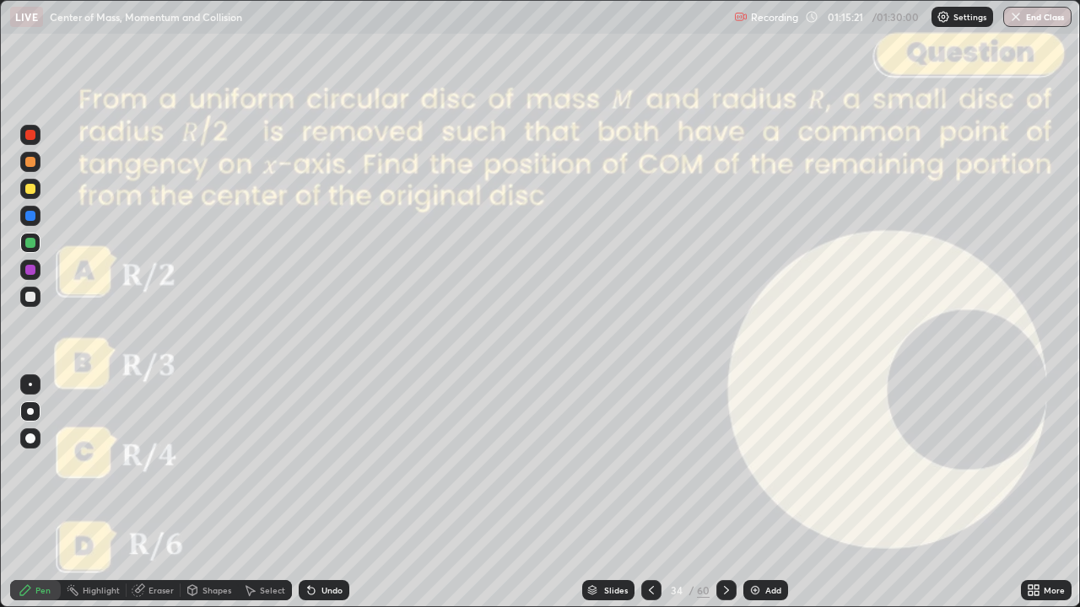
click at [32, 299] on div at bounding box center [30, 297] width 10 height 10
click at [37, 500] on div "Pen" at bounding box center [42, 590] width 15 height 8
click at [725, 500] on icon at bounding box center [726, 590] width 13 height 13
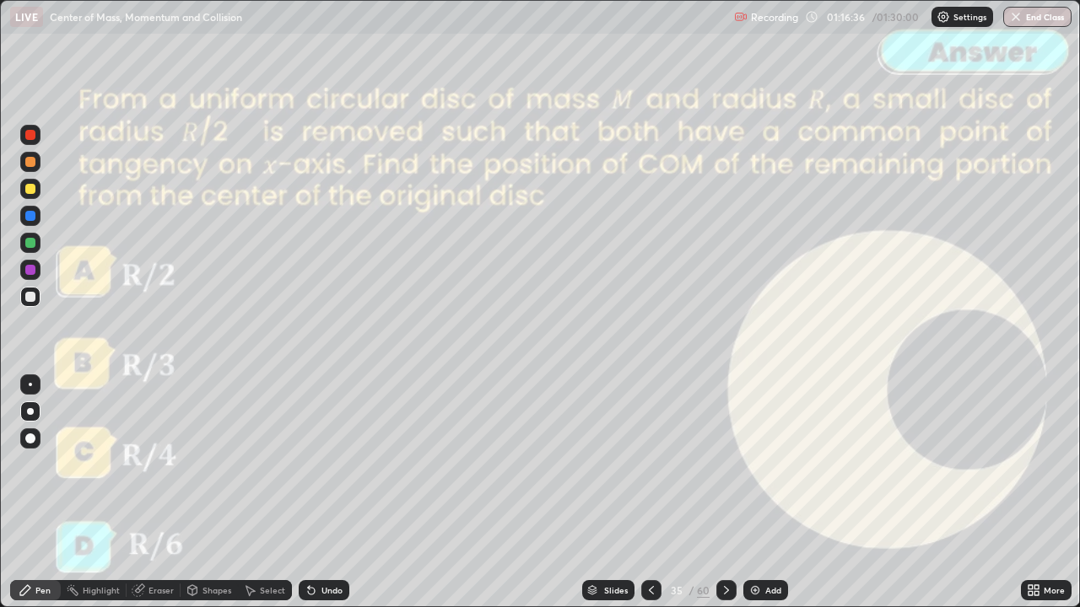
click at [725, 500] on icon at bounding box center [726, 590] width 13 height 13
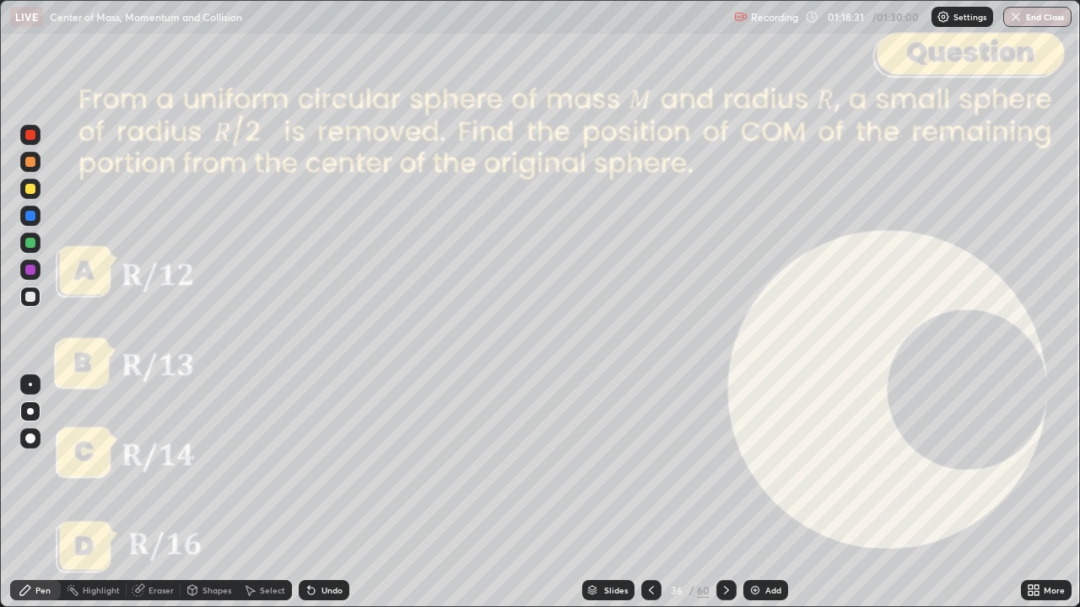
click at [30, 189] on div at bounding box center [30, 189] width 10 height 10
click at [216, 500] on div "Shapes" at bounding box center [216, 590] width 29 height 8
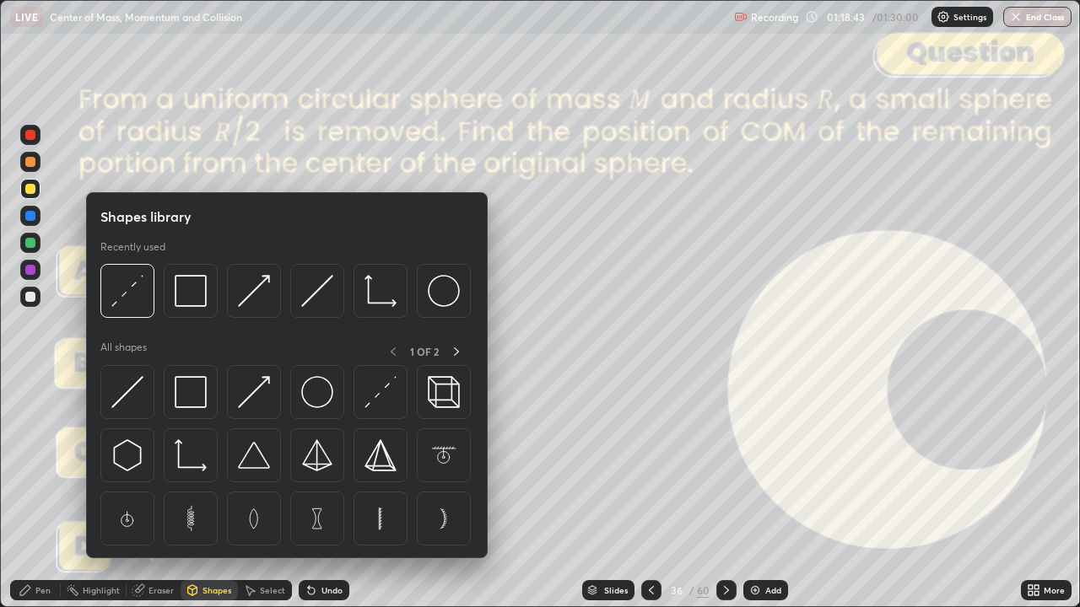
click at [131, 305] on img at bounding box center [127, 291] width 32 height 32
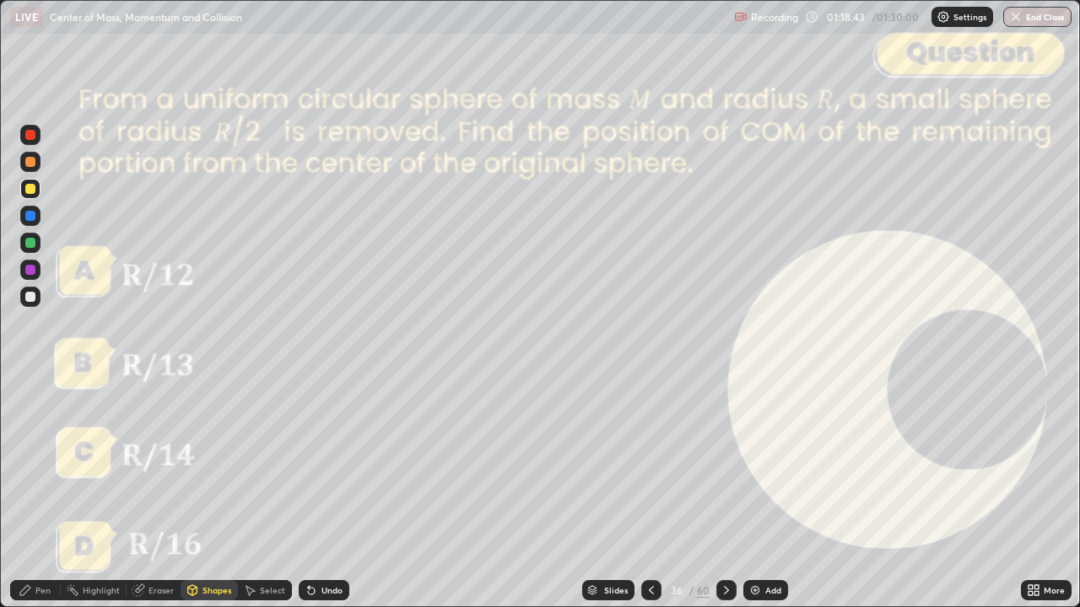
click at [33, 139] on div at bounding box center [30, 135] width 10 height 10
click at [42, 500] on div "Pen" at bounding box center [42, 590] width 15 height 8
click at [34, 246] on div at bounding box center [30, 243] width 10 height 10
click at [34, 164] on div at bounding box center [30, 162] width 10 height 10
click at [29, 191] on div at bounding box center [30, 189] width 10 height 10
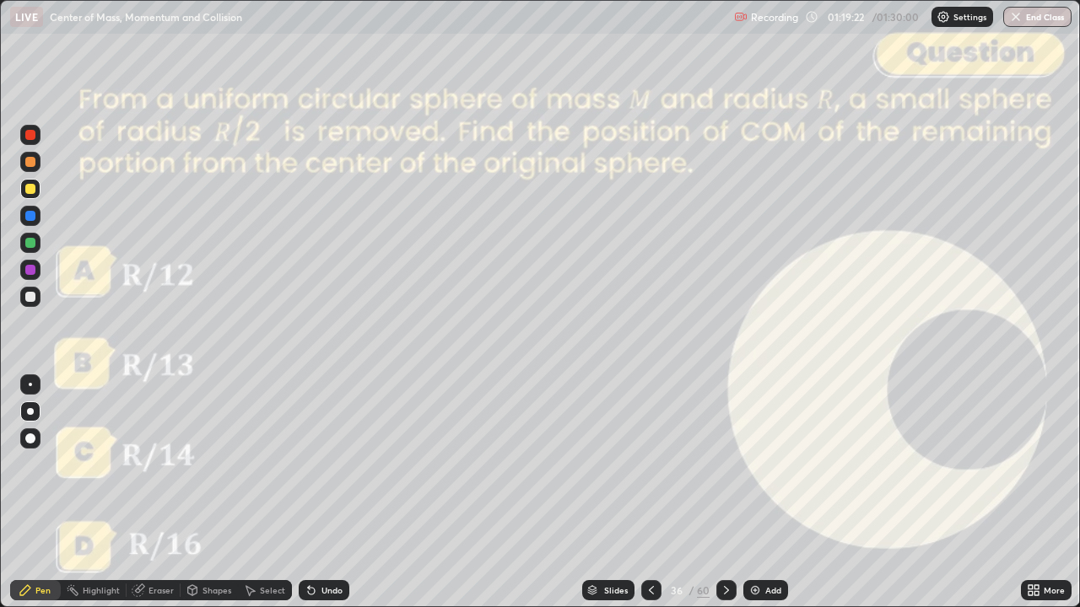
click at [32, 241] on div at bounding box center [30, 243] width 10 height 10
click at [34, 299] on div at bounding box center [30, 297] width 10 height 10
click at [197, 500] on icon at bounding box center [192, 590] width 13 height 13
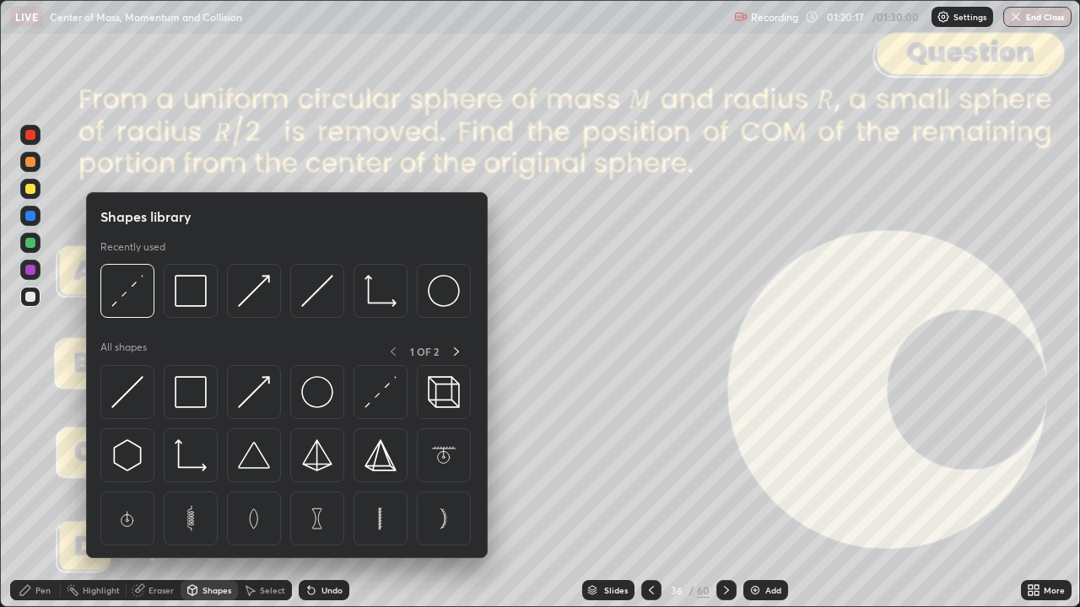
click at [192, 294] on img at bounding box center [191, 291] width 32 height 32
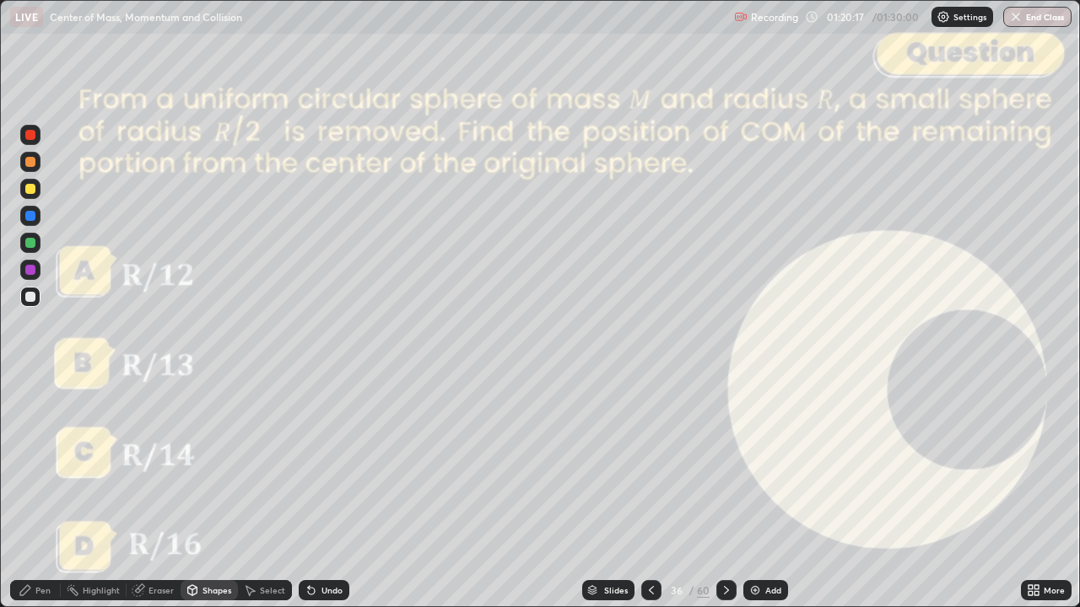
click at [30, 138] on div at bounding box center [30, 135] width 10 height 10
click at [45, 500] on div "Pen" at bounding box center [42, 590] width 15 height 8
click at [724, 500] on icon at bounding box center [726, 590] width 5 height 8
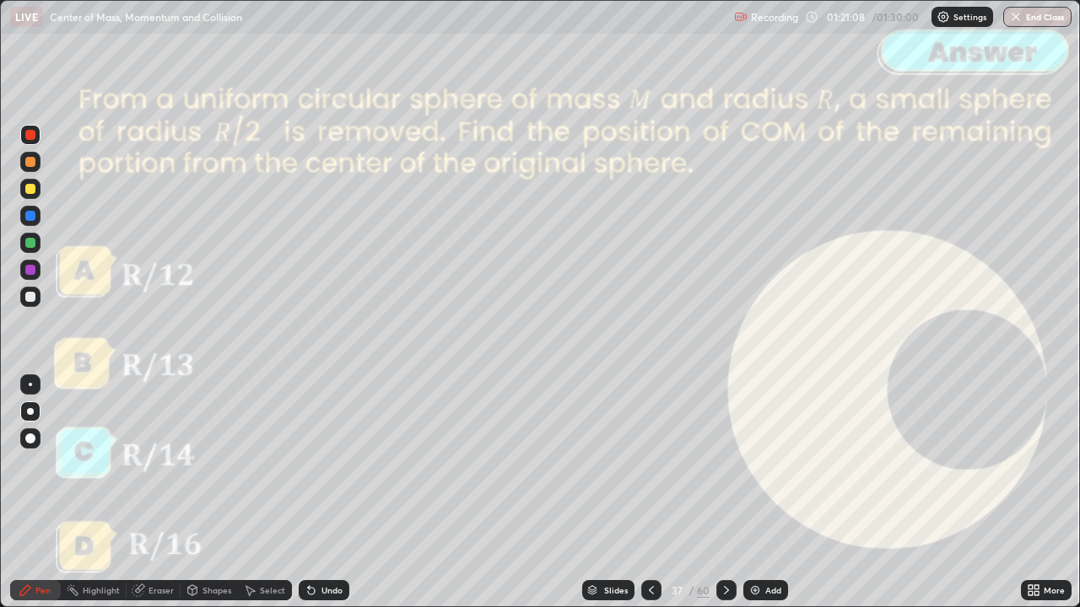
click at [725, 500] on icon at bounding box center [726, 590] width 13 height 13
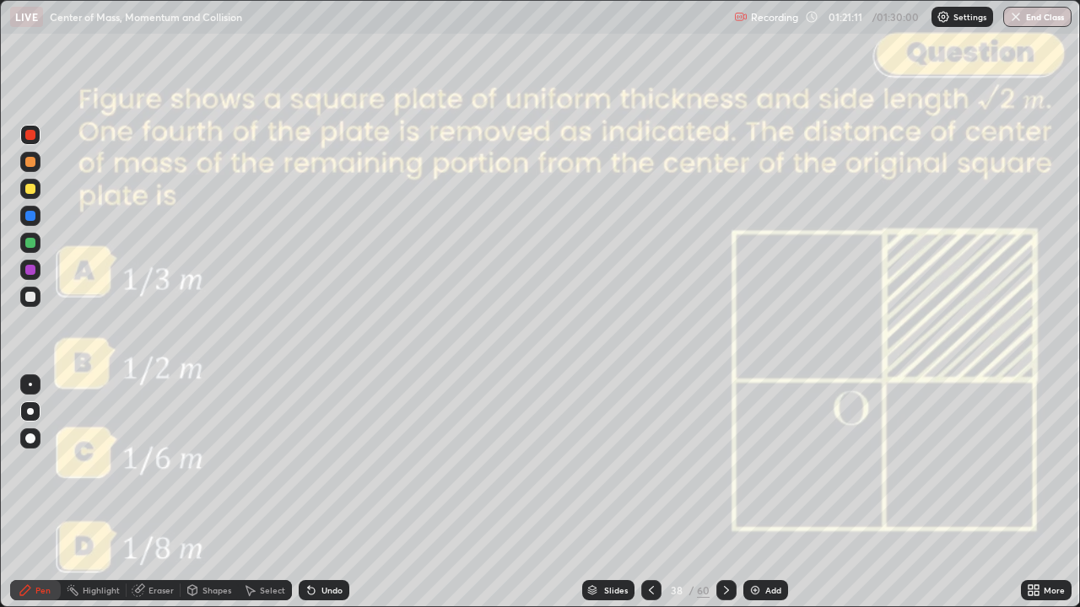
click at [725, 500] on icon at bounding box center [726, 590] width 13 height 13
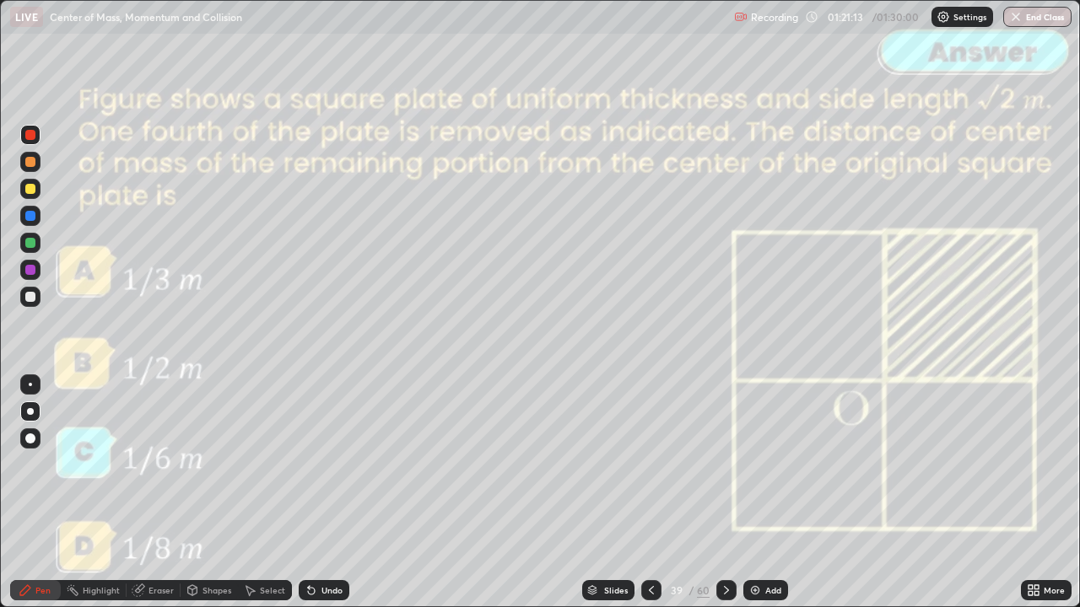
click at [725, 500] on icon at bounding box center [726, 590] width 13 height 13
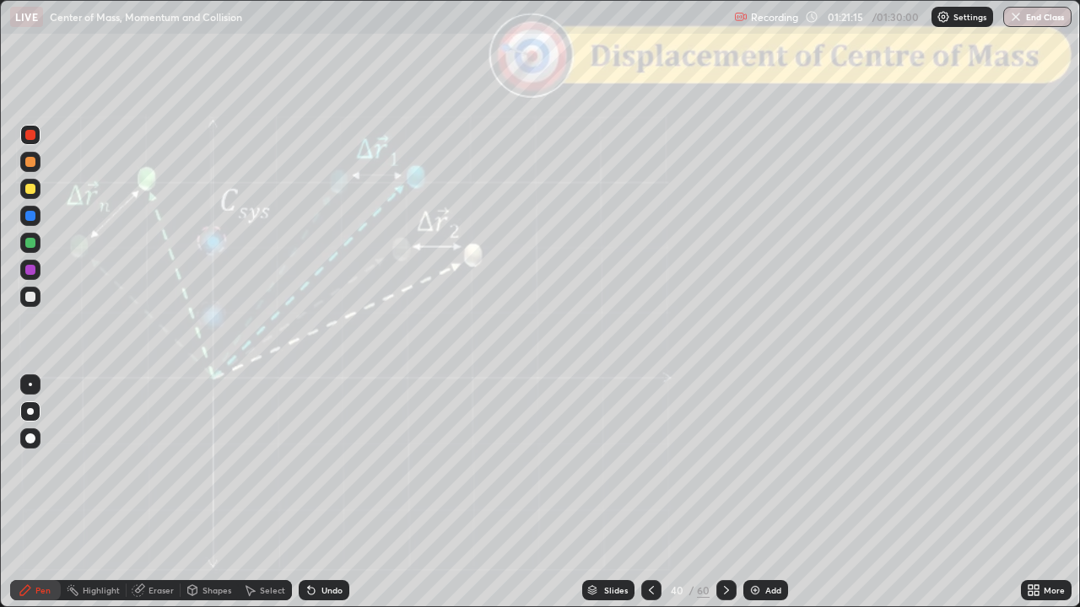
click at [613, 500] on div "Slides" at bounding box center [616, 590] width 24 height 8
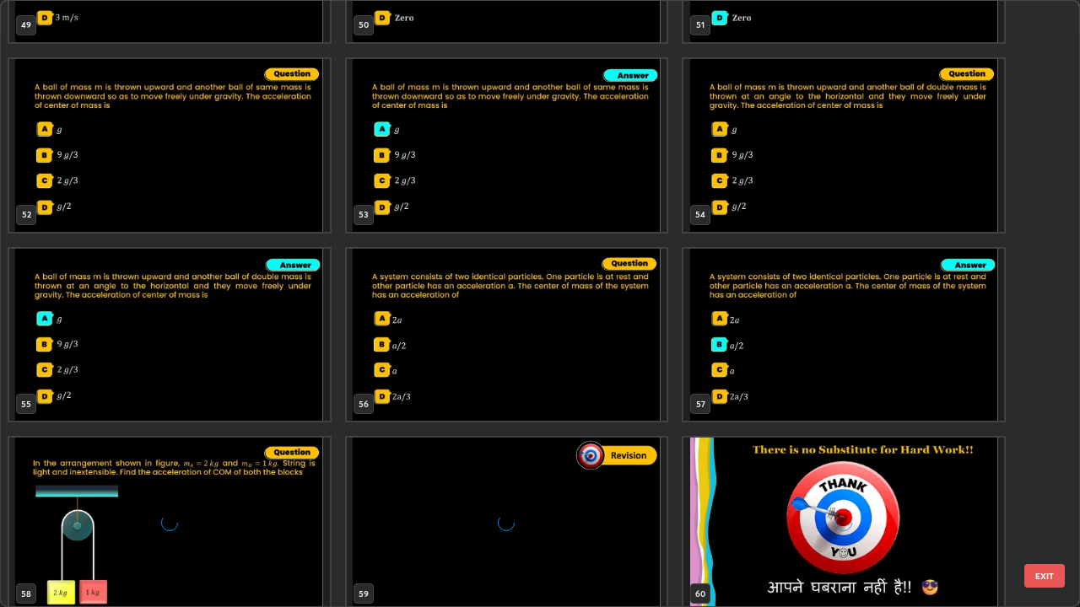
scroll to position [3185, 0]
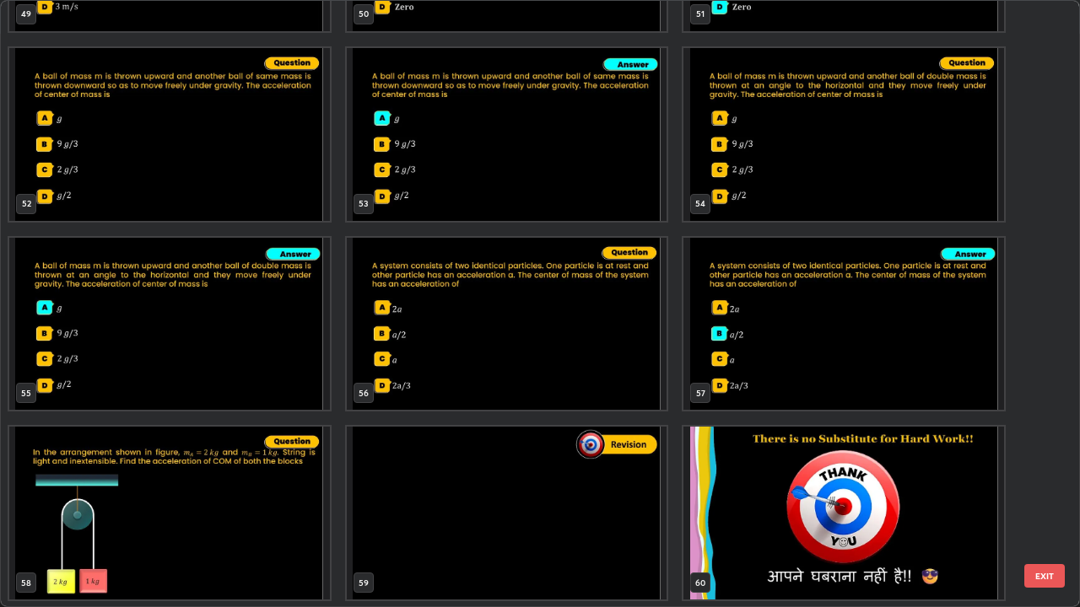
click at [604, 500] on img "grid" at bounding box center [507, 513] width 321 height 173
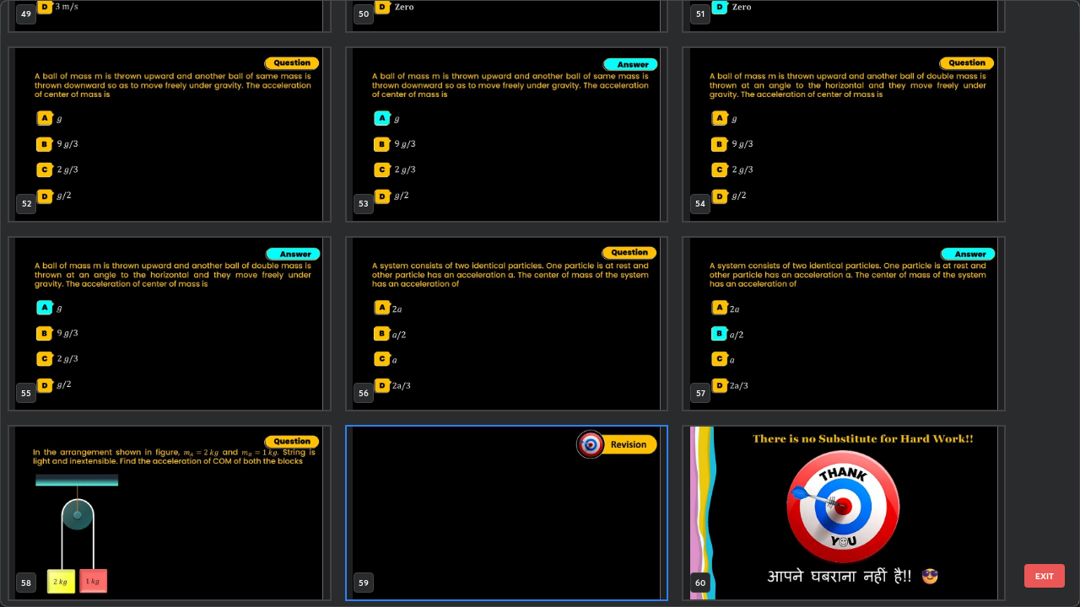
click at [1038, 500] on button "EXIT" at bounding box center [1044, 576] width 40 height 24
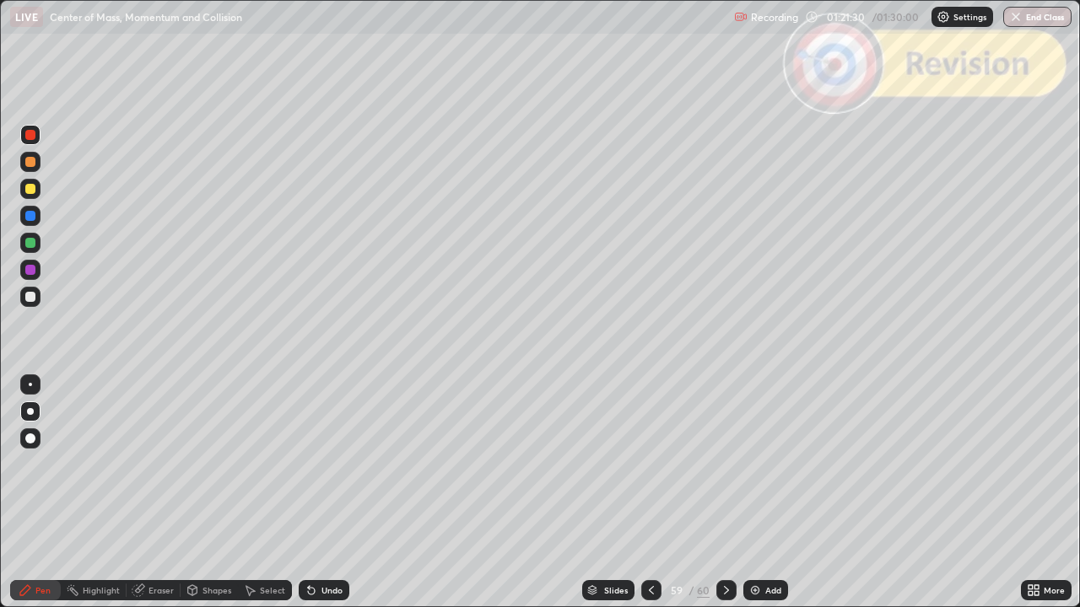
click at [727, 500] on icon at bounding box center [726, 590] width 13 height 13
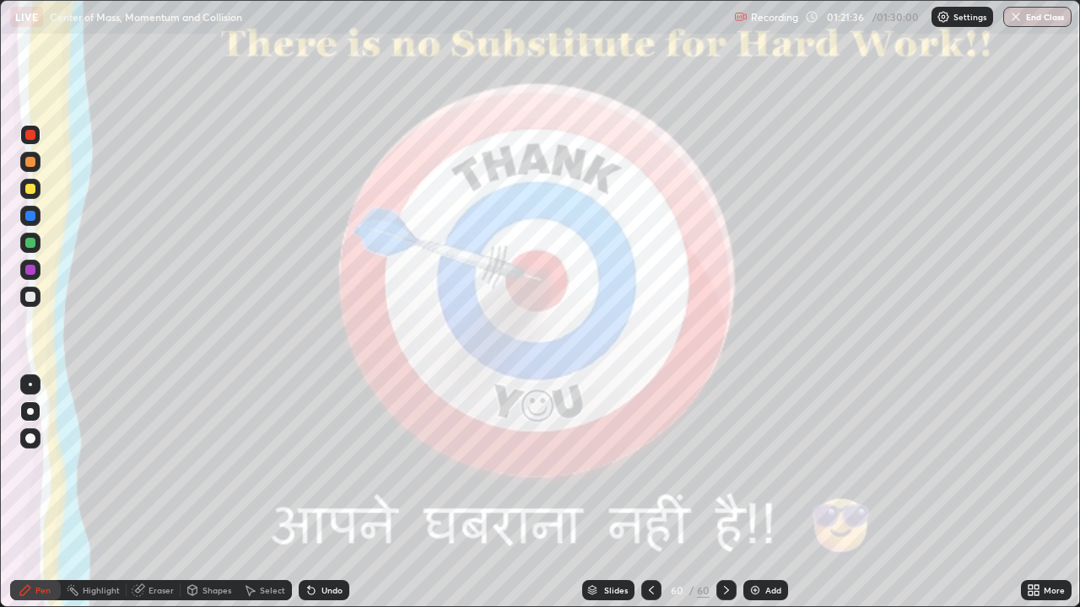
click at [1021, 19] on img "button" at bounding box center [1015, 16] width 13 height 13
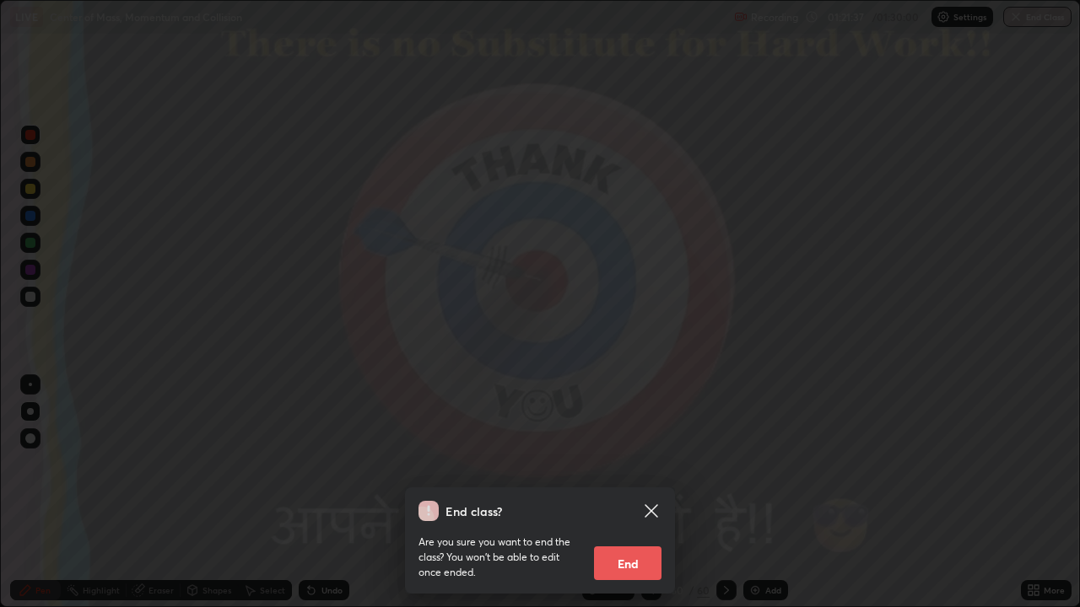
click at [624, 500] on button "End" at bounding box center [627, 564] width 67 height 34
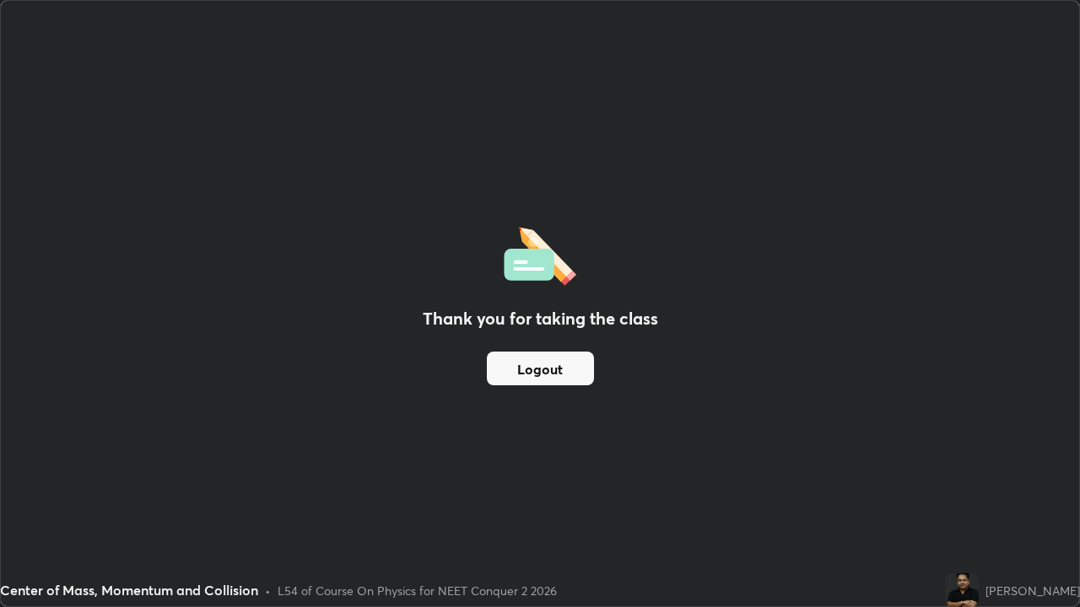
click at [551, 367] on button "Logout" at bounding box center [540, 369] width 107 height 34
